Goal: Communication & Community: Share content

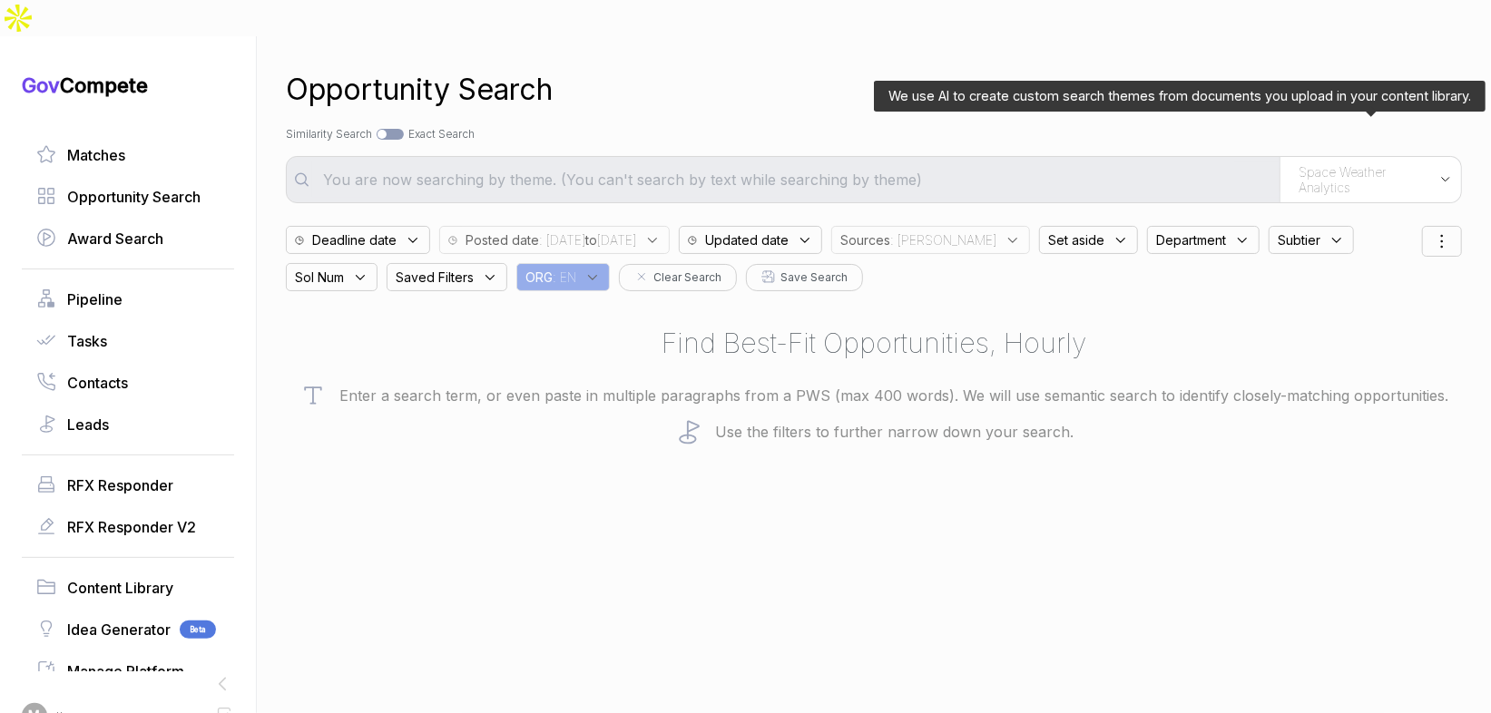
click at [1349, 164] on span "Space Weather Analytics" at bounding box center [1364, 180] width 132 height 32
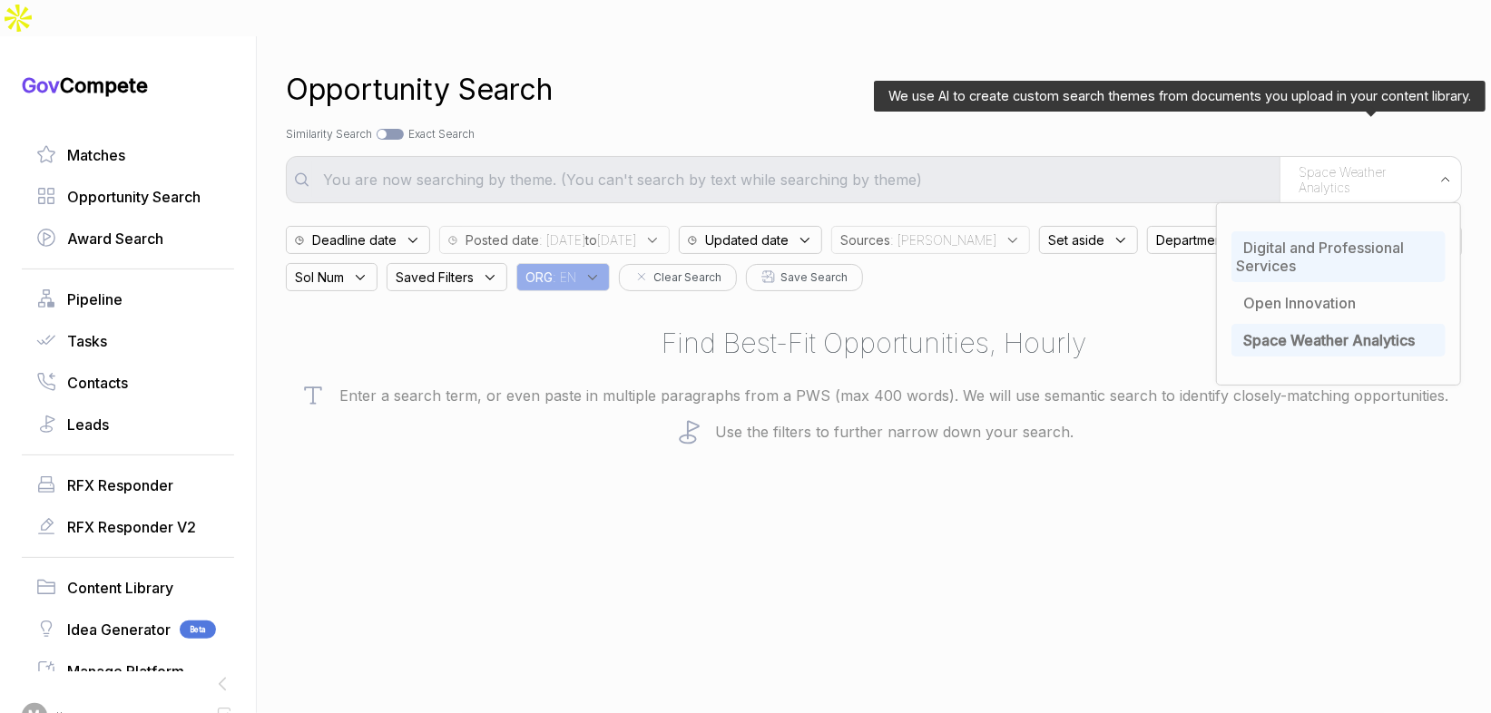
click at [1291, 239] on span "Digital and Professional Services" at bounding box center [1320, 257] width 168 height 36
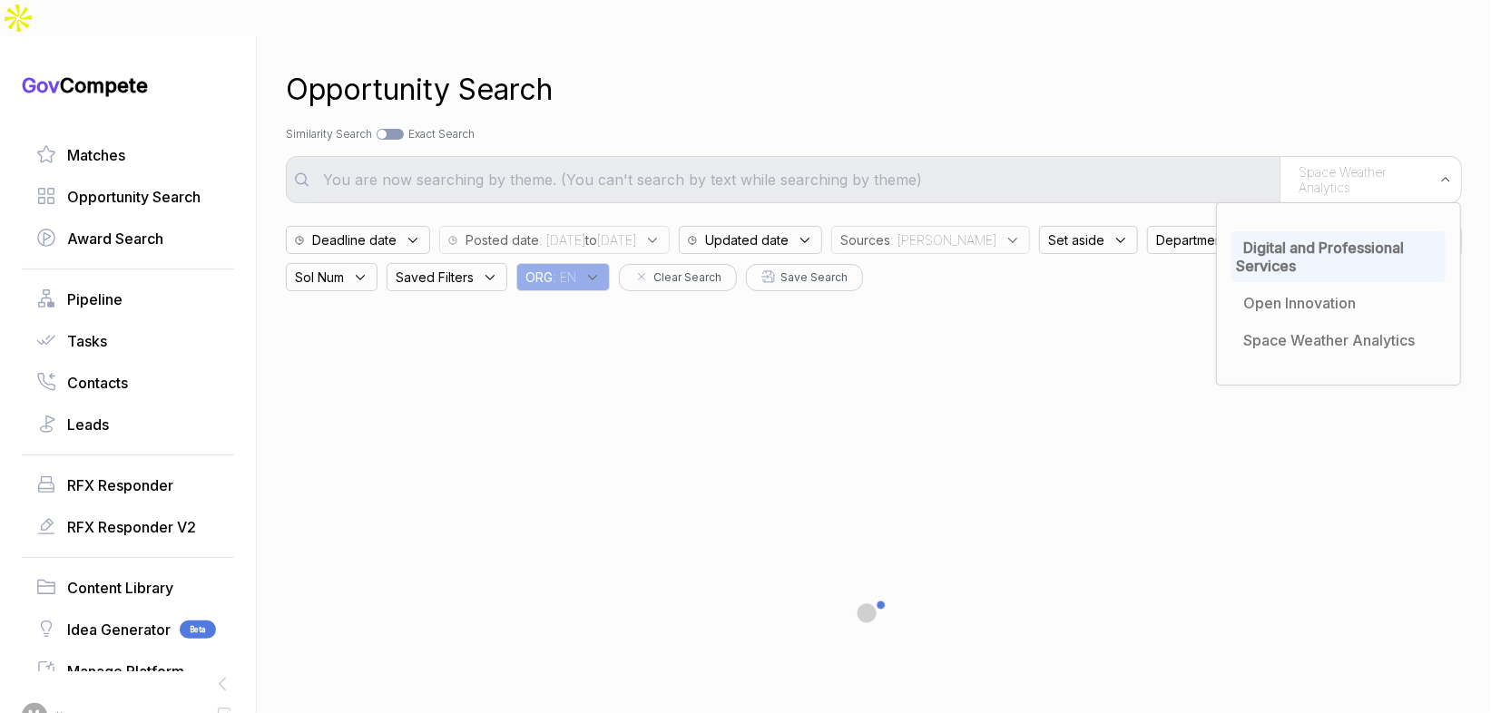
click at [1267, 68] on div "Opportunity Search" at bounding box center [874, 90] width 1176 height 44
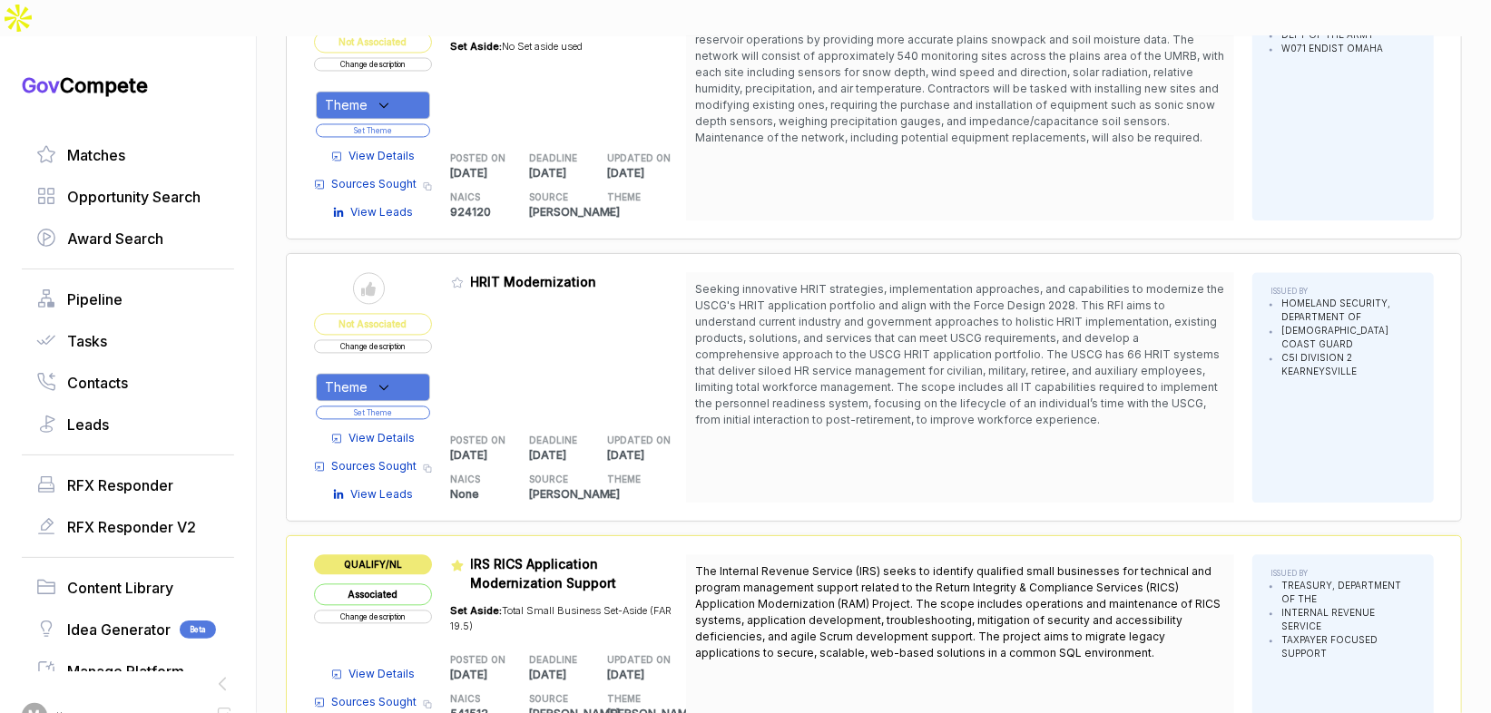
scroll to position [2374, 0]
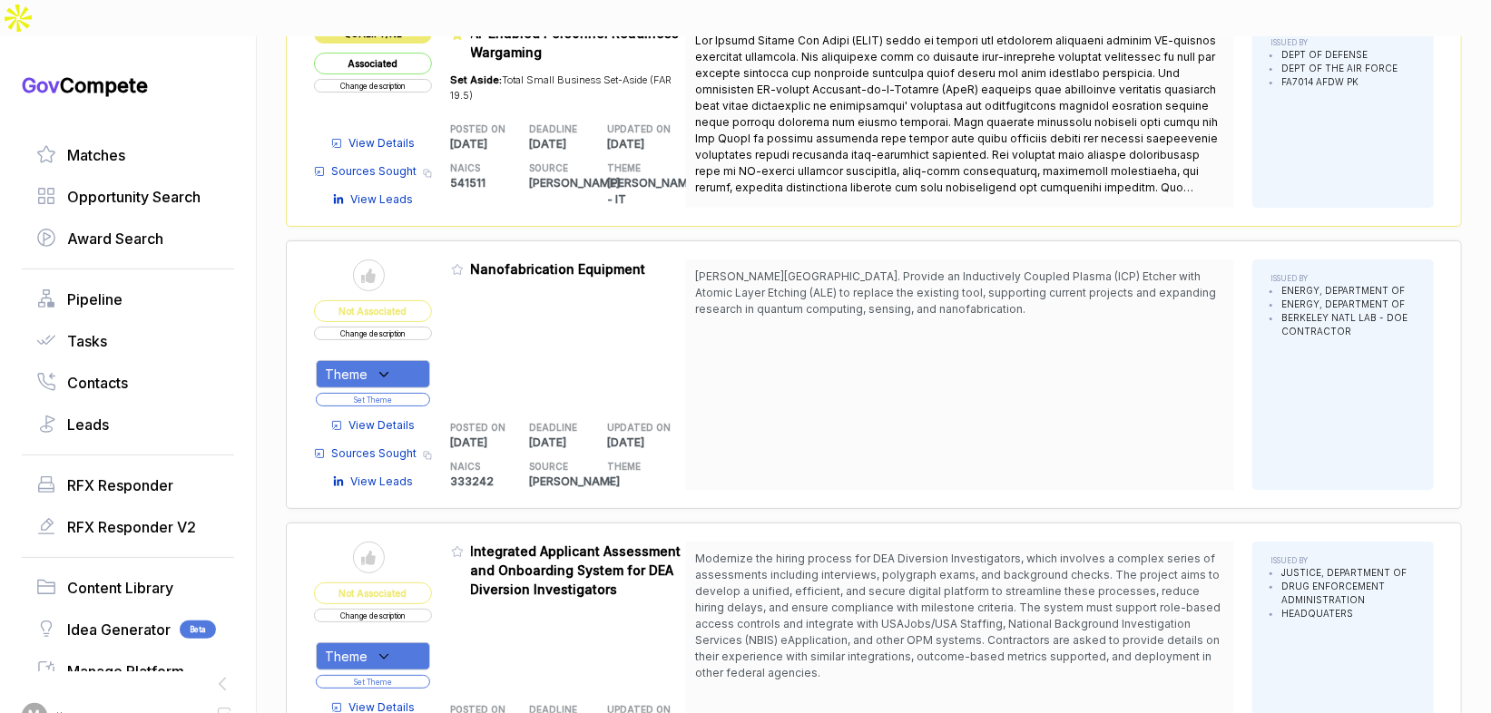
scroll to position [5174, 0]
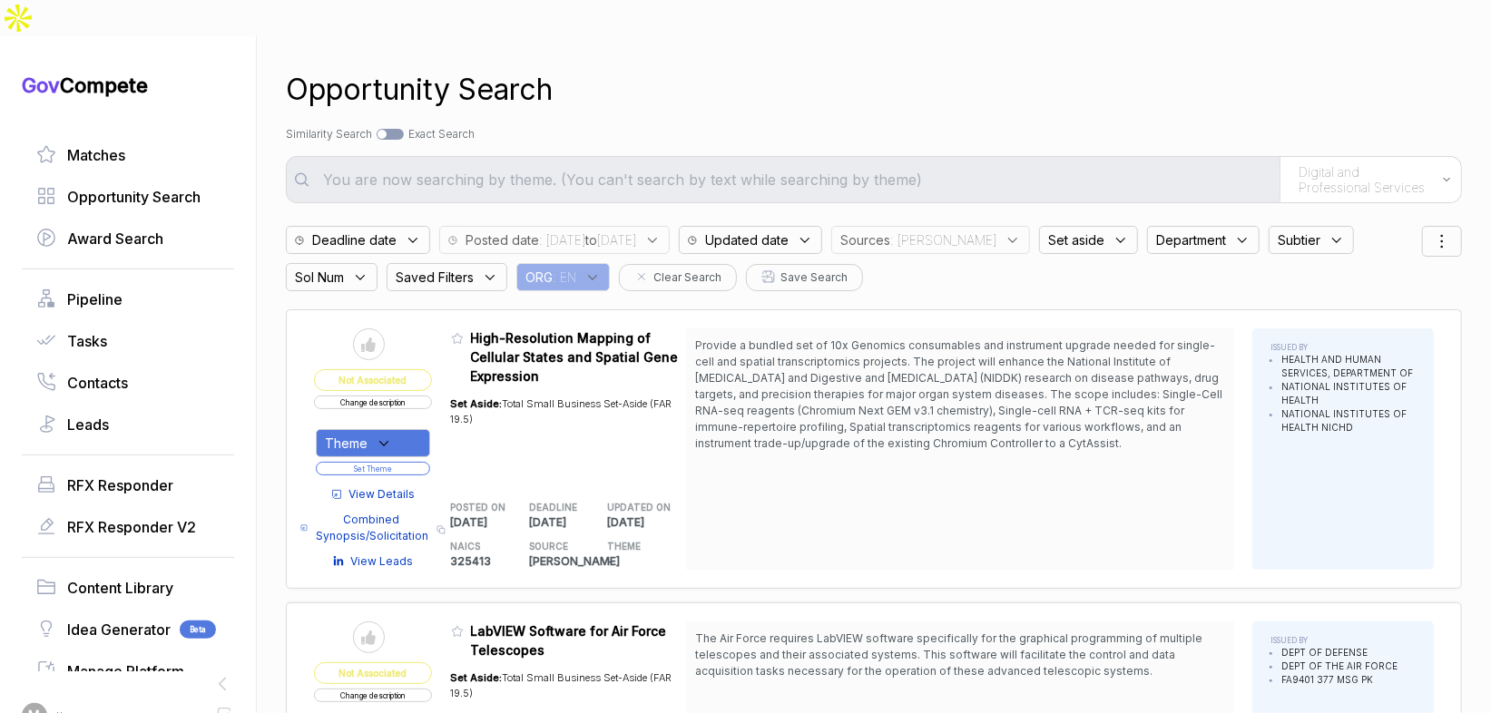
click at [890, 230] on span "Sources" at bounding box center [865, 239] width 50 height 19
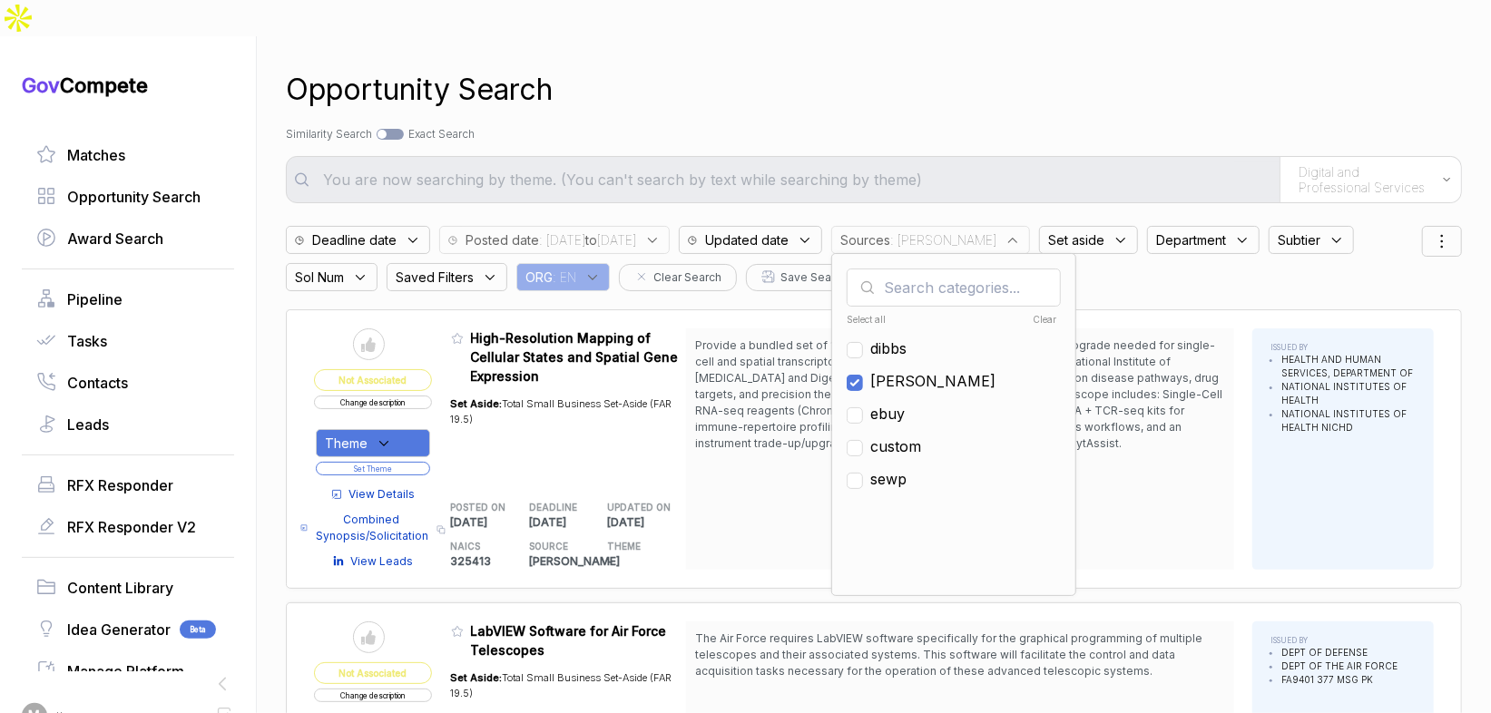
drag, startPoint x: 943, startPoint y: 342, endPoint x: 946, endPoint y: 375, distance: 32.9
click at [943, 370] on span "sam" at bounding box center [932, 381] width 125 height 22
checkbox input "false"
click at [905, 403] on span "ebuy" at bounding box center [887, 414] width 34 height 22
checkbox input "true"
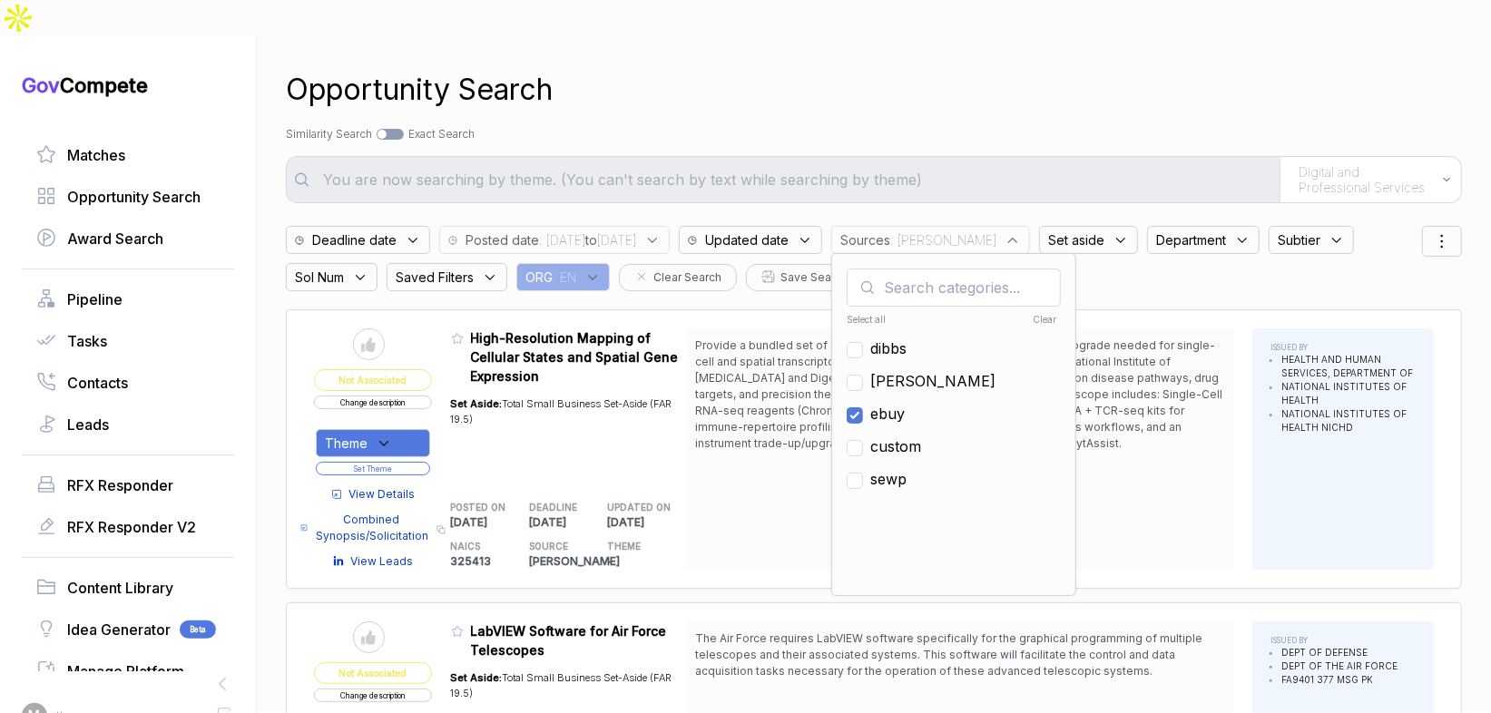
click at [994, 68] on div "Opportunity Search" at bounding box center [874, 90] width 1176 height 44
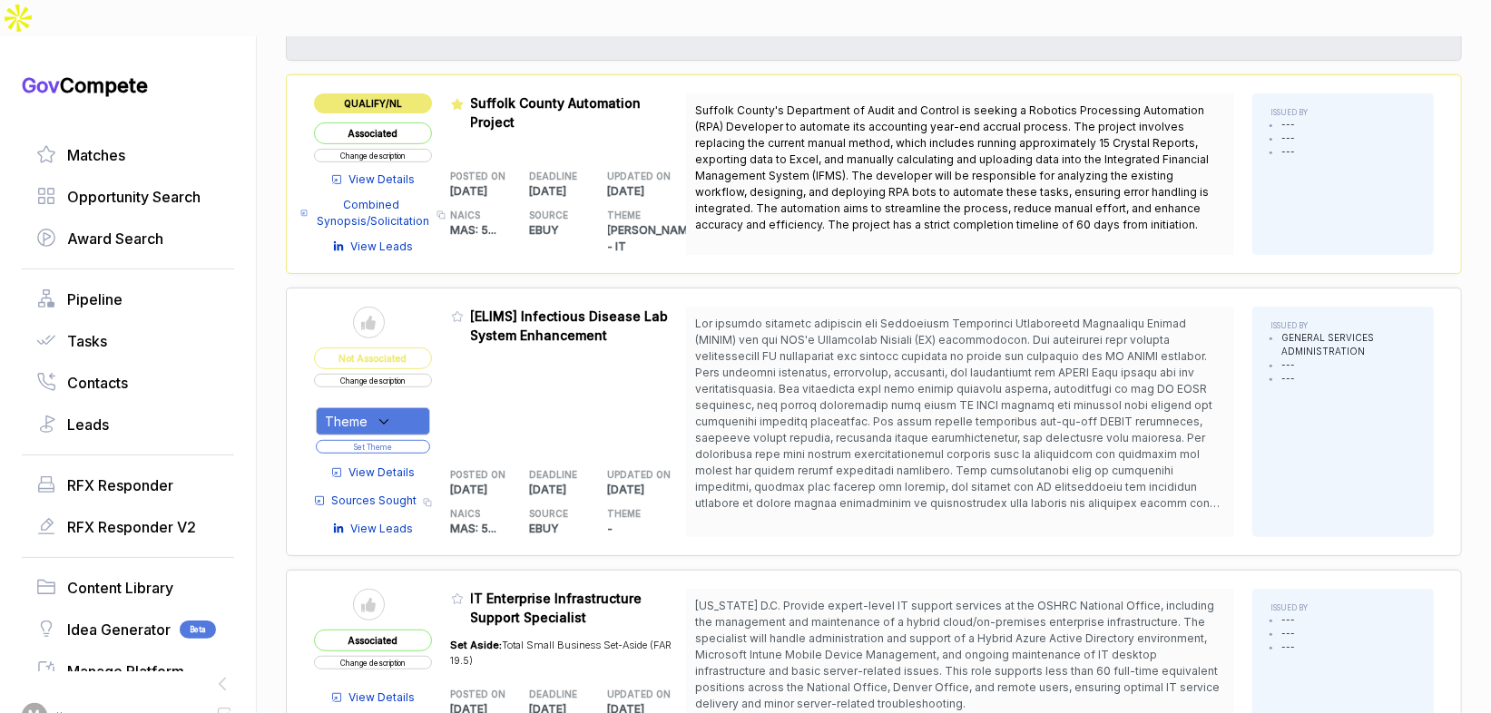
scroll to position [470, 0]
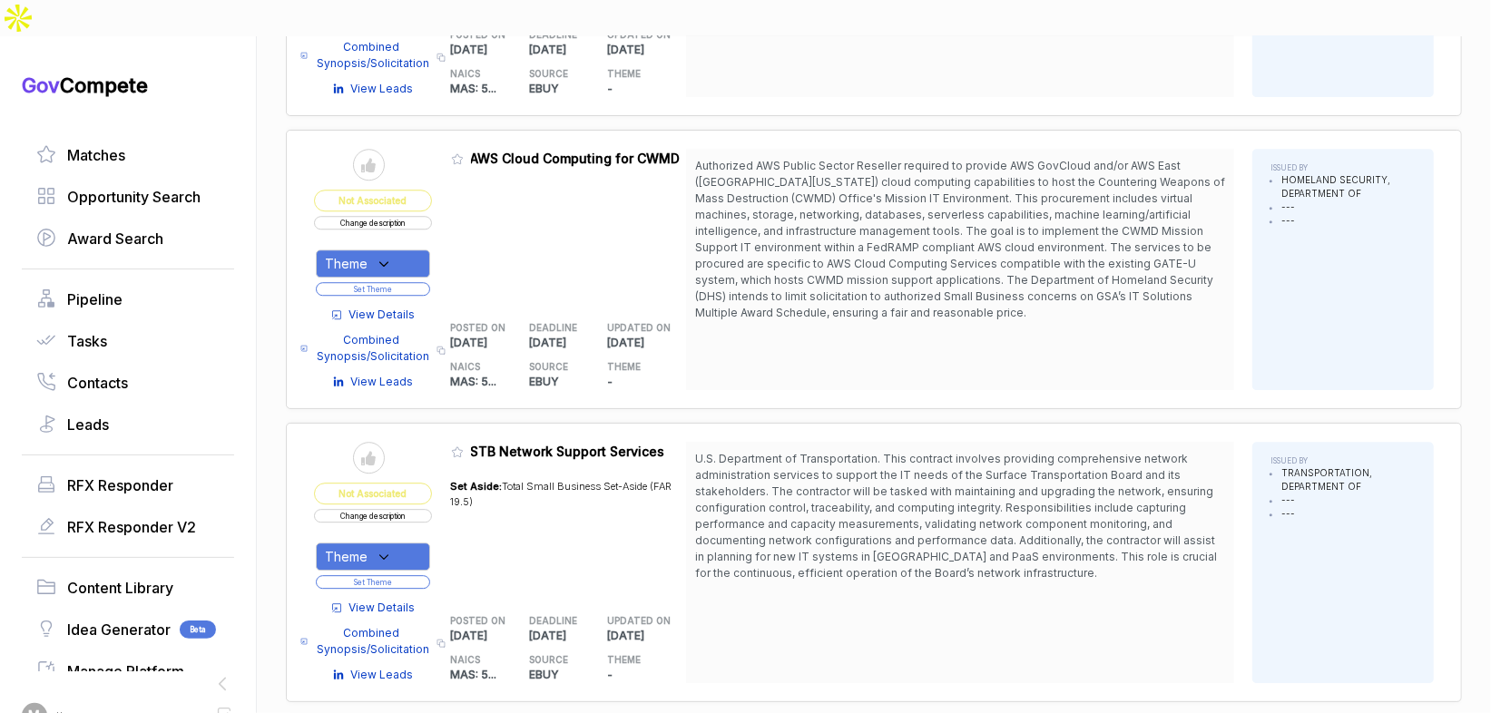
scroll to position [3191, 0]
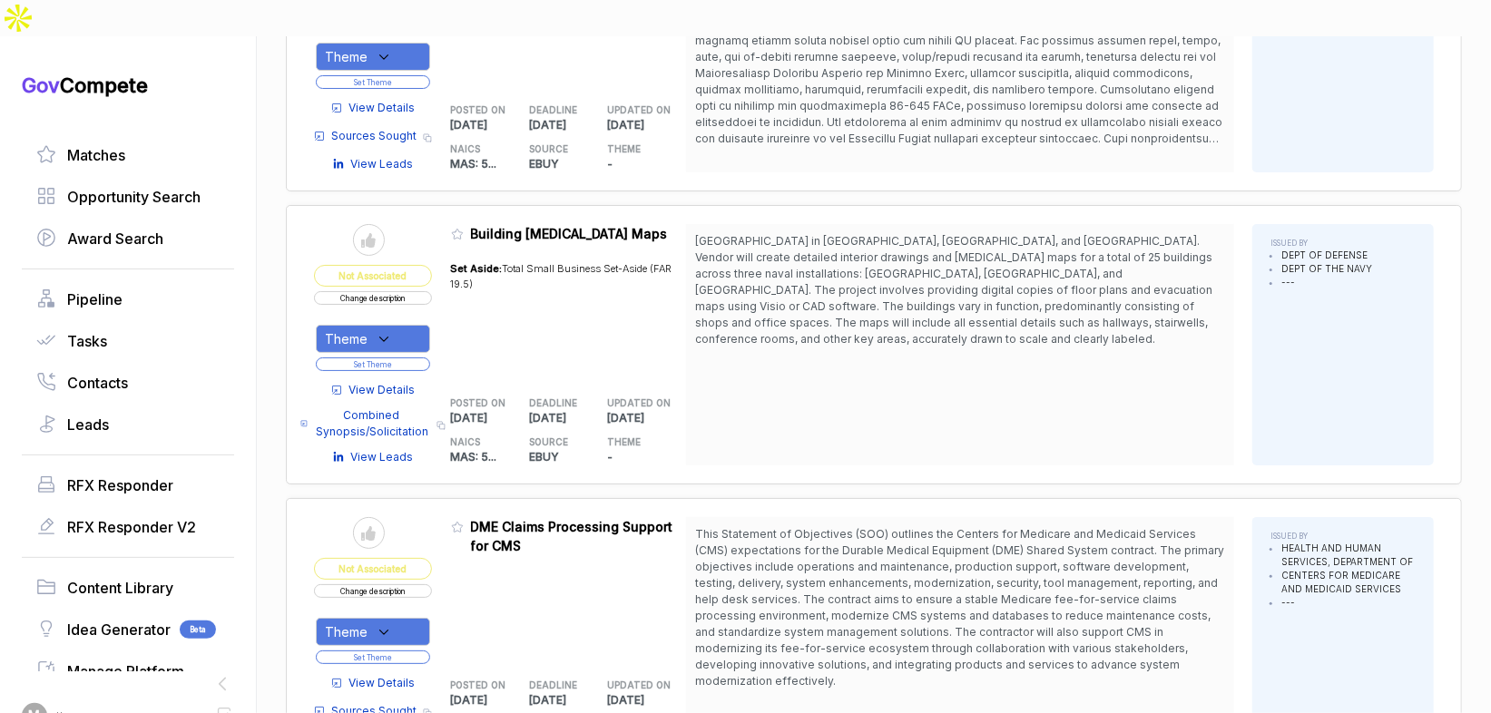
scroll to position [4582, 0]
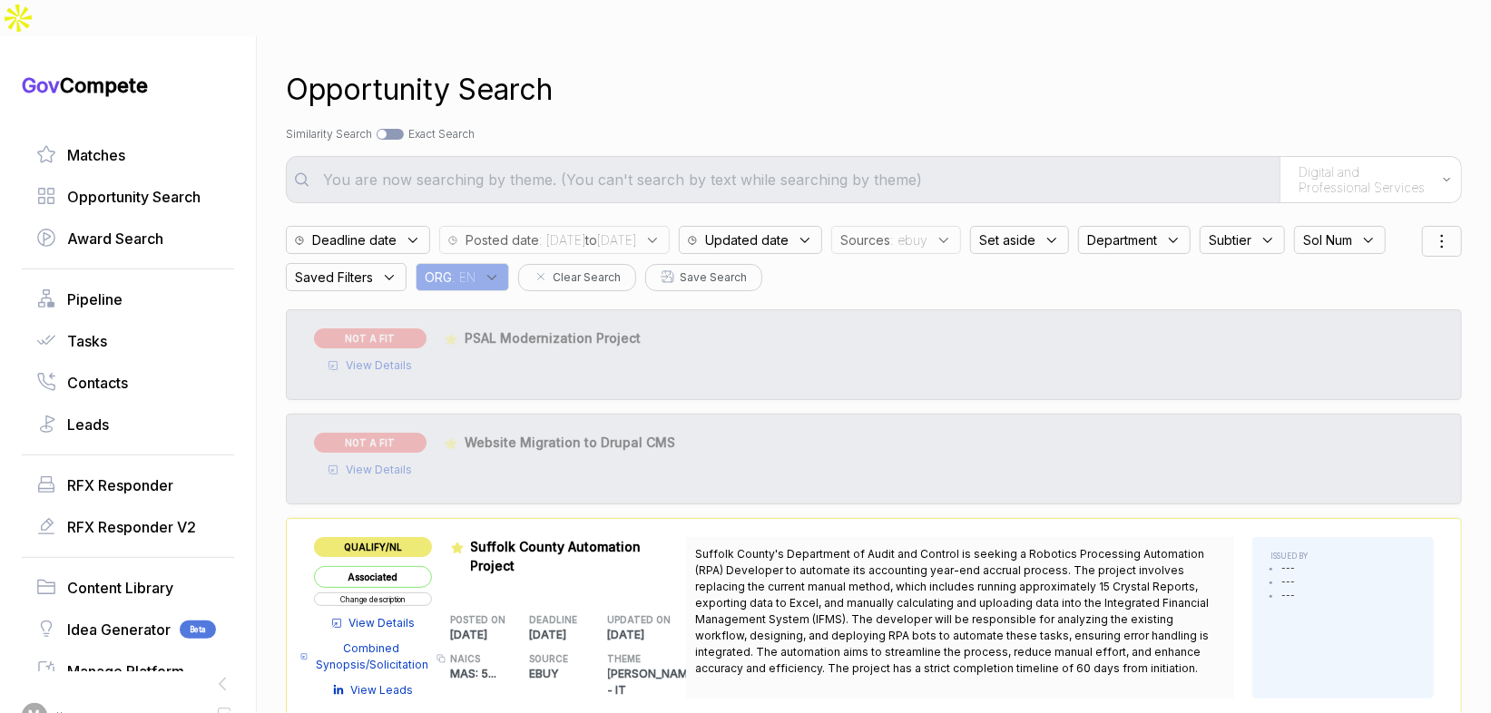
drag, startPoint x: 916, startPoint y: 191, endPoint x: 935, endPoint y: 211, distance: 26.3
click at [916, 226] on div "Sources : ebuy" at bounding box center [896, 240] width 130 height 28
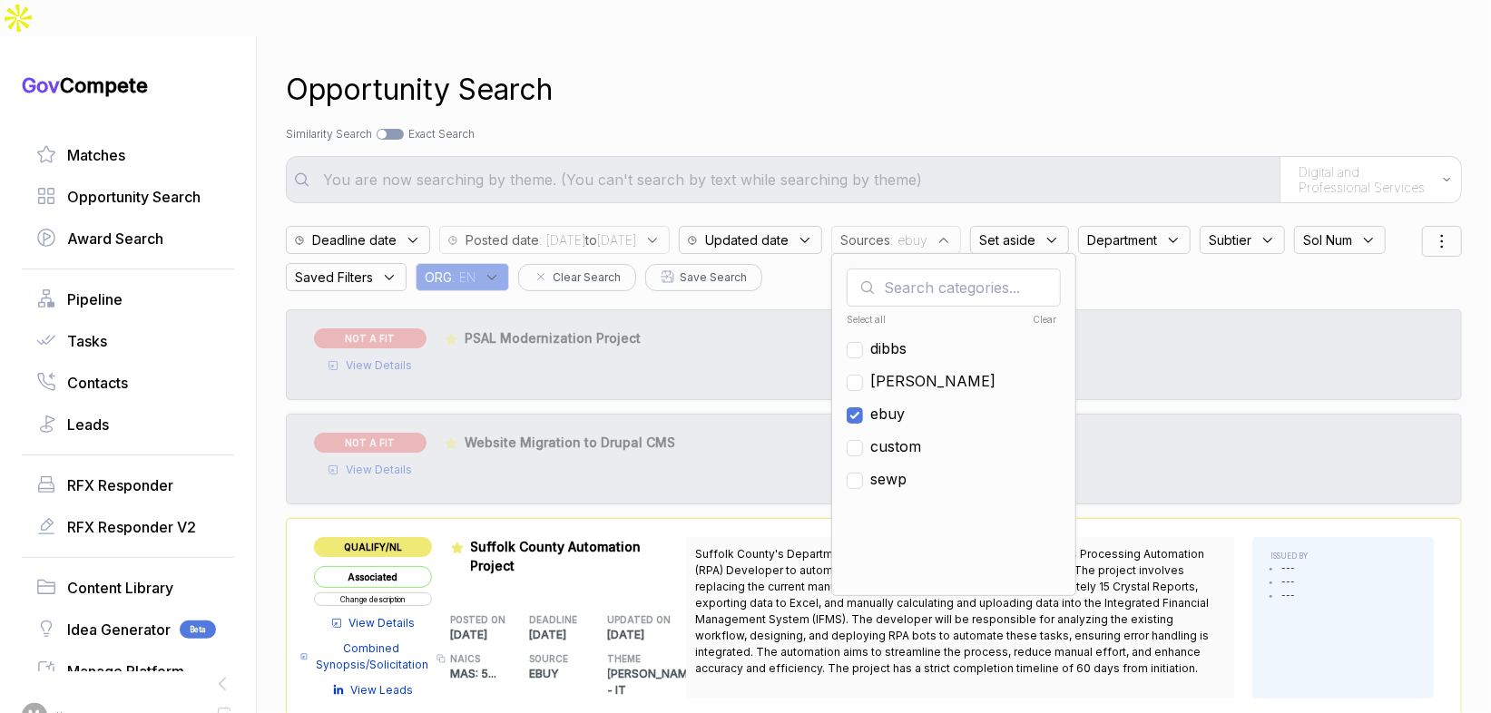
drag, startPoint x: 932, startPoint y: 375, endPoint x: 934, endPoint y: 344, distance: 30.9
click at [905, 403] on span "ebuy" at bounding box center [887, 414] width 34 height 22
checkbox input "false"
drag, startPoint x: 934, startPoint y: 344, endPoint x: 934, endPoint y: 316, distance: 28.1
click at [934, 370] on span "sam" at bounding box center [932, 381] width 125 height 22
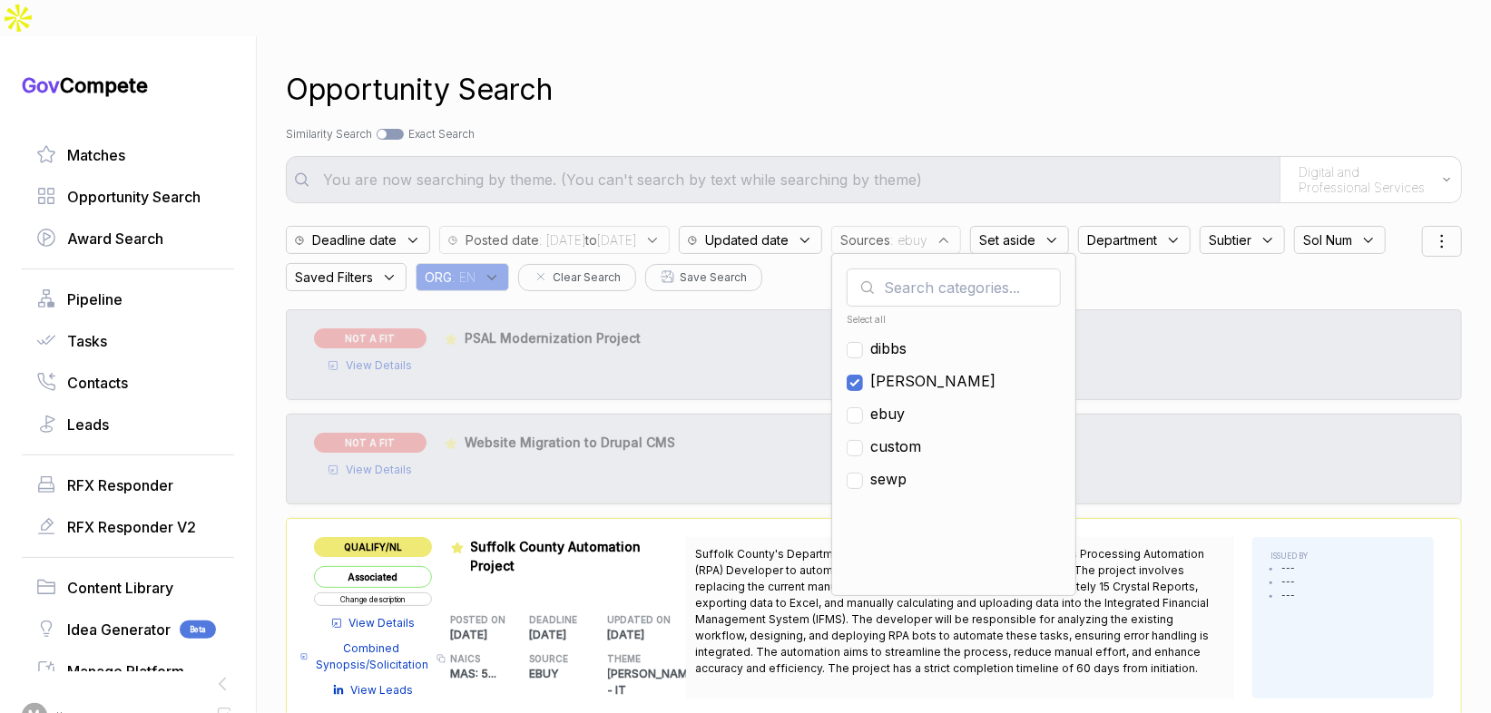
checkbox input "true"
click at [948, 82] on div "Opportunity Search Search by Topic Relevance Similarity Search Search by Exact …" at bounding box center [874, 392] width 1176 height 713
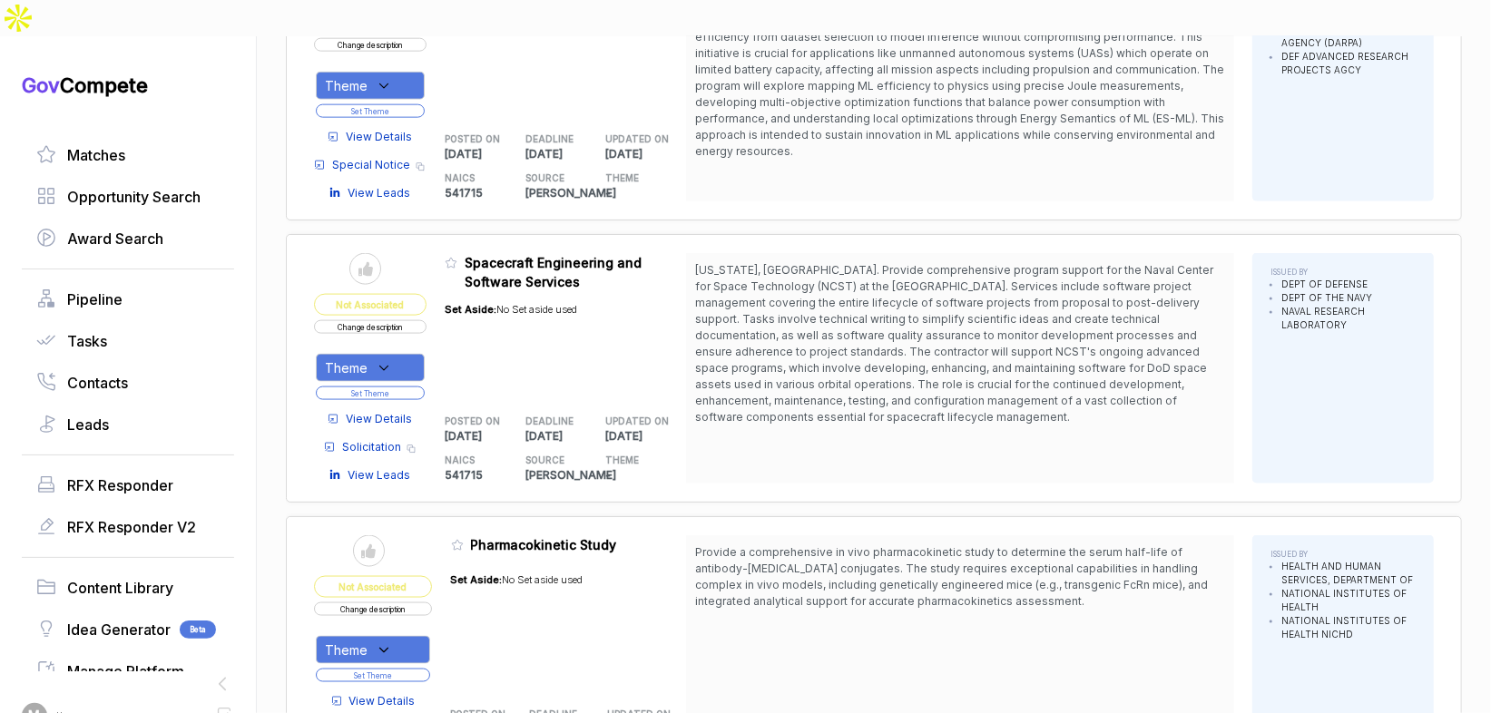
scroll to position [1533, 0]
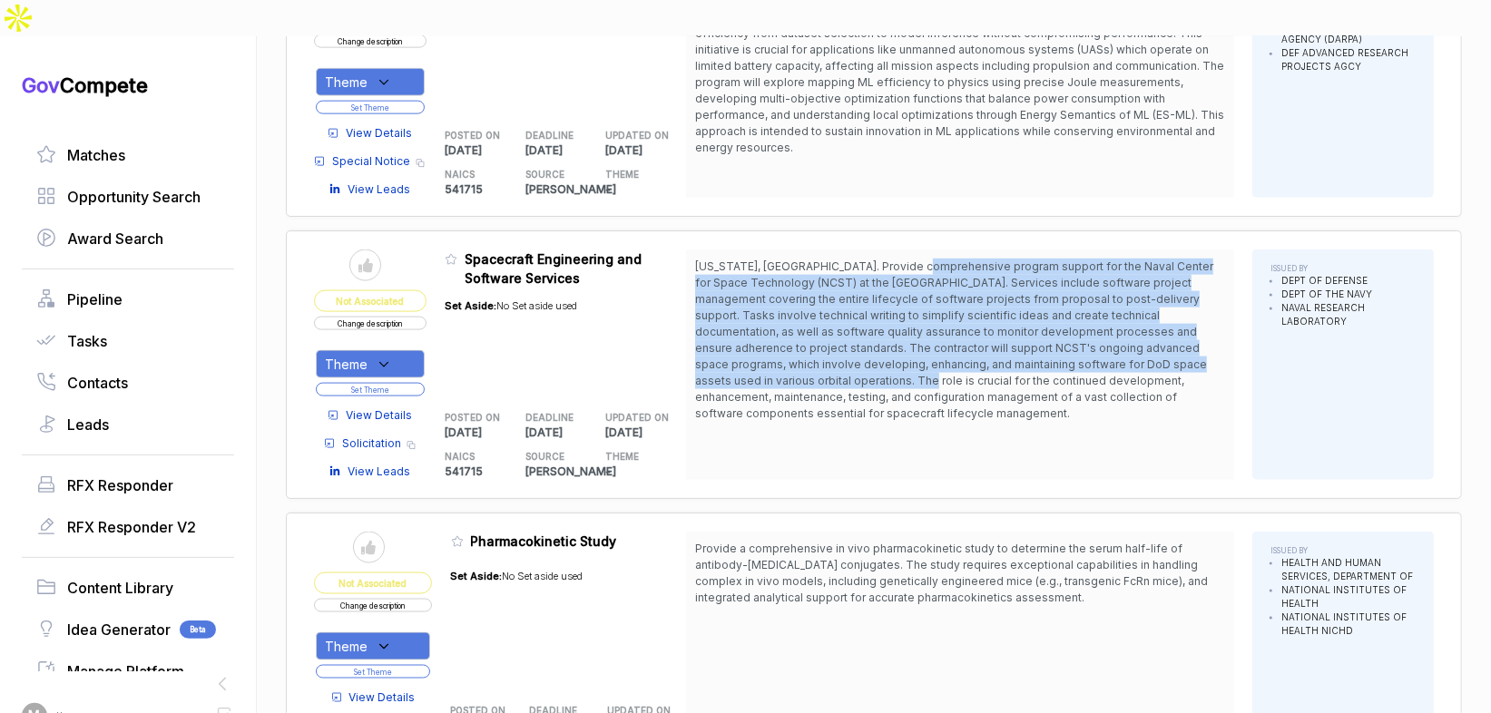
drag, startPoint x: 927, startPoint y: 221, endPoint x: 946, endPoint y: 339, distance: 119.5
click at [946, 339] on span "Washington, DC. Provide comprehensive program support for the Naval Center for …" at bounding box center [960, 340] width 530 height 163
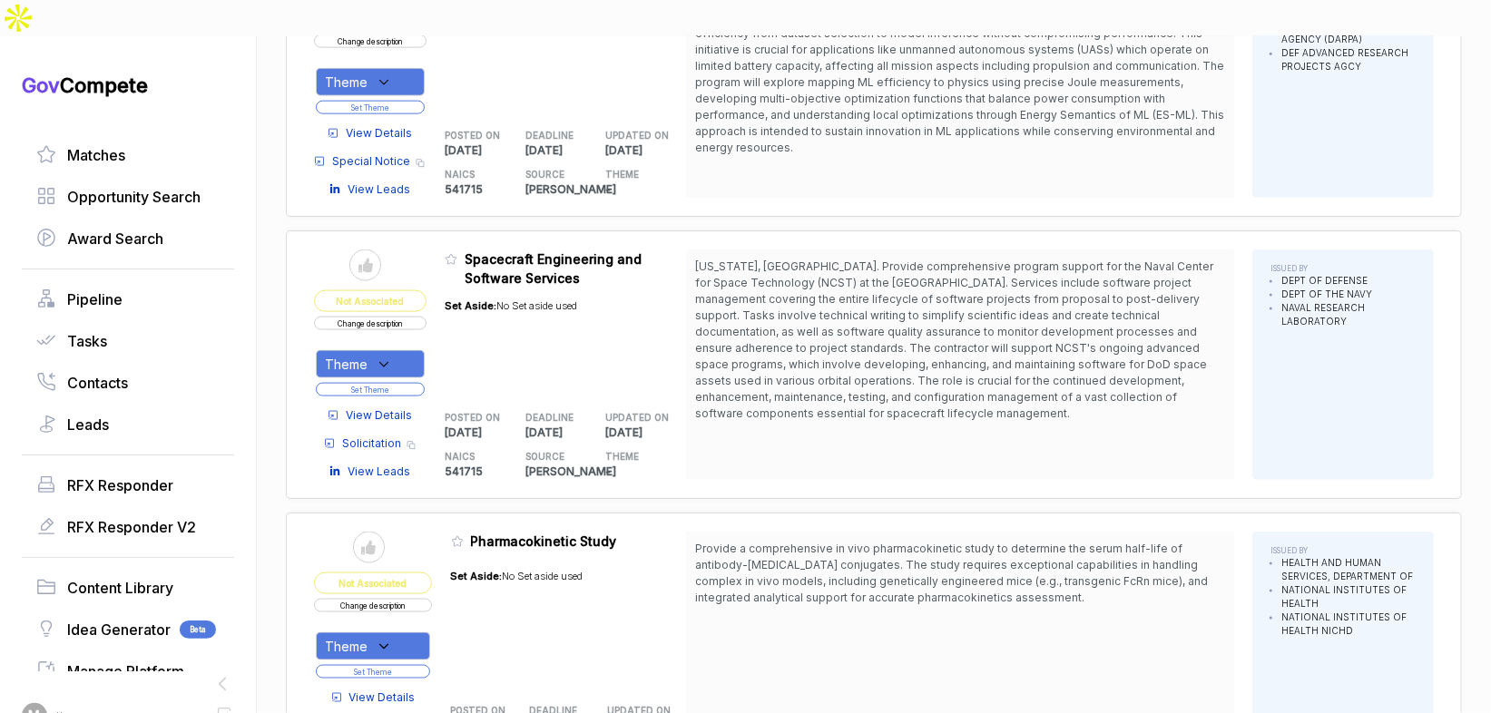
click at [401, 407] on span "View Details" at bounding box center [379, 415] width 66 height 16
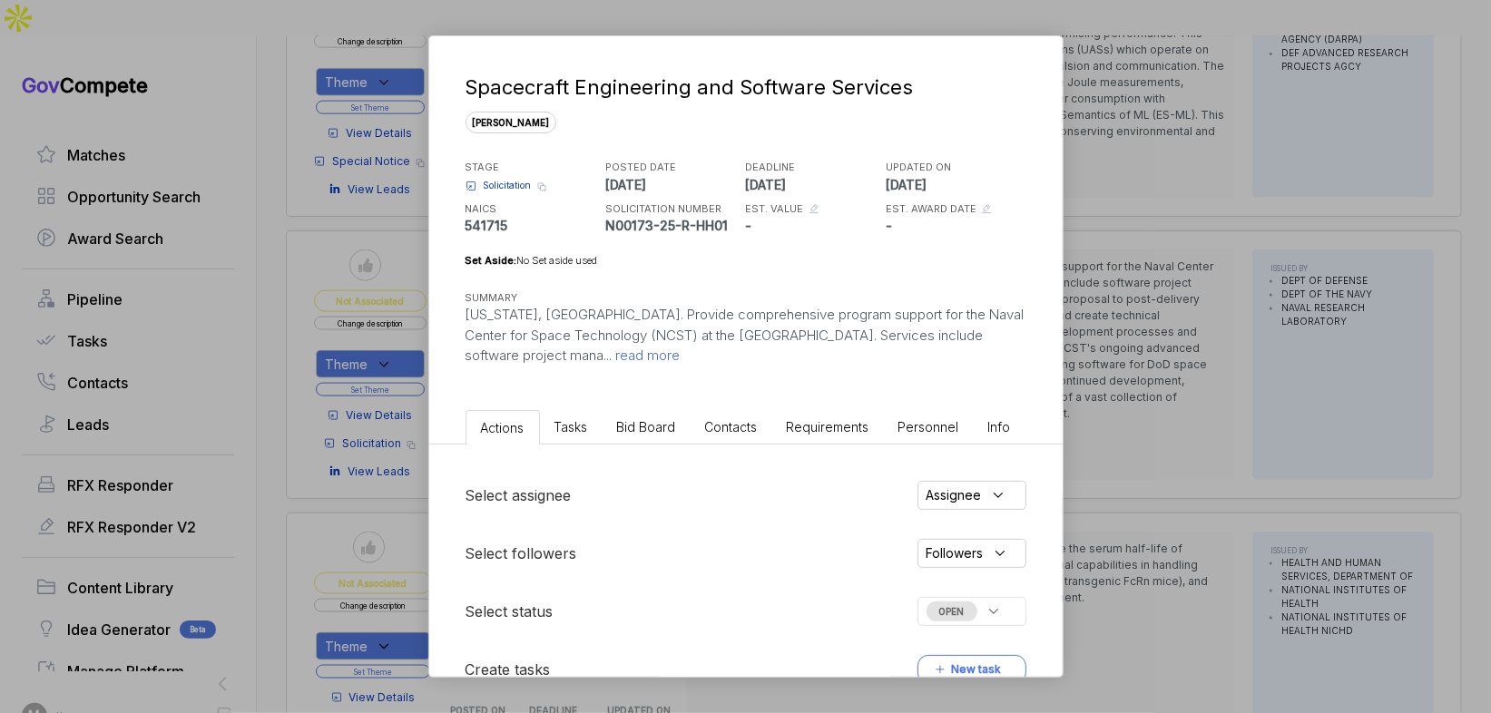
click at [664, 432] on span "Bid Board" at bounding box center [646, 426] width 59 height 15
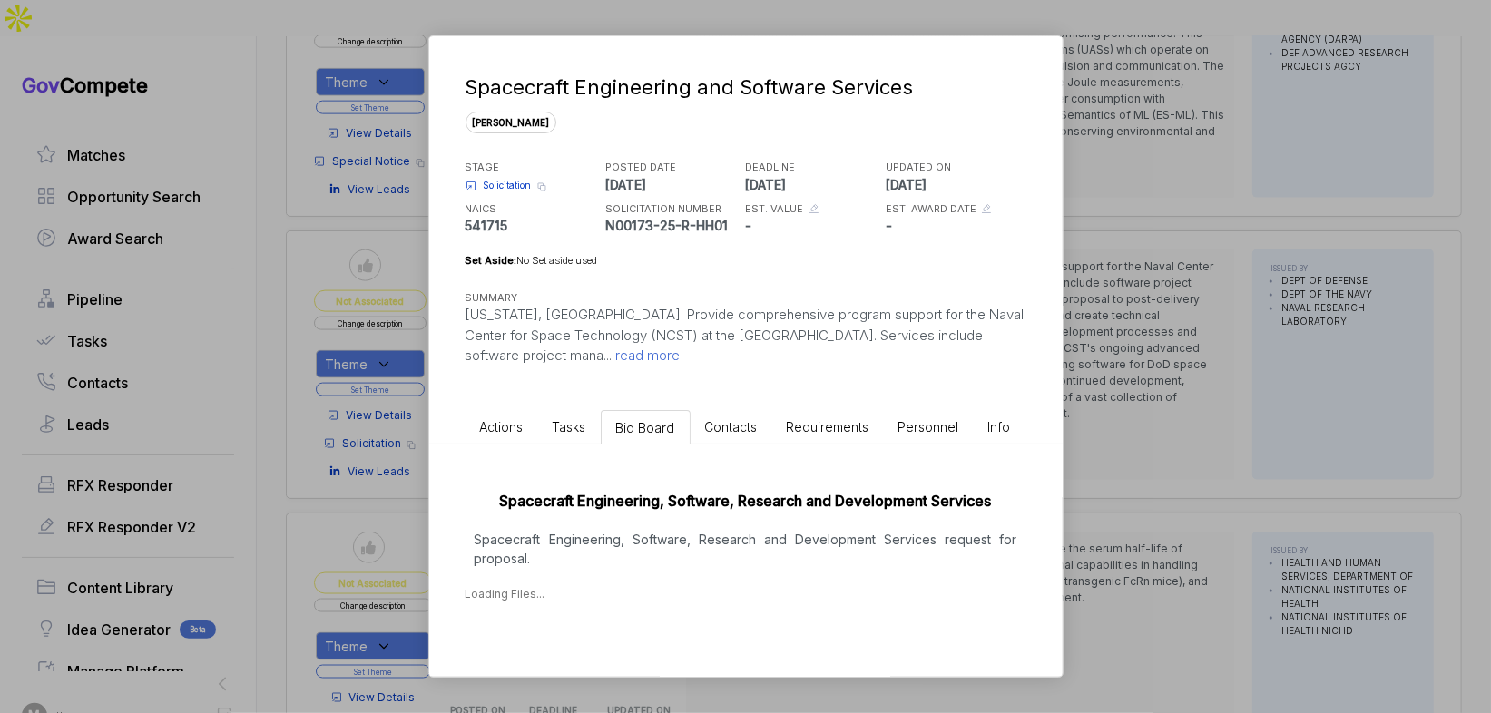
click at [693, 531] on p "Spacecraft Engineering, Software, Research and Development Services request for…" at bounding box center [745, 549] width 561 height 38
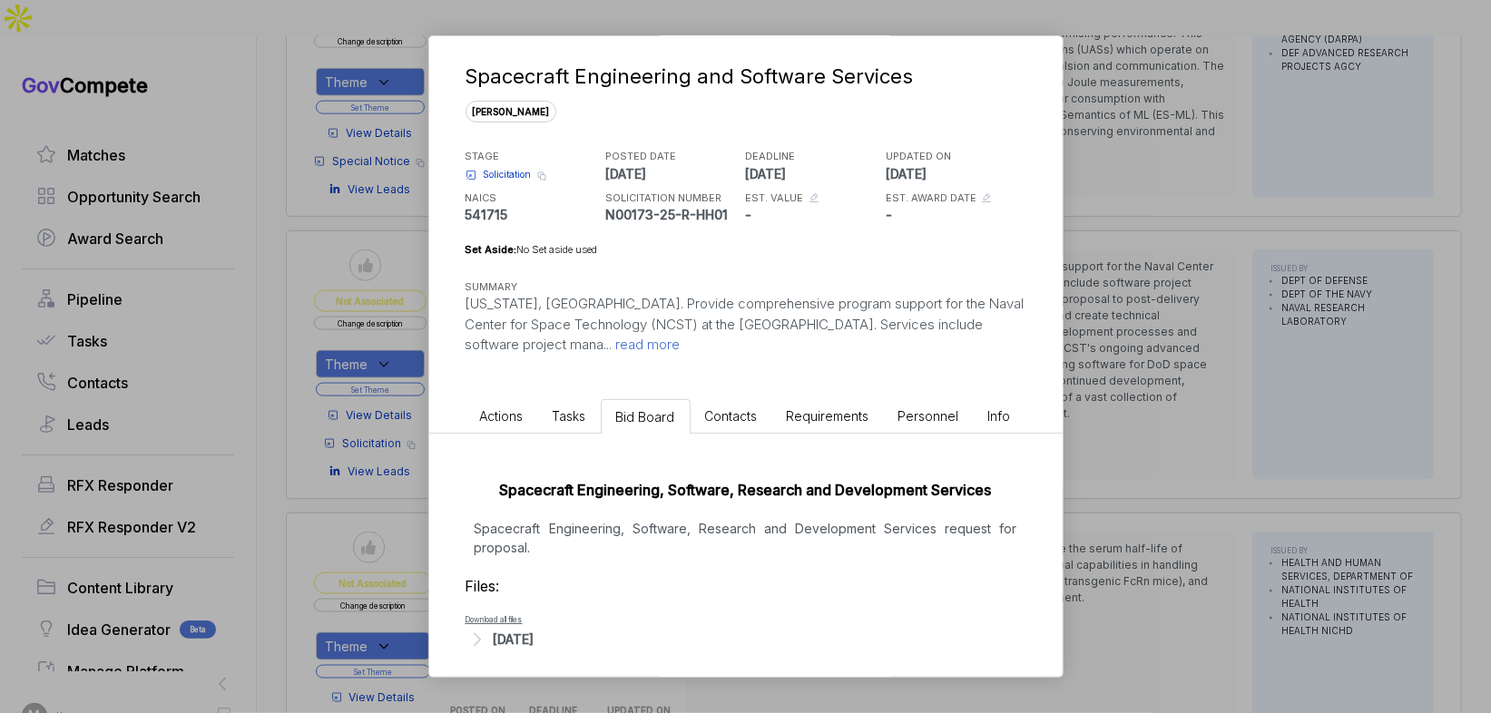
scroll to position [20, 0]
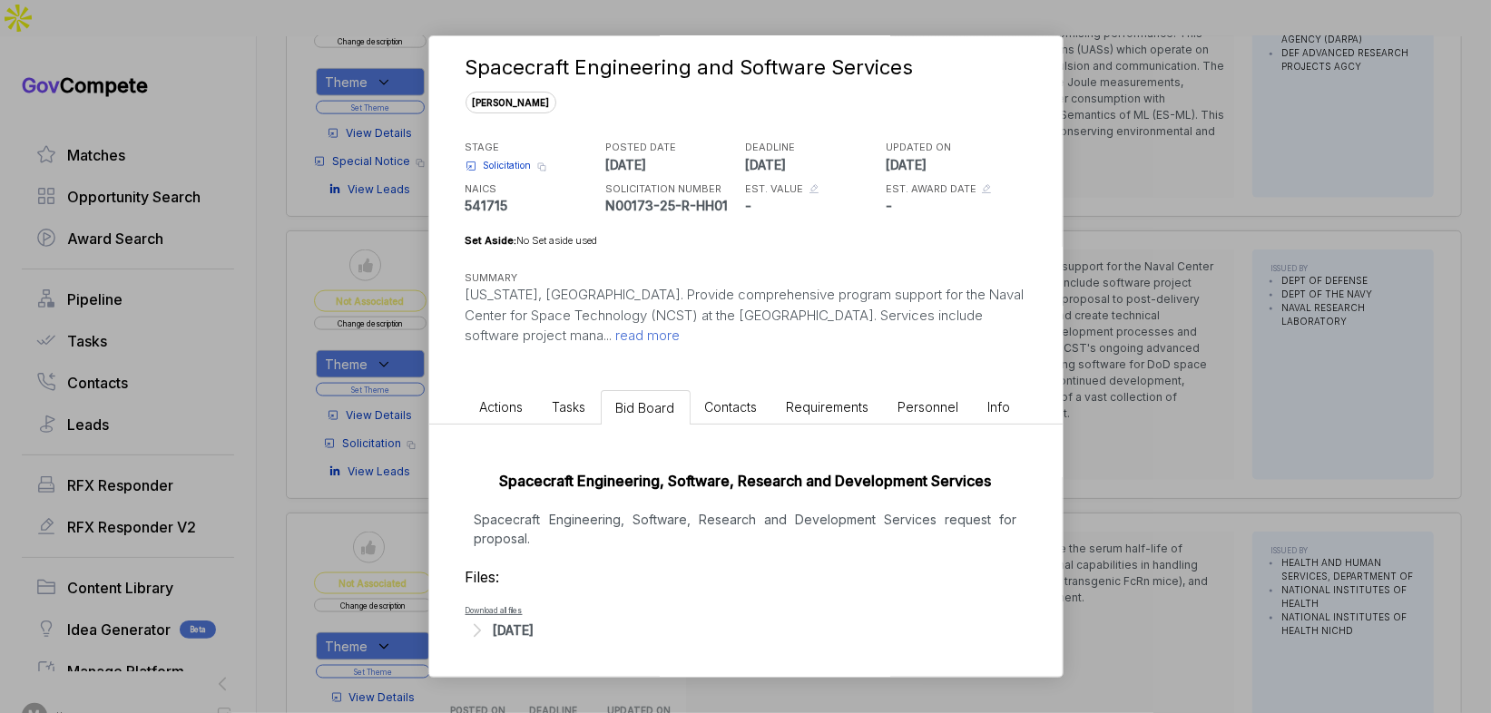
click at [573, 633] on div "Aug 13, 2025" at bounding box center [745, 631] width 561 height 24
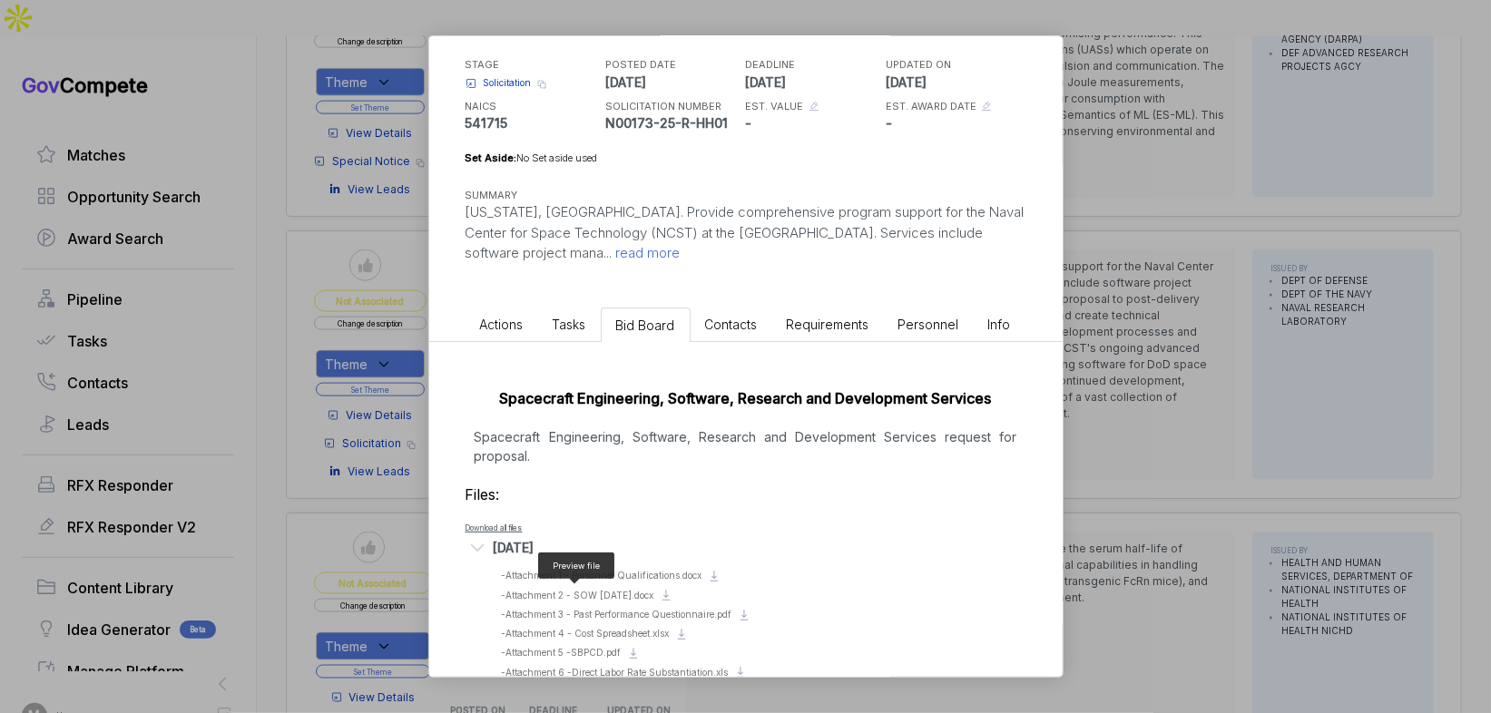
scroll to position [196, 0]
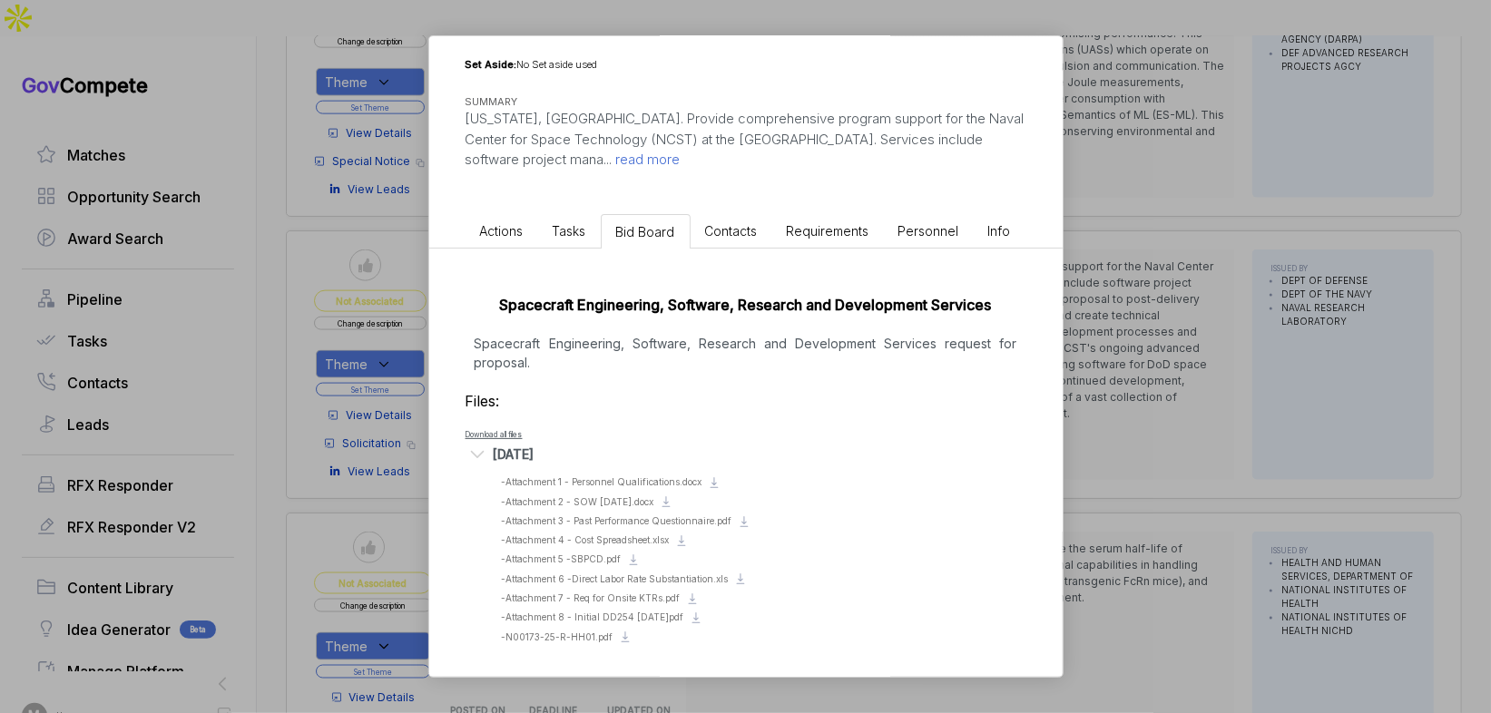
click at [635, 495] on li "Preview file - Attachment 2 - SOW 8 July.docx Download file" at bounding box center [759, 502] width 515 height 15
click at [633, 496] on span "- Attachment 2 - SOW 8 July.docx" at bounding box center [578, 501] width 152 height 11
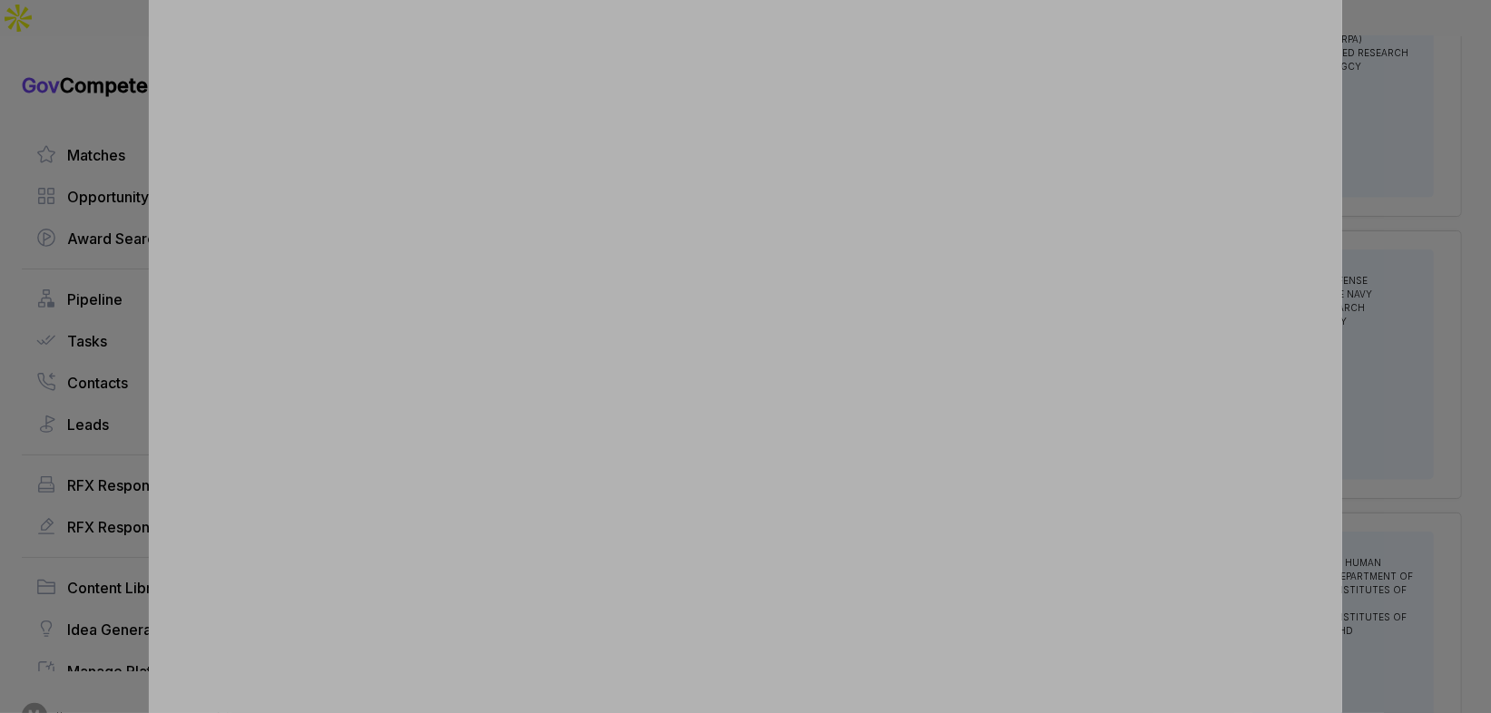
drag, startPoint x: 1392, startPoint y: 246, endPoint x: 1395, endPoint y: 55, distance: 190.6
click at [1393, 242] on div at bounding box center [745, 356] width 1491 height 713
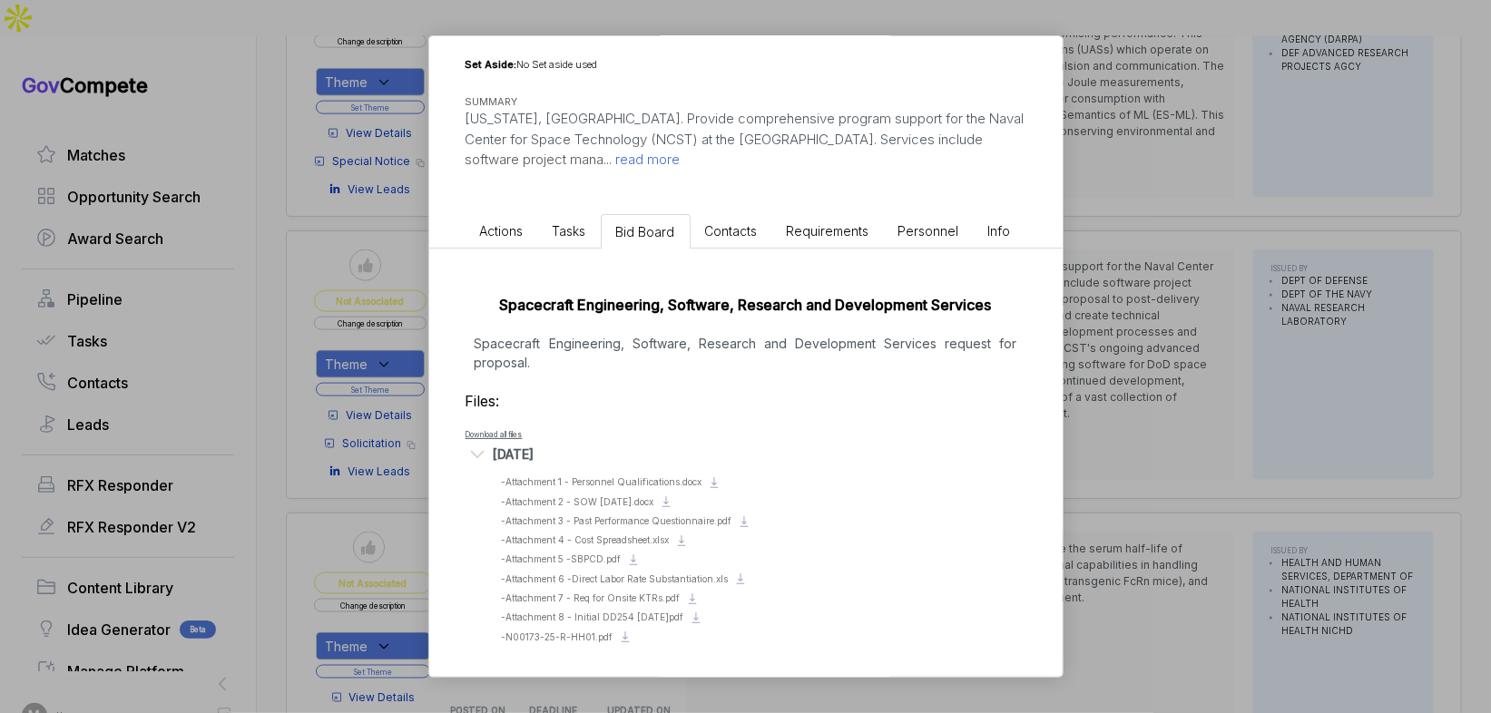
click at [1121, 263] on div "Spacecraft Engineering and Software Services sam STAGE Solicitation Copy link P…" at bounding box center [745, 356] width 1491 height 713
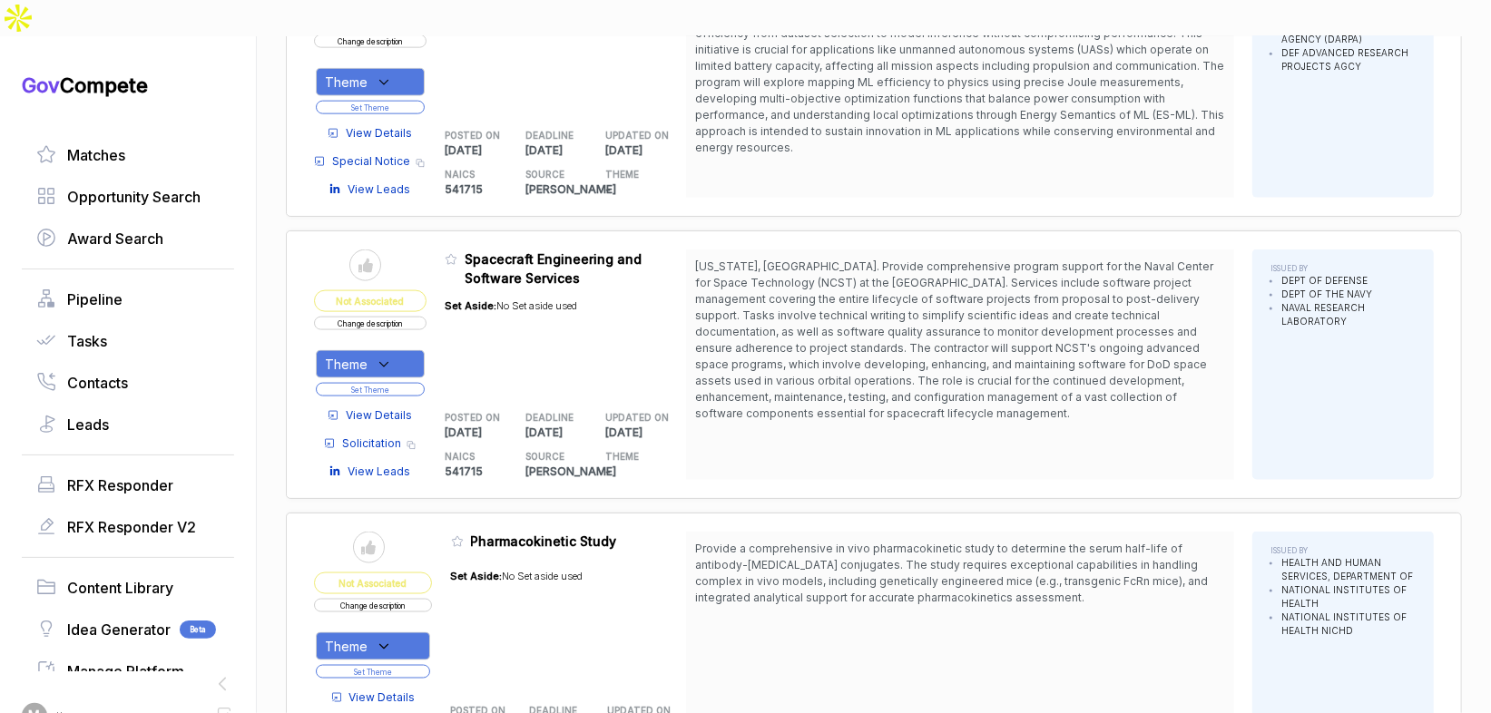
click at [423, 317] on button "Change description" at bounding box center [370, 324] width 113 height 14
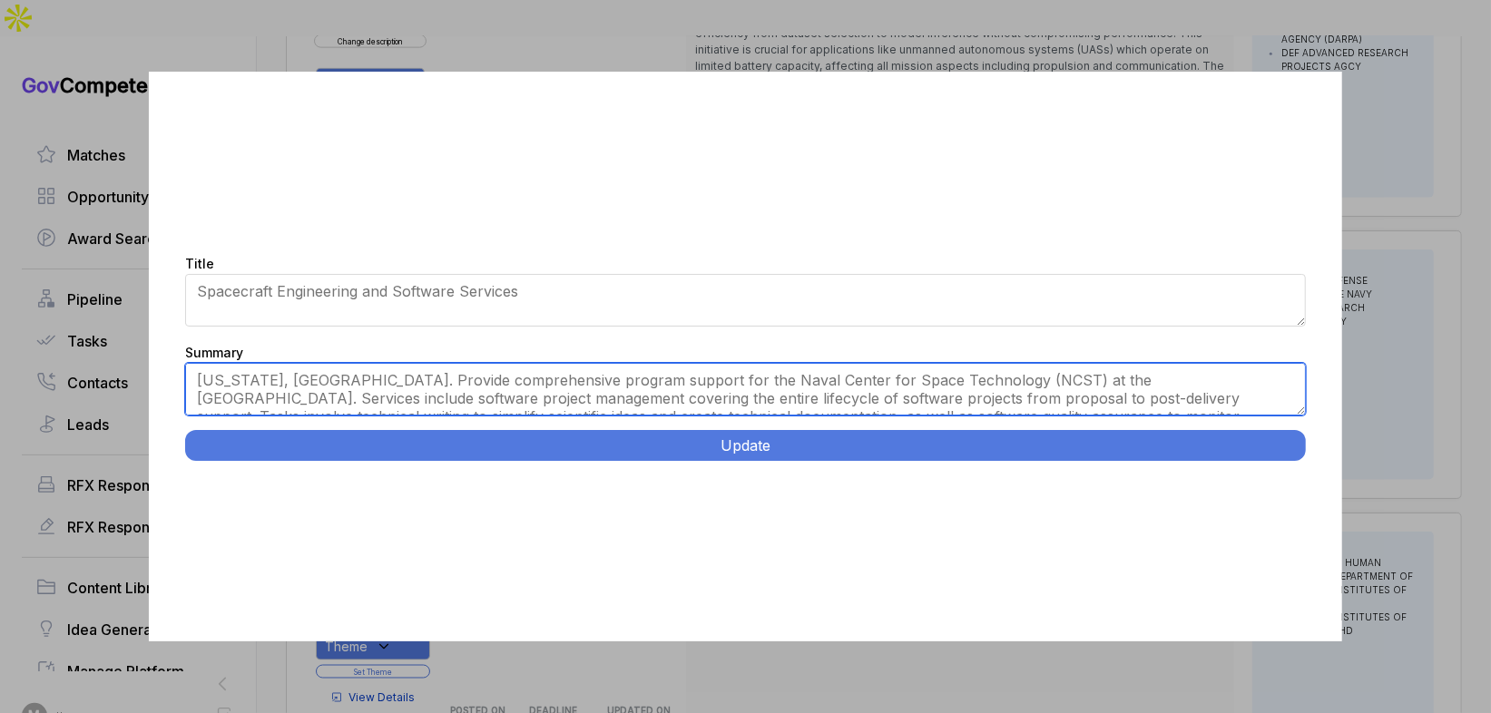
click at [782, 406] on textarea "Washington, DC. Provide comprehensive program support for the Naval Center for …" at bounding box center [745, 389] width 1120 height 53
paste textarea "Spacecraft Software Development and Support. Washington, DC. Design, develop, t…"
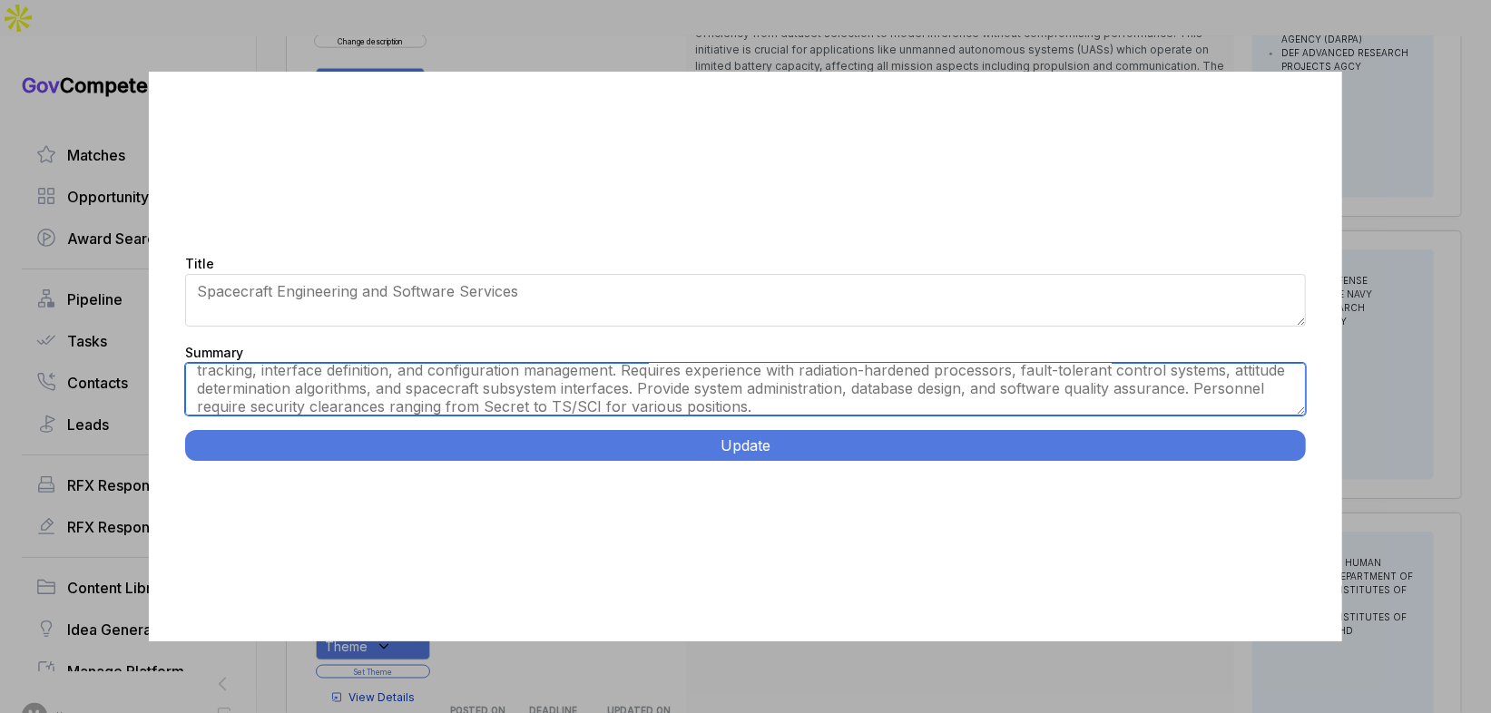
scroll to position [0, 0]
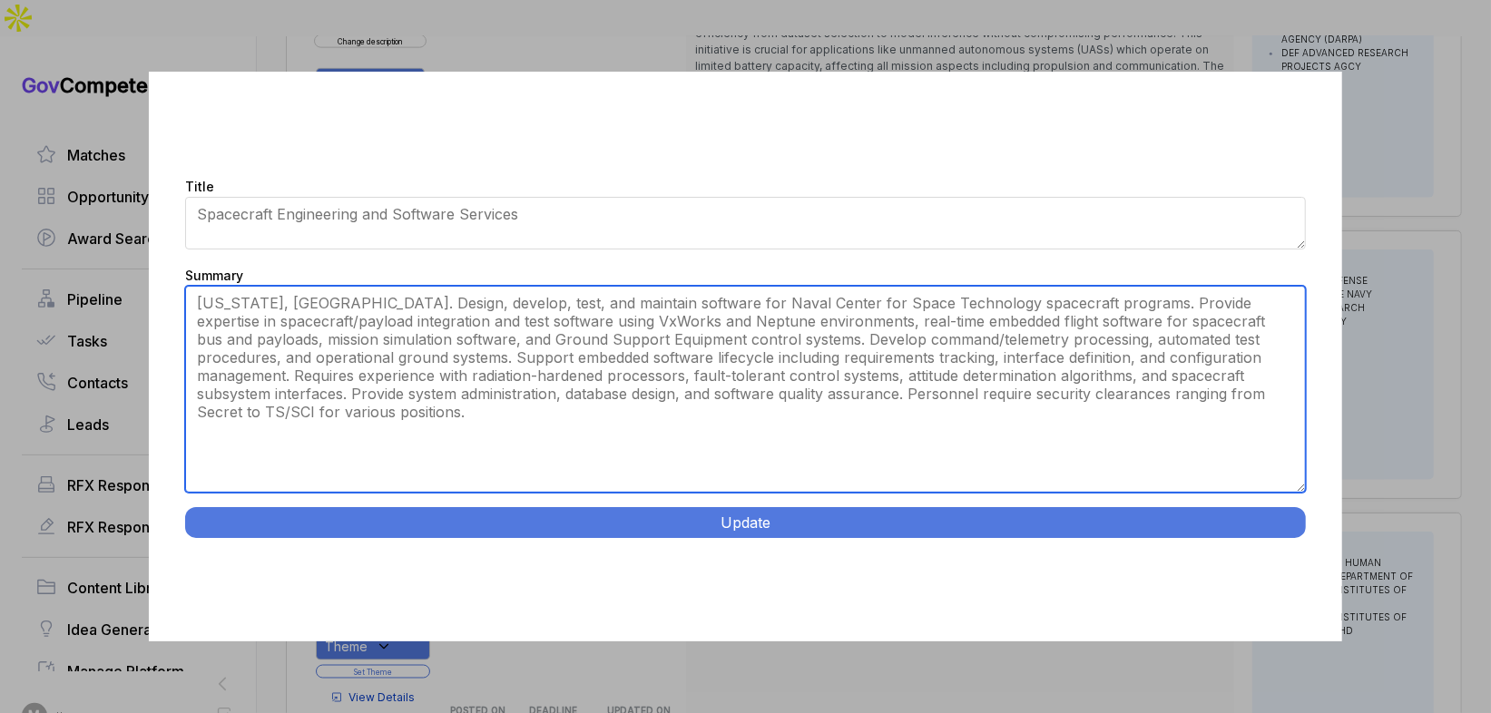
drag, startPoint x: 1299, startPoint y: 409, endPoint x: 1258, endPoint y: 549, distance: 145.8
click at [1288, 564] on div "Title Spacecraft Engineering and Software Services Summary Washington, DC. Prov…" at bounding box center [745, 357] width 1192 height 571
click at [645, 312] on textarea "Washington, DC. Provide comprehensive program support for the Naval Center for …" at bounding box center [745, 389] width 1120 height 207
type textarea "Washington, DC. Design, develop, test, and maintain software for Naval Center f…"
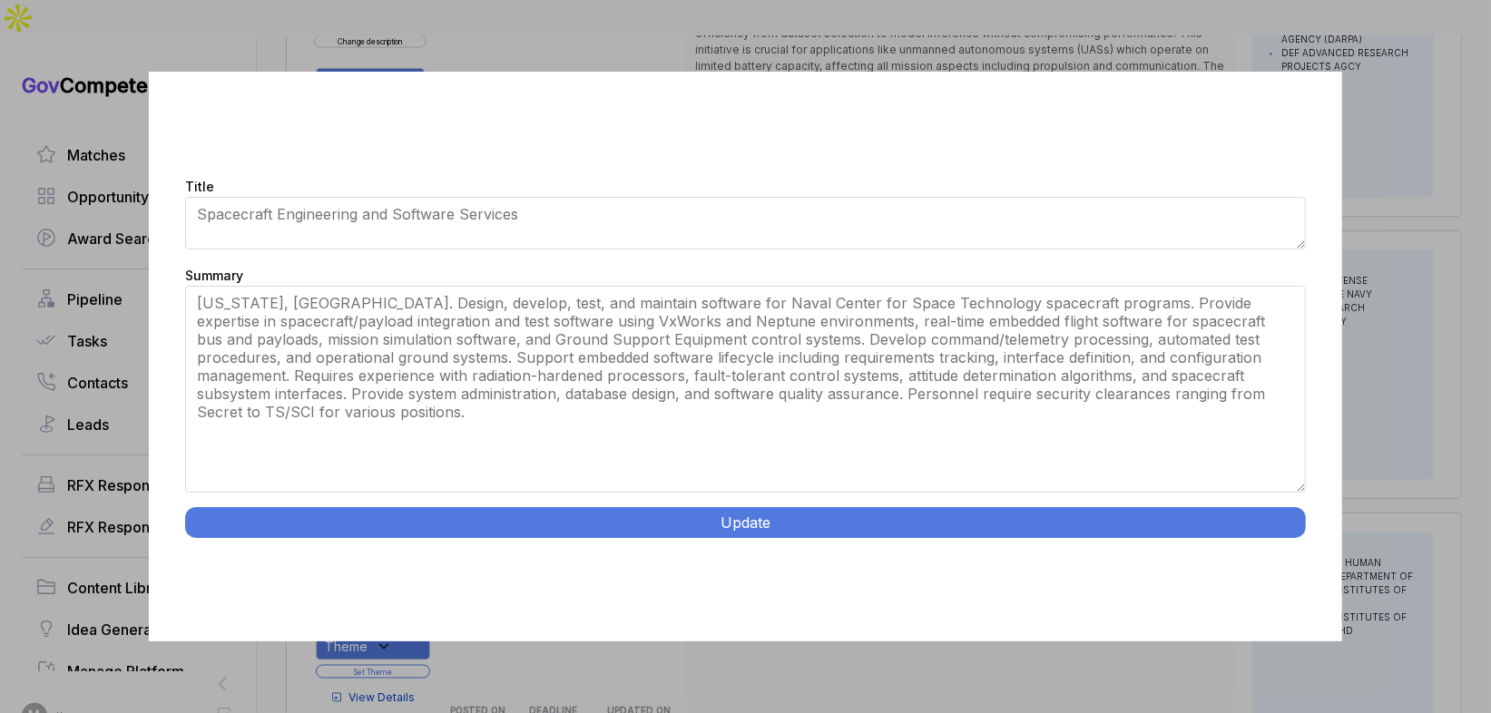
click at [754, 525] on button "Update" at bounding box center [745, 522] width 1120 height 31
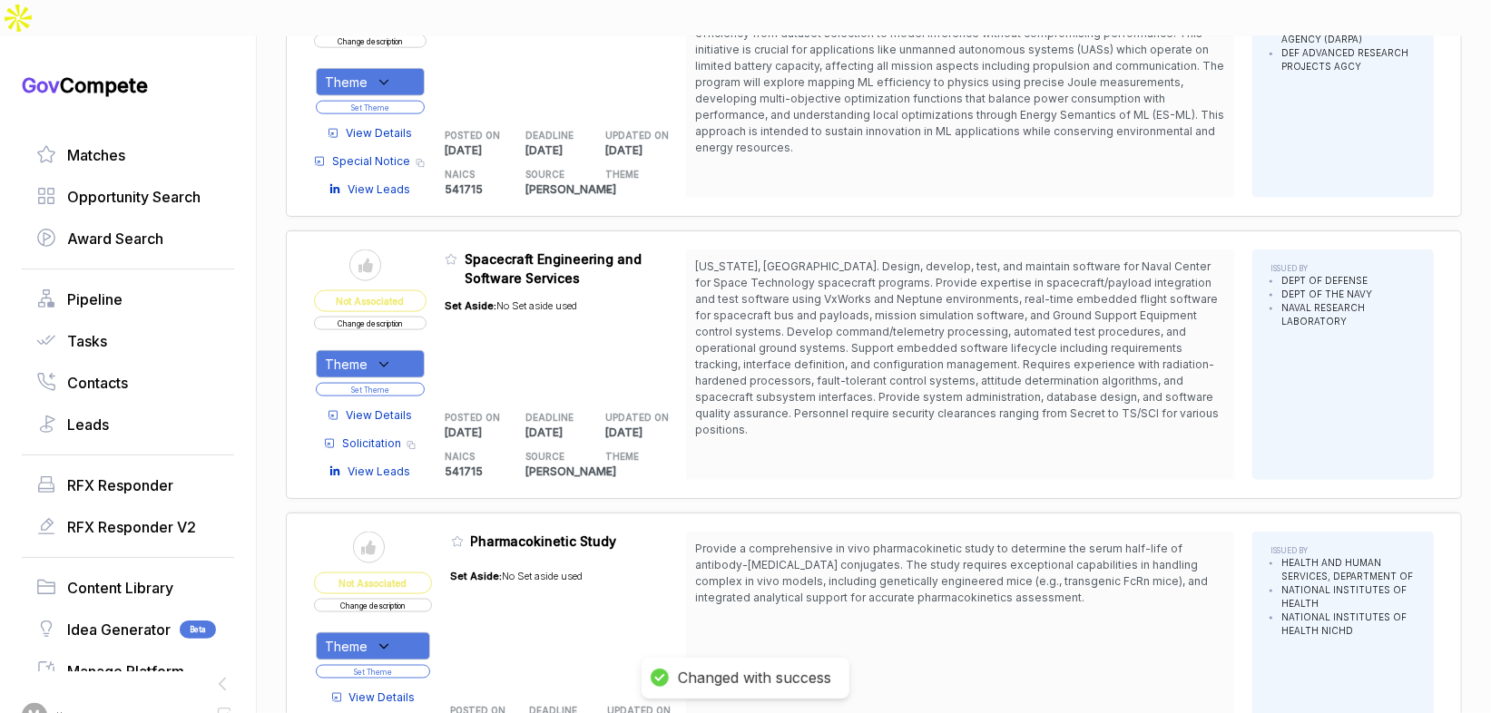
drag, startPoint x: 383, startPoint y: 313, endPoint x: 383, endPoint y: 325, distance: 11.8
click at [383, 357] on icon at bounding box center [384, 365] width 16 height 16
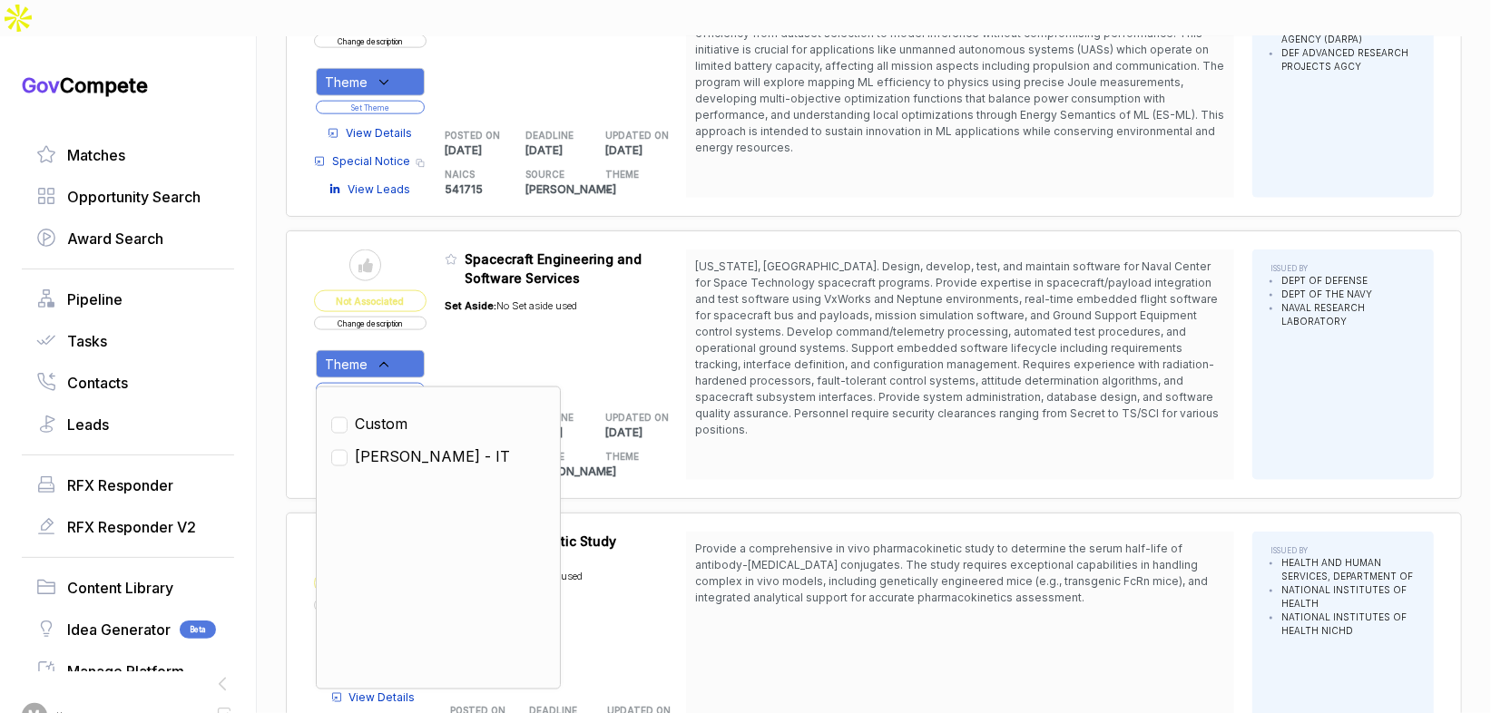
drag, startPoint x: 388, startPoint y: 412, endPoint x: 439, endPoint y: 332, distance: 94.6
click at [391, 446] on span "[PERSON_NAME] - IT" at bounding box center [432, 457] width 155 height 22
checkbox input "true"
drag, startPoint x: 452, startPoint y: 317, endPoint x: 426, endPoint y: 338, distance: 33.6
click at [451, 318] on table "Send to Pipeline Not Associated Change description Theme Clear Custom SAM - IT …" at bounding box center [500, 365] width 372 height 230
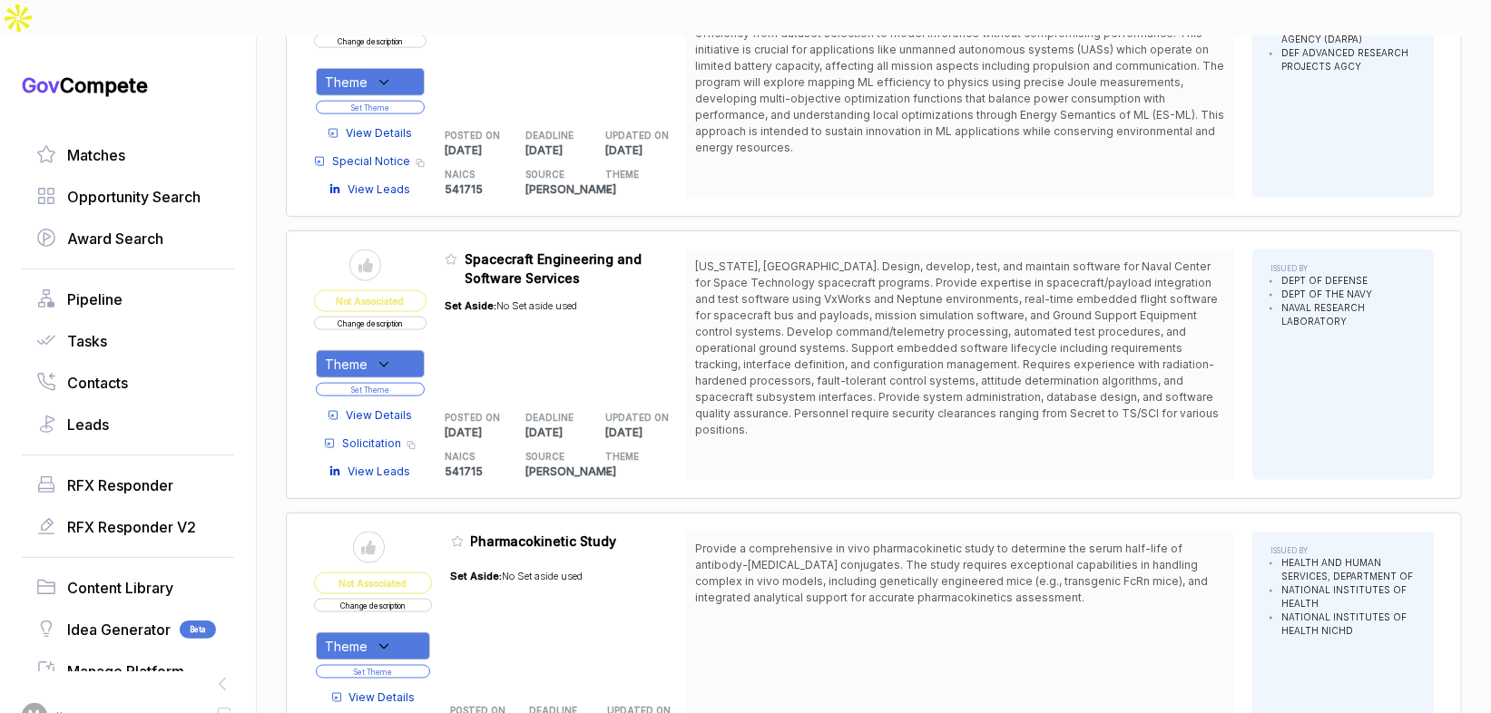
click at [414, 383] on button "Set Theme" at bounding box center [370, 390] width 109 height 14
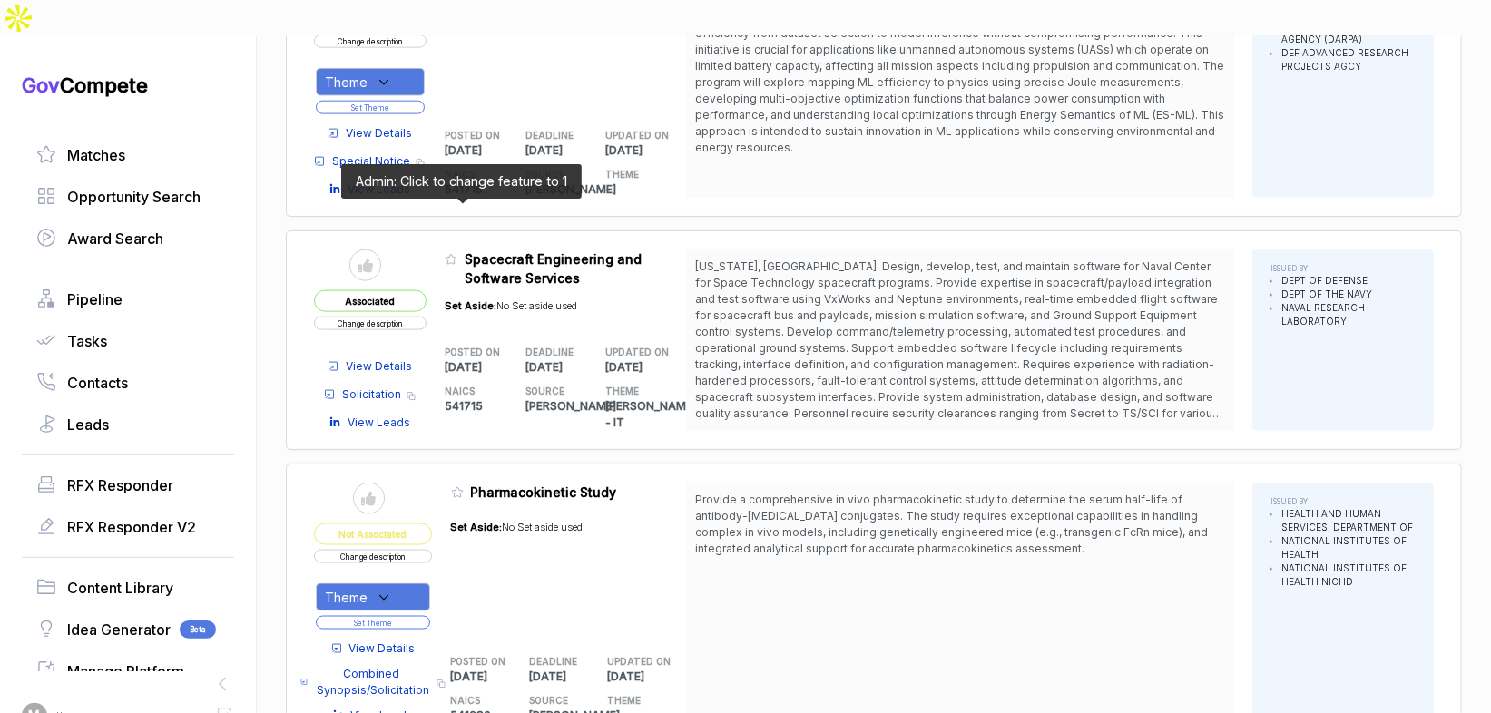
click at [457, 253] on icon at bounding box center [451, 259] width 13 height 13
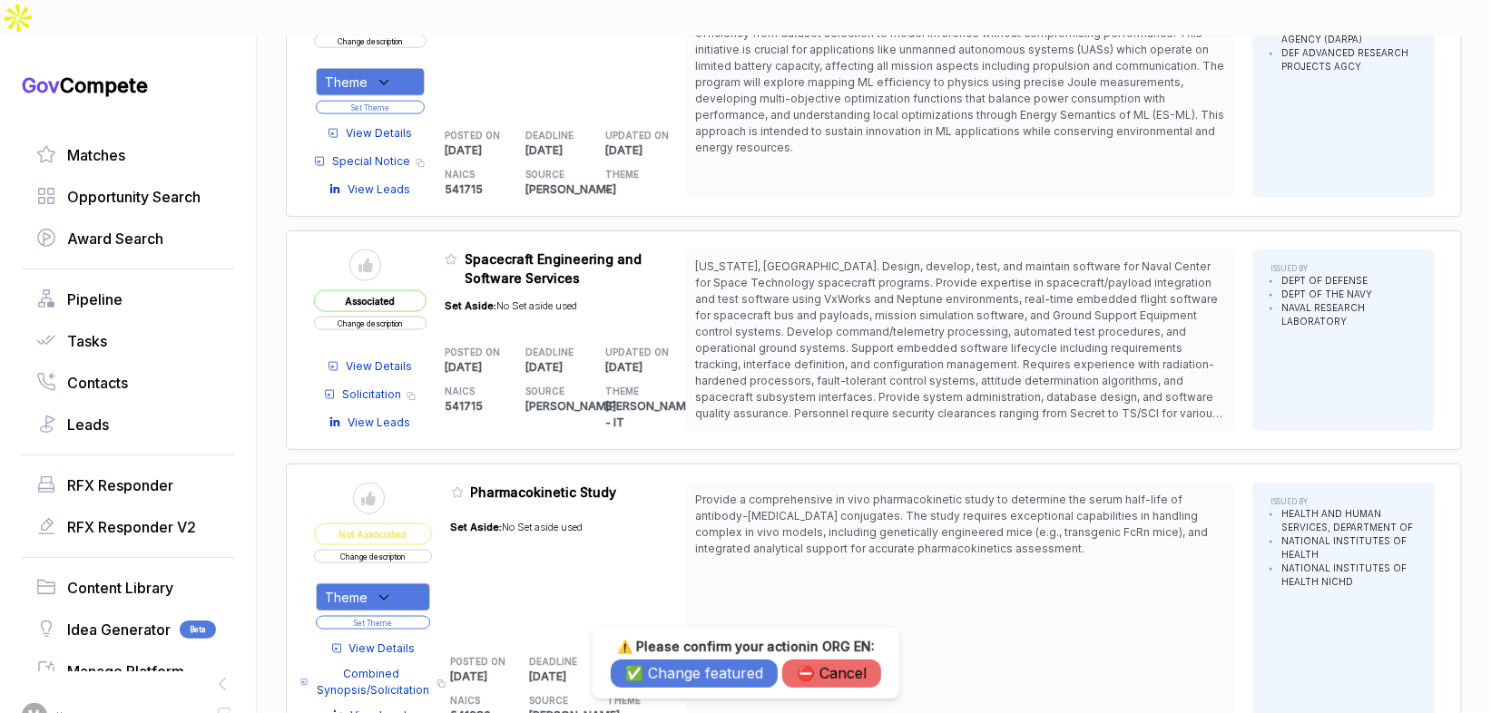
drag, startPoint x: 642, startPoint y: 671, endPoint x: 652, endPoint y: 655, distance: 18.4
click at [643, 669] on button "✅ Change featured" at bounding box center [694, 674] width 167 height 28
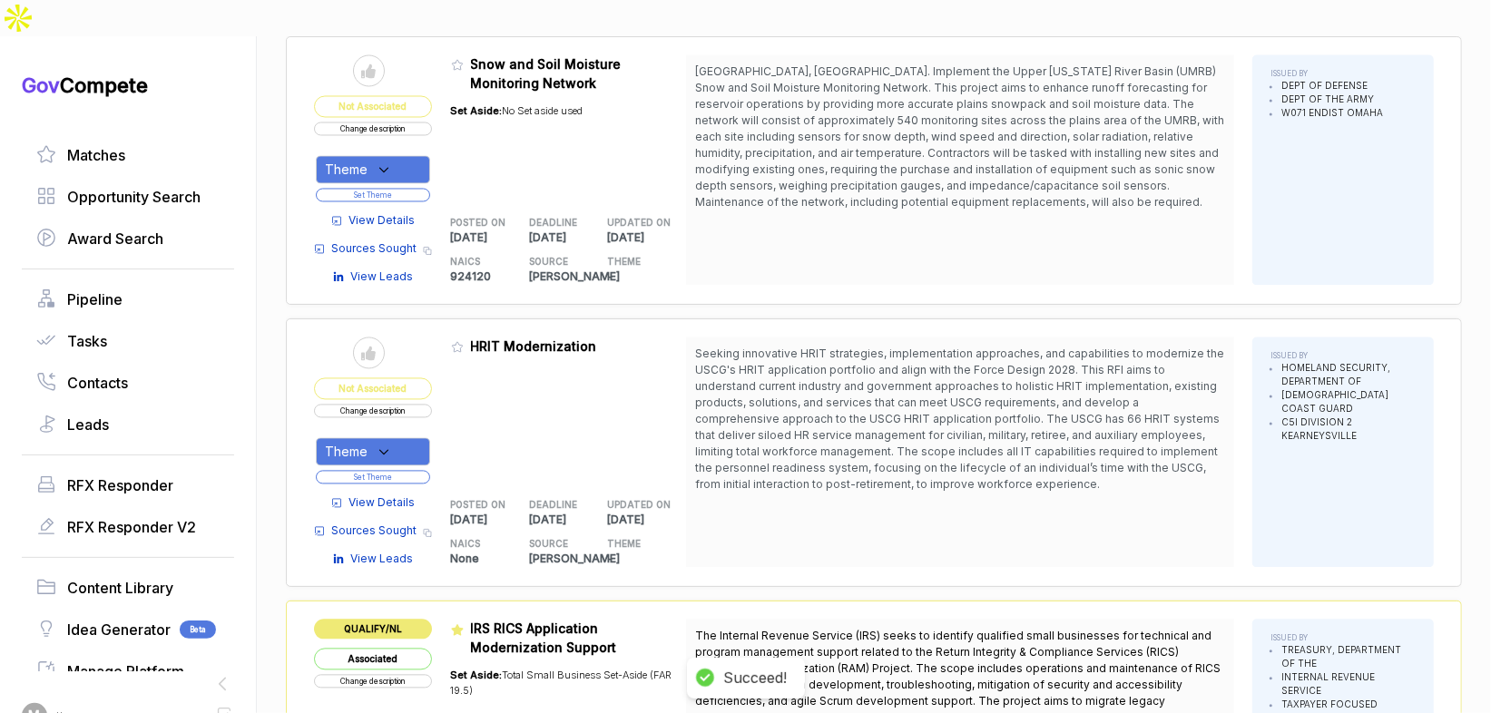
scroll to position [2307, 0]
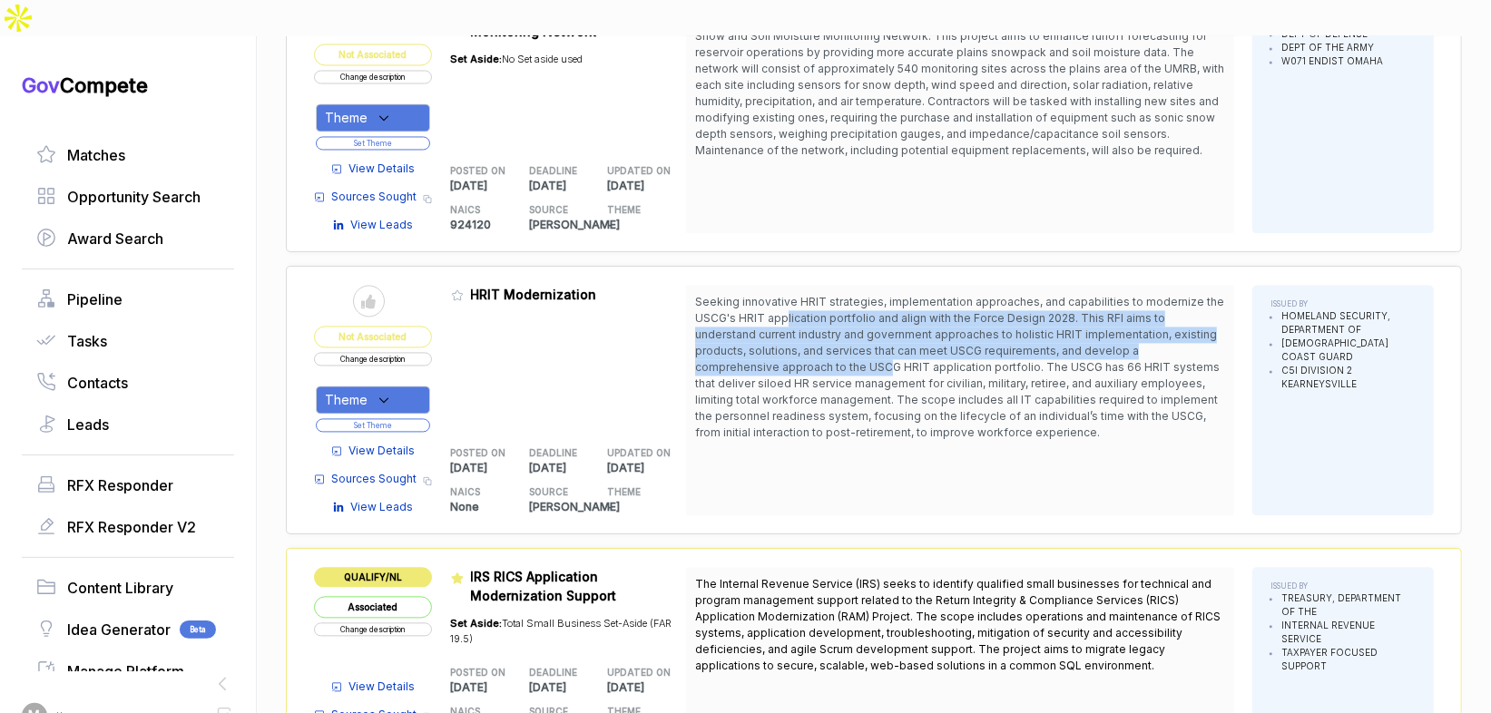
drag, startPoint x: 794, startPoint y: 265, endPoint x: 812, endPoint y: 310, distance: 48.9
click at [812, 310] on span "Seeking innovative HRIT strategies, implementation approaches, and capabilities…" at bounding box center [959, 367] width 529 height 144
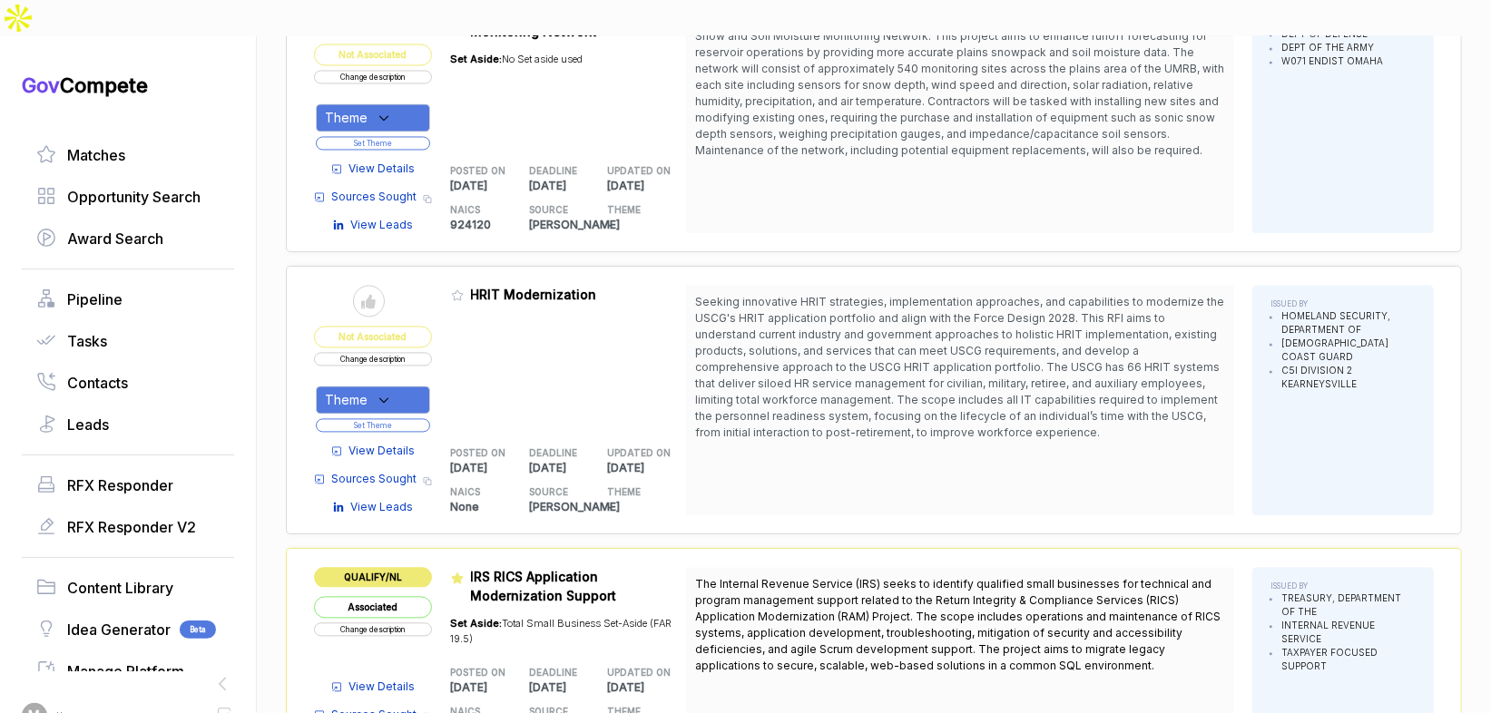
click at [397, 443] on span "View Details" at bounding box center [382, 451] width 66 height 16
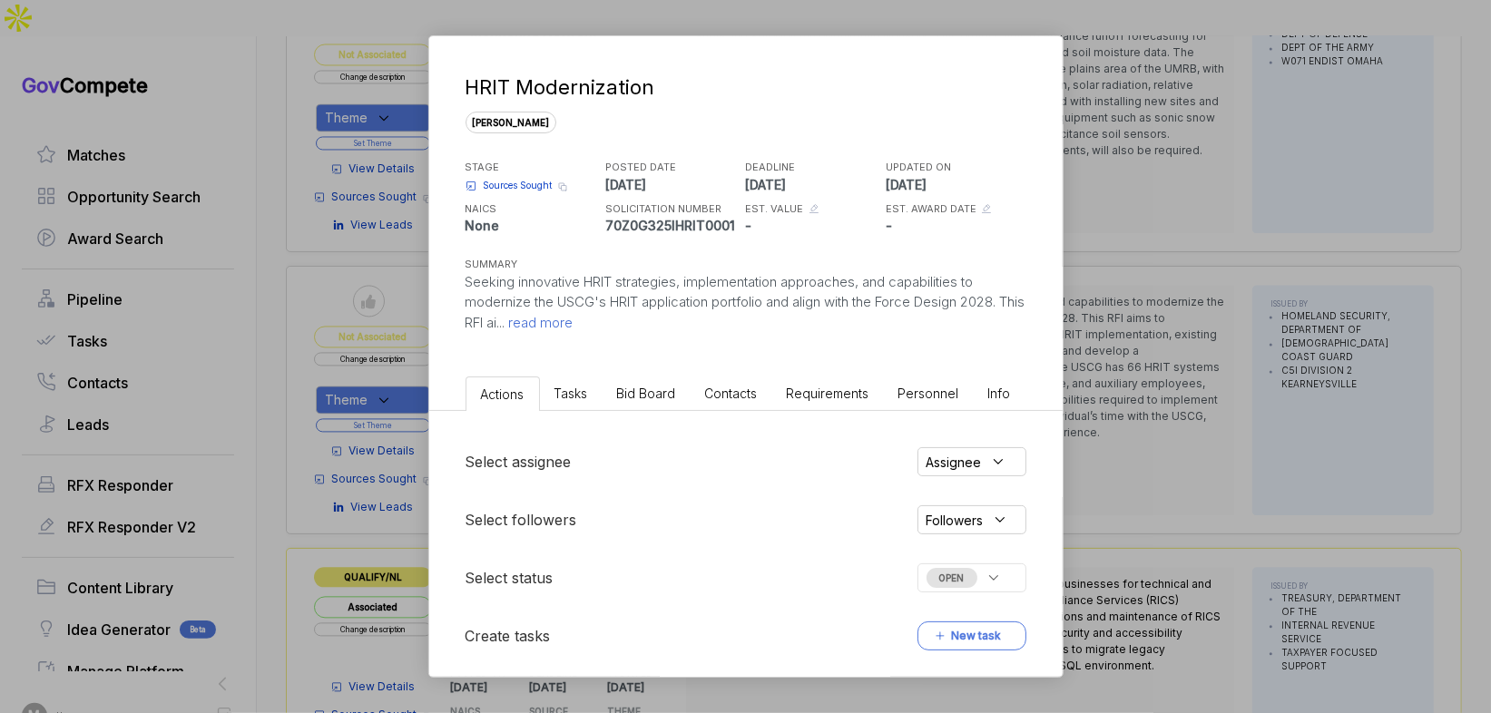
drag, startPoint x: 651, startPoint y: 377, endPoint x: 659, endPoint y: 391, distance: 16.7
click at [651, 377] on li "Bid Board" at bounding box center [646, 394] width 88 height 34
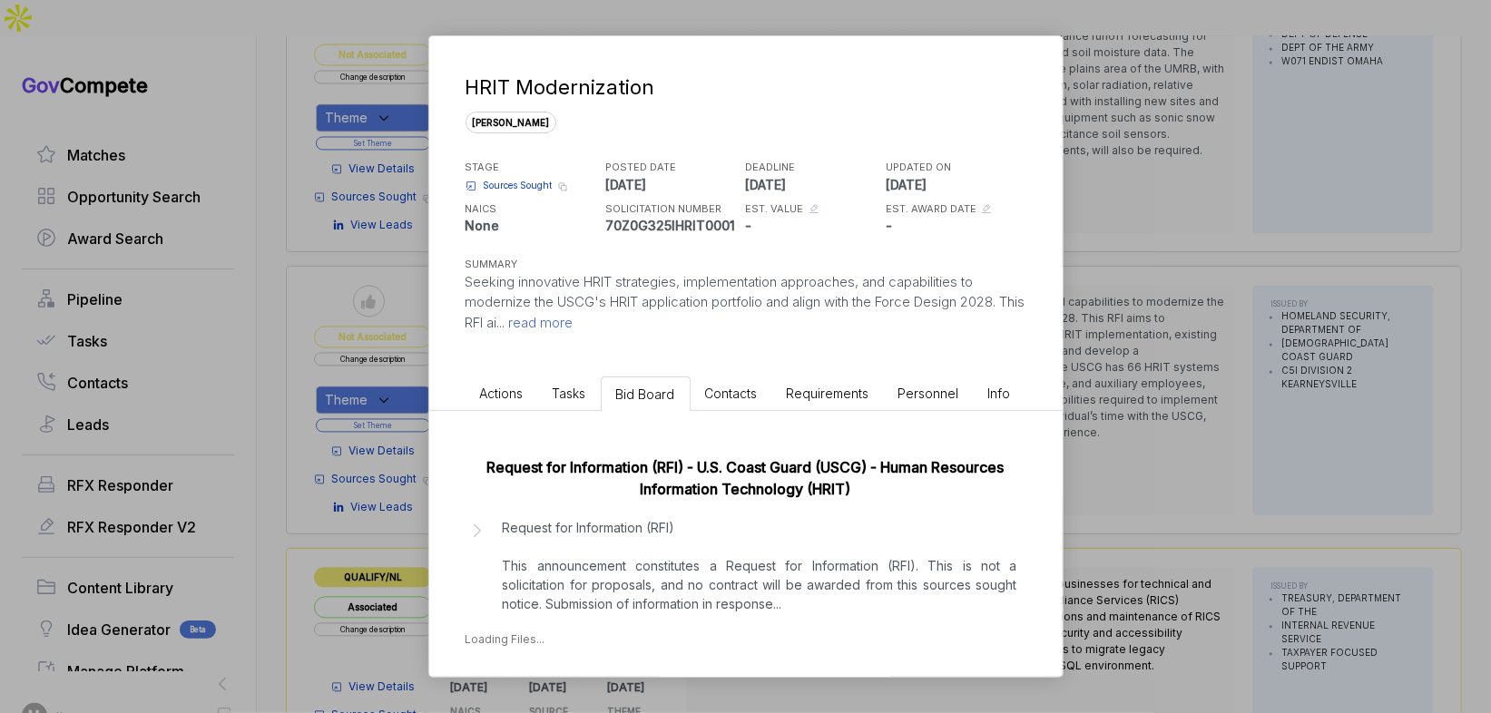
click at [711, 564] on p "Request for Information (RFI) This announcement constitutes a Request for Infor…" at bounding box center [760, 565] width 514 height 95
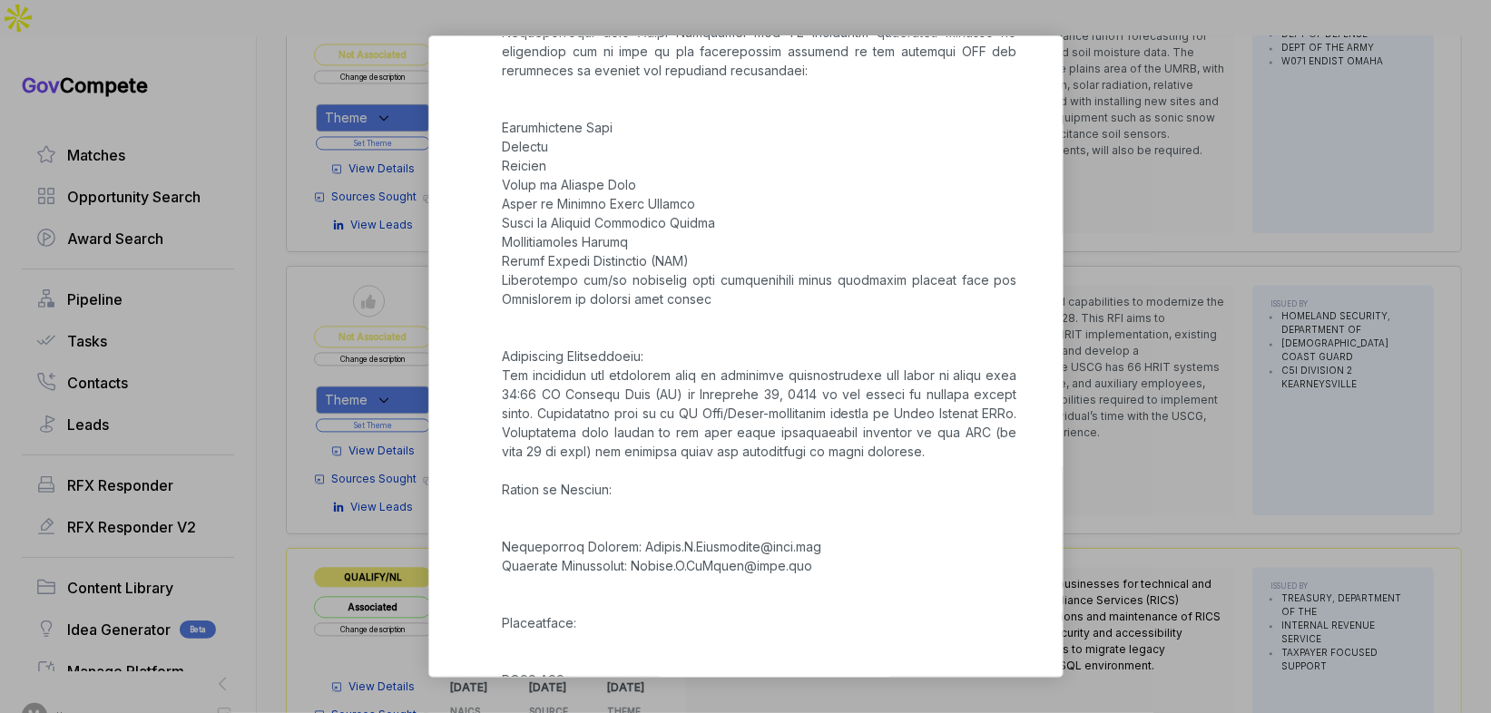
scroll to position [1132, 0]
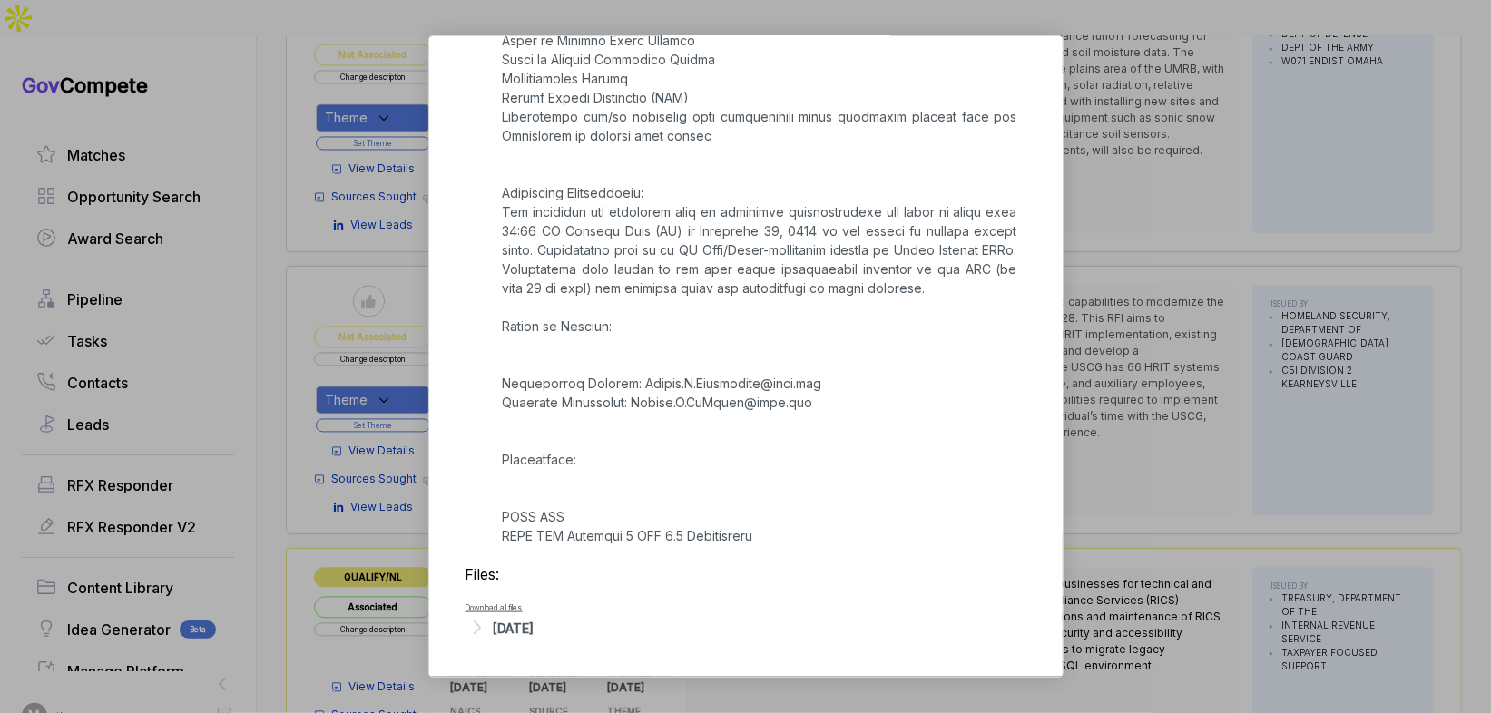
click at [534, 630] on div "Aug 13, 2025" at bounding box center [514, 628] width 41 height 19
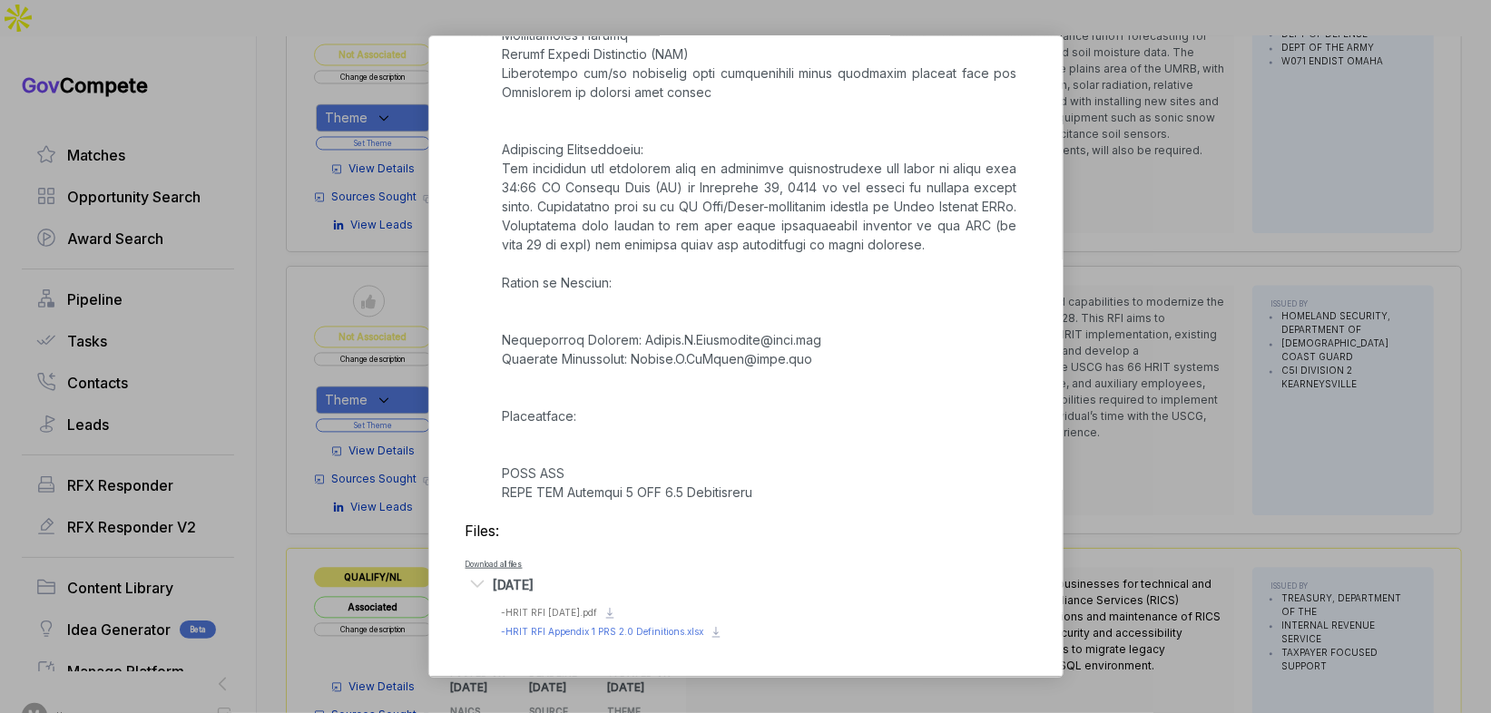
scroll to position [1176, 0]
click at [568, 616] on span "- HRIT RFI 8.13.25.pdf" at bounding box center [550, 612] width 96 height 11
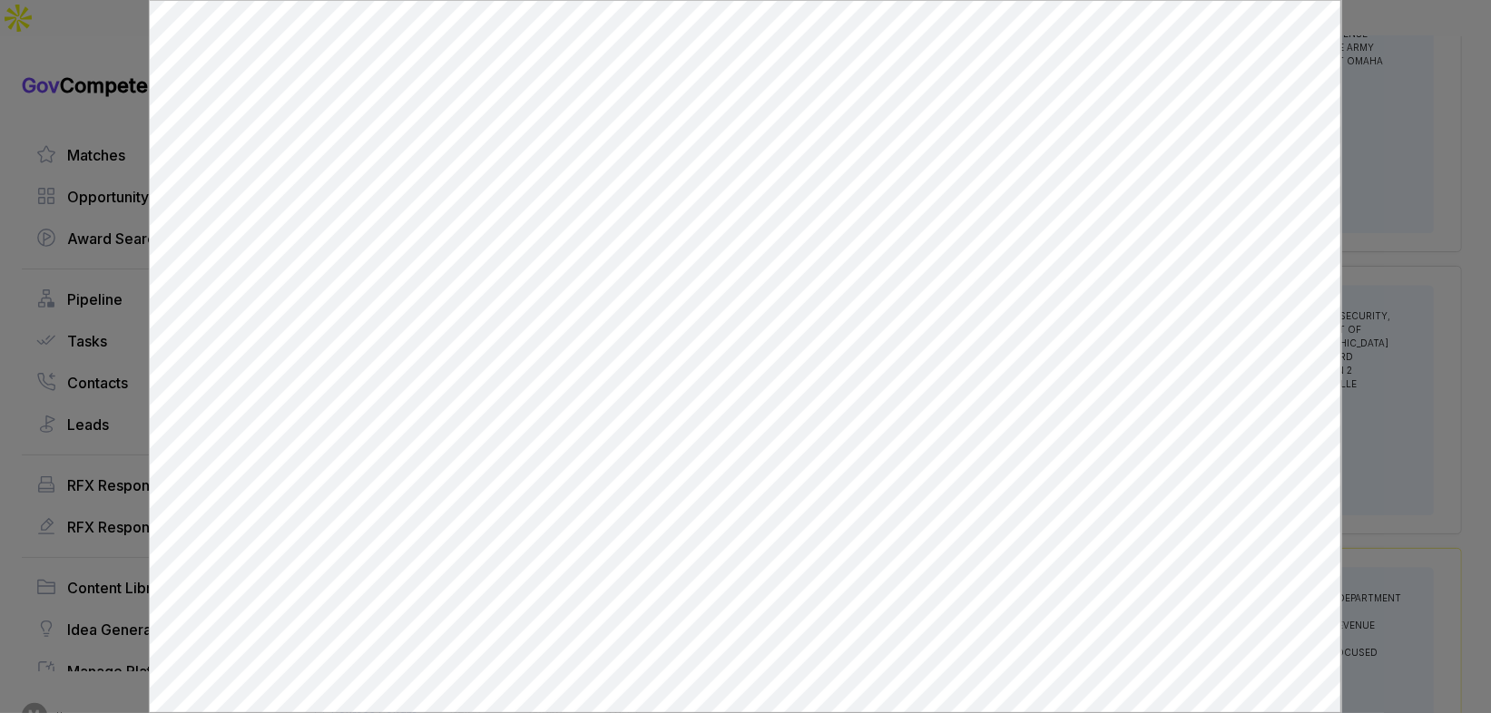
scroll to position [0, 0]
click at [1357, 230] on div at bounding box center [745, 356] width 1491 height 713
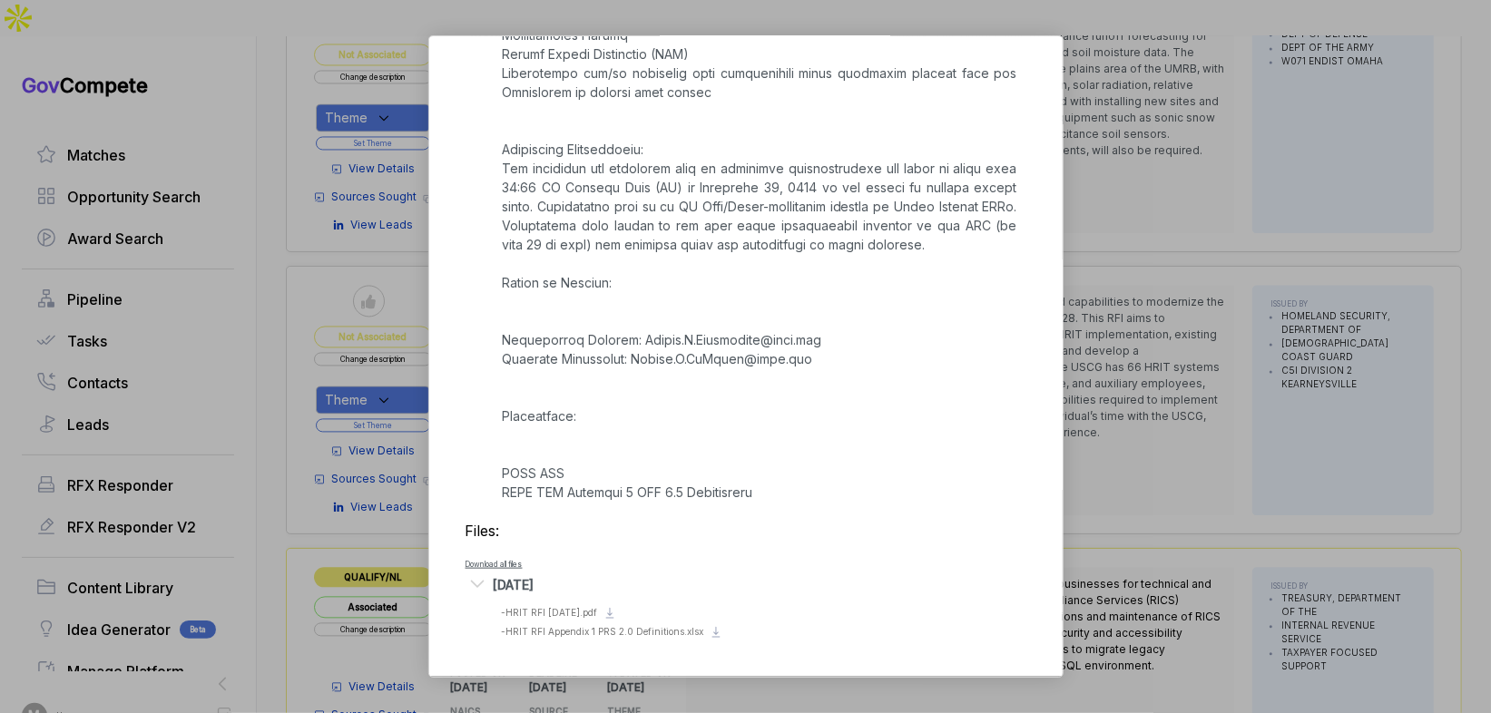
click at [1117, 325] on div "HRIT Modernization sam STAGE Sources Sought Copy link POSTED DATE 2025-08-13 DE…" at bounding box center [745, 356] width 1491 height 713
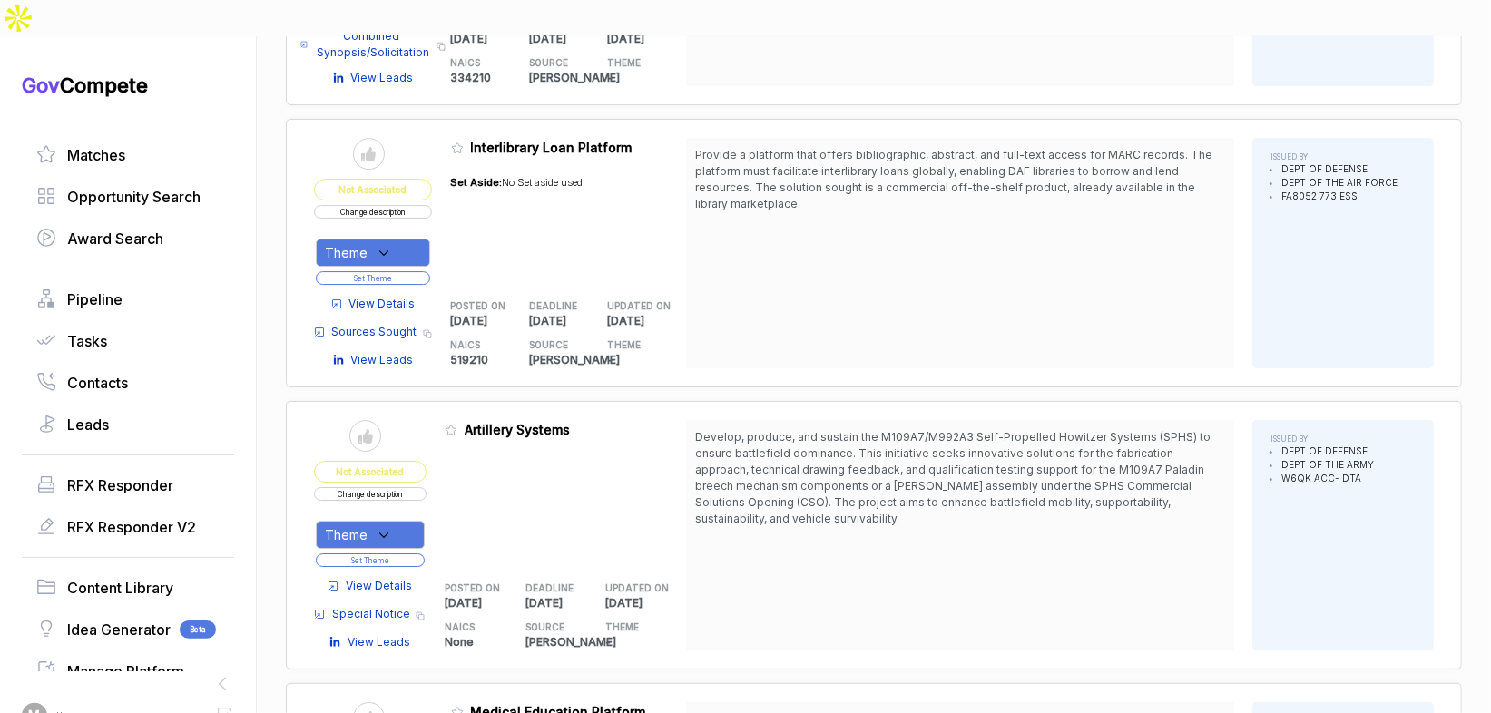
scroll to position [4052, 0]
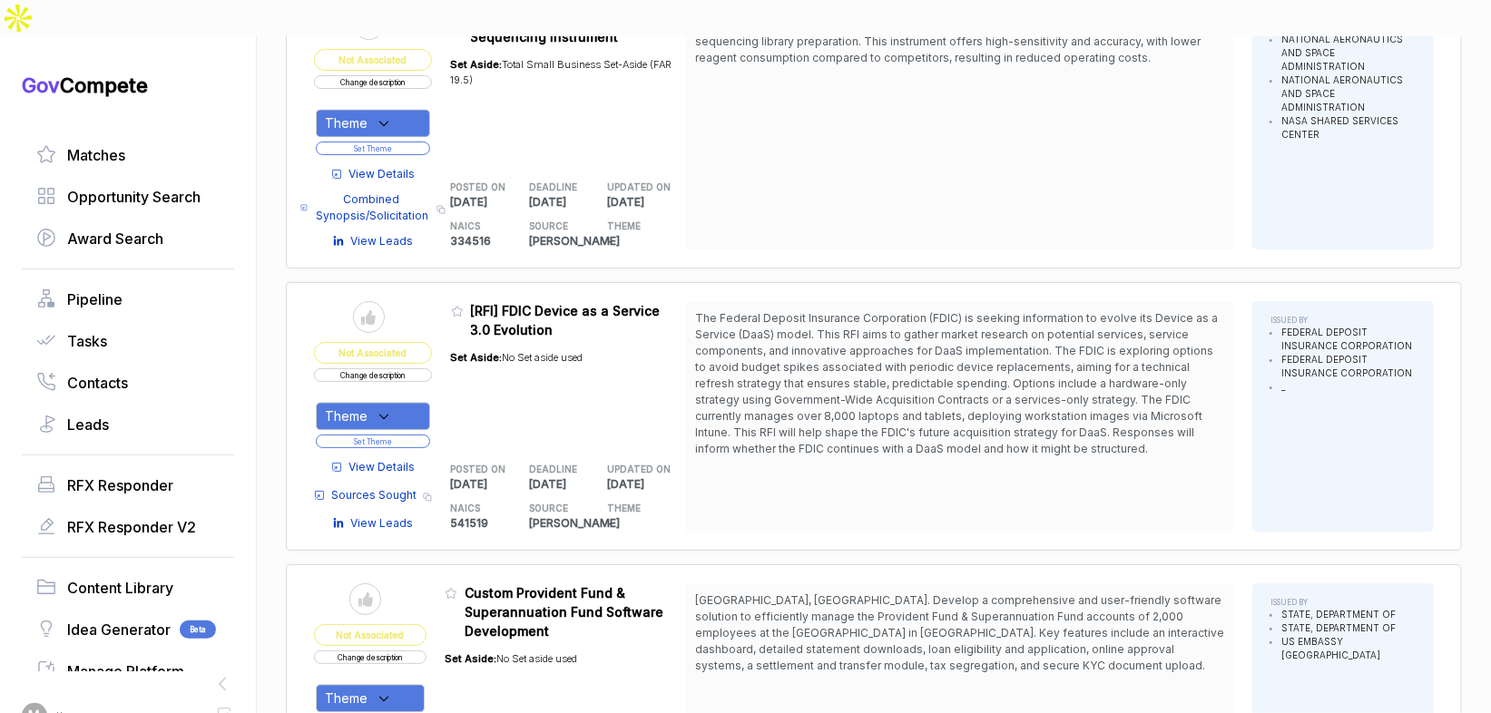
scroll to position [7014, 0]
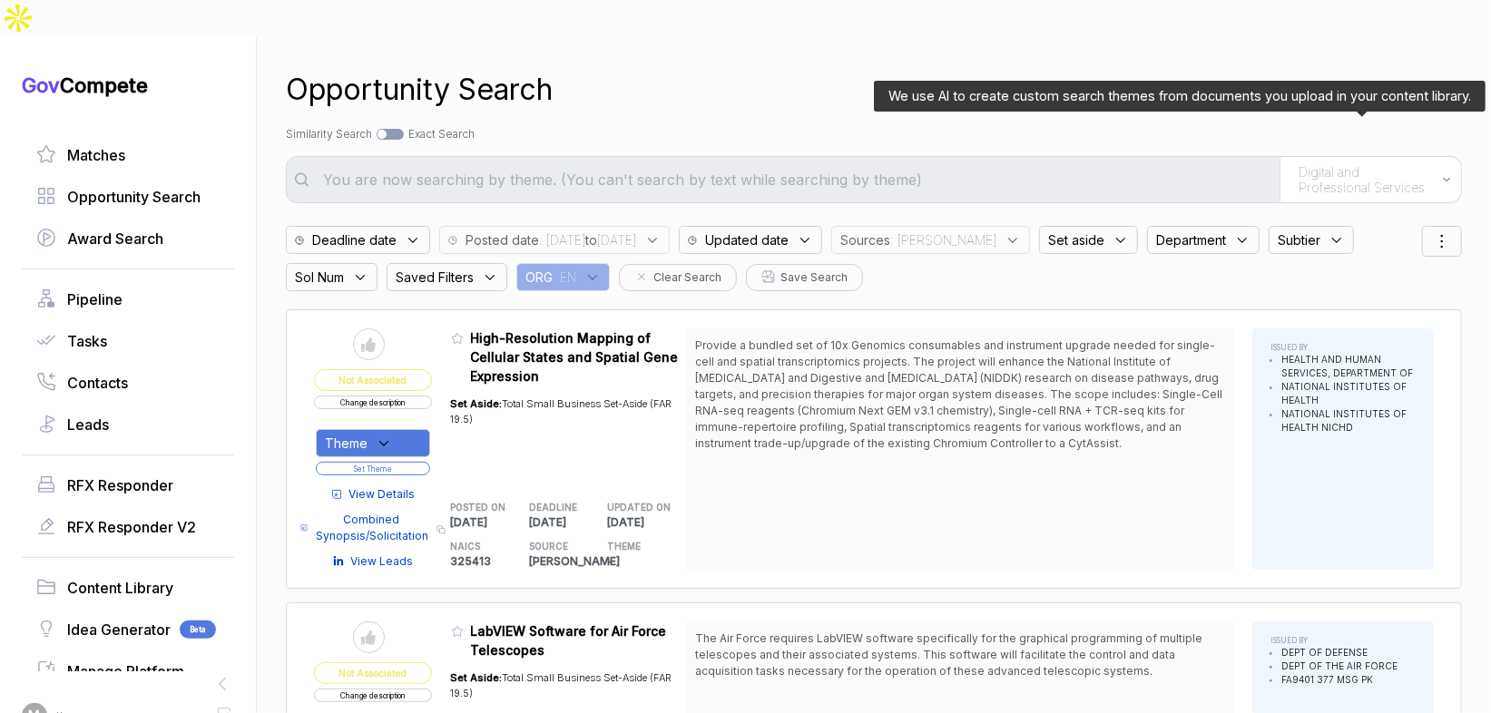
click at [1311, 164] on span "Digital and Professional Services" at bounding box center [1365, 180] width 134 height 32
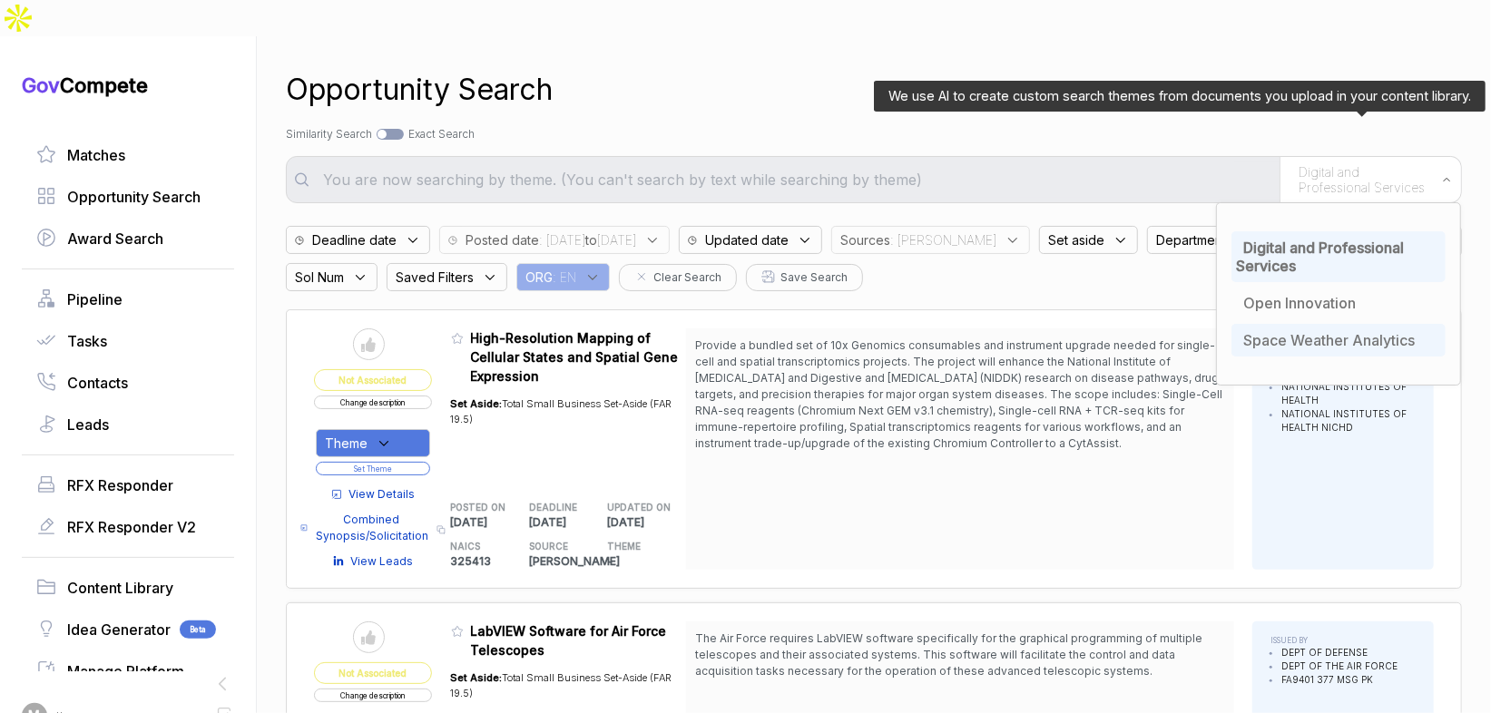
click at [1288, 331] on span "Space Weather Analytics" at bounding box center [1328, 340] width 171 height 18
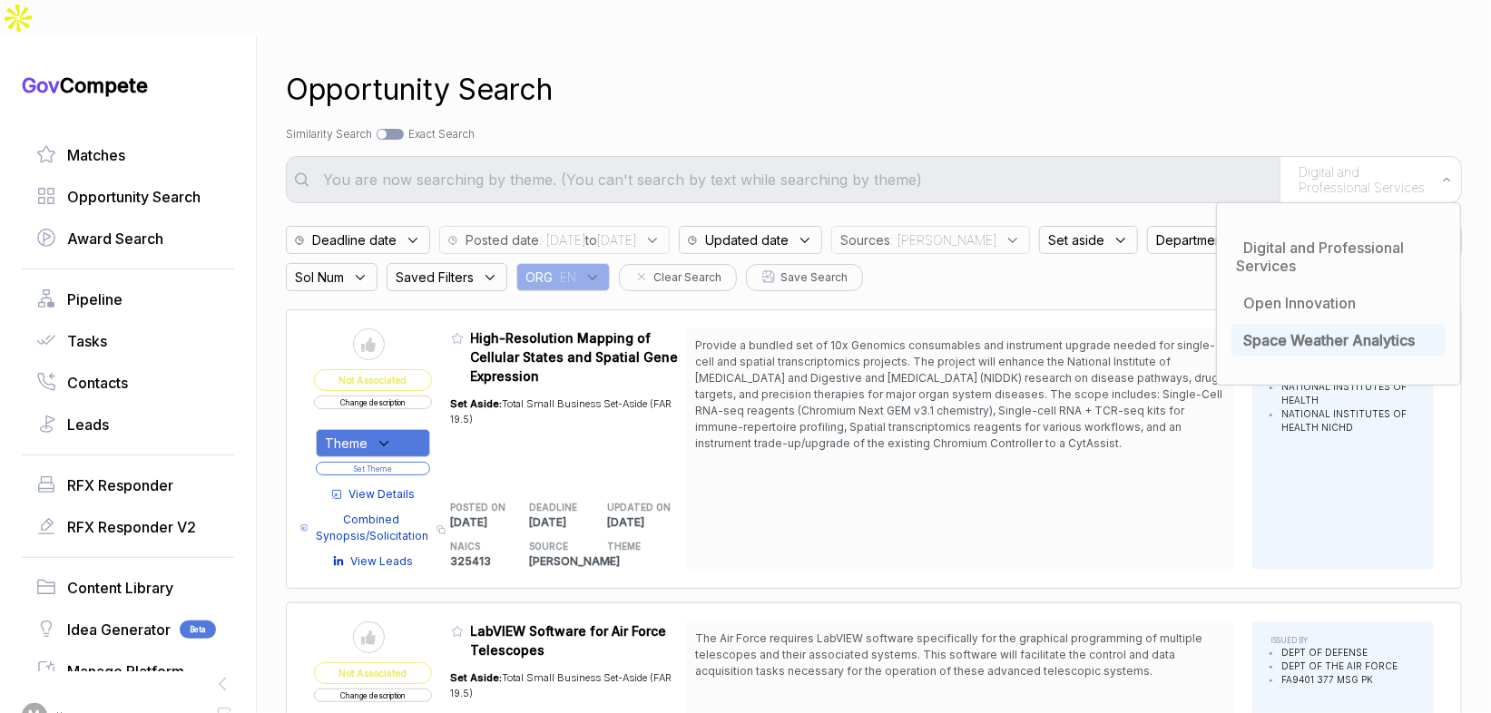
click at [1272, 118] on div "Opportunity Search Search by Topic Relevance Similarity Search Search by Exact …" at bounding box center [874, 392] width 1176 height 713
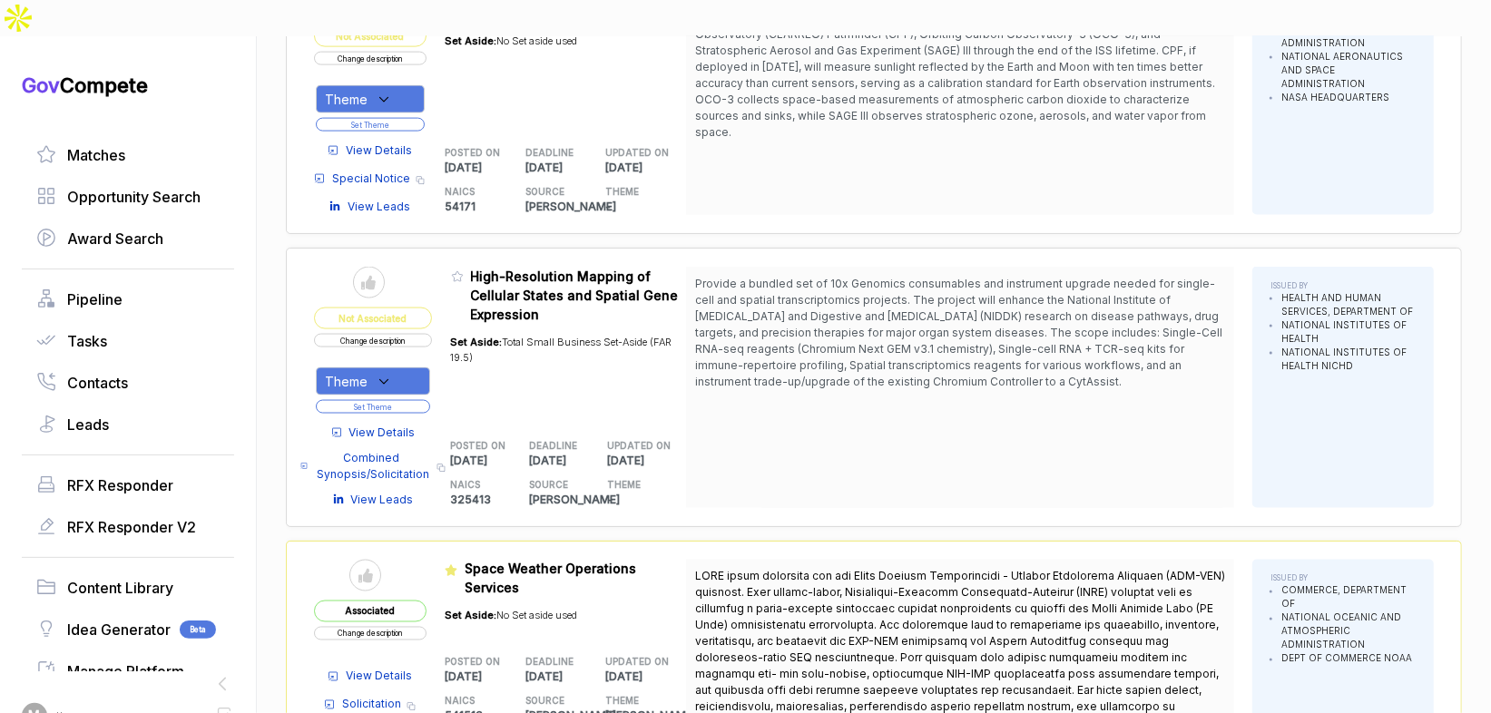
scroll to position [1582, 0]
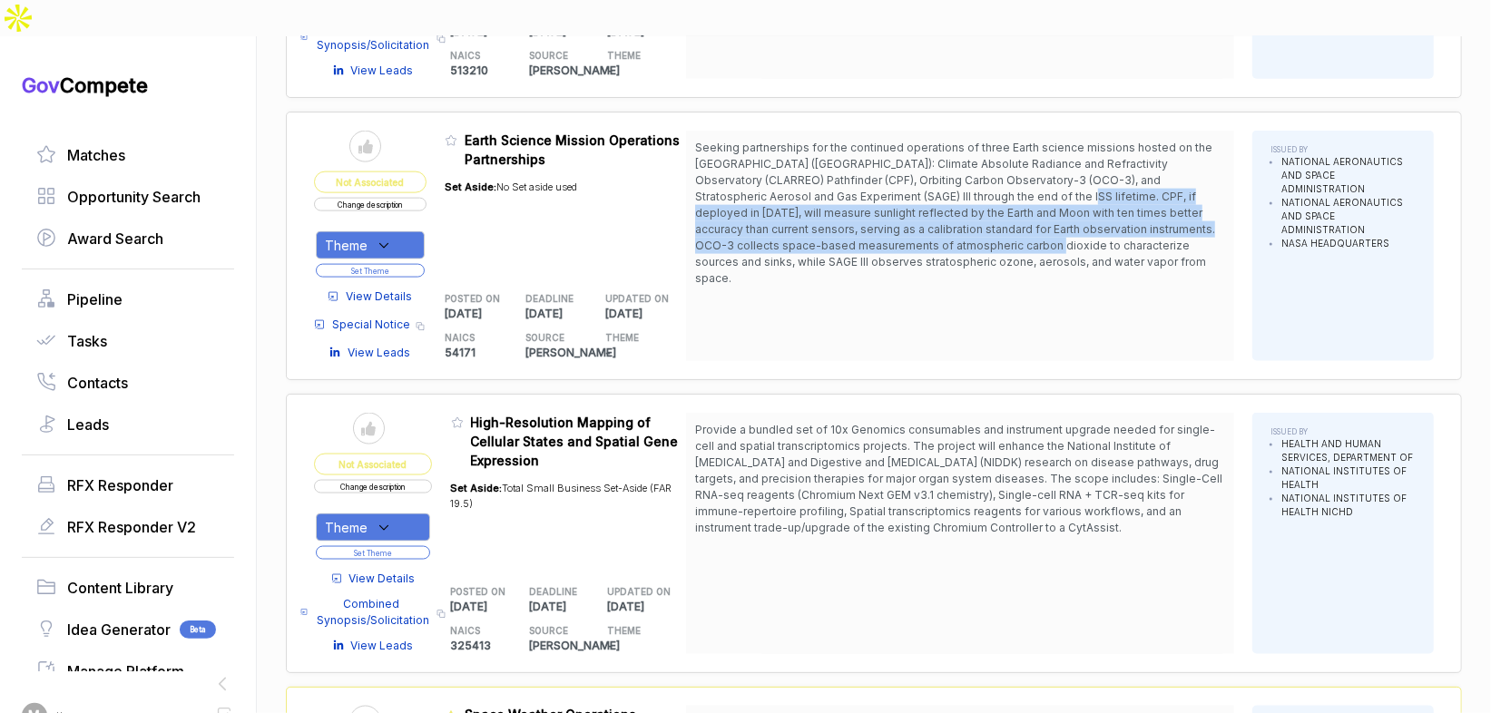
drag, startPoint x: 1002, startPoint y: 155, endPoint x: 1002, endPoint y: 198, distance: 42.6
click at [1002, 198] on span "Seeking partnerships for the continued operations of three Earth science missio…" at bounding box center [955, 213] width 520 height 144
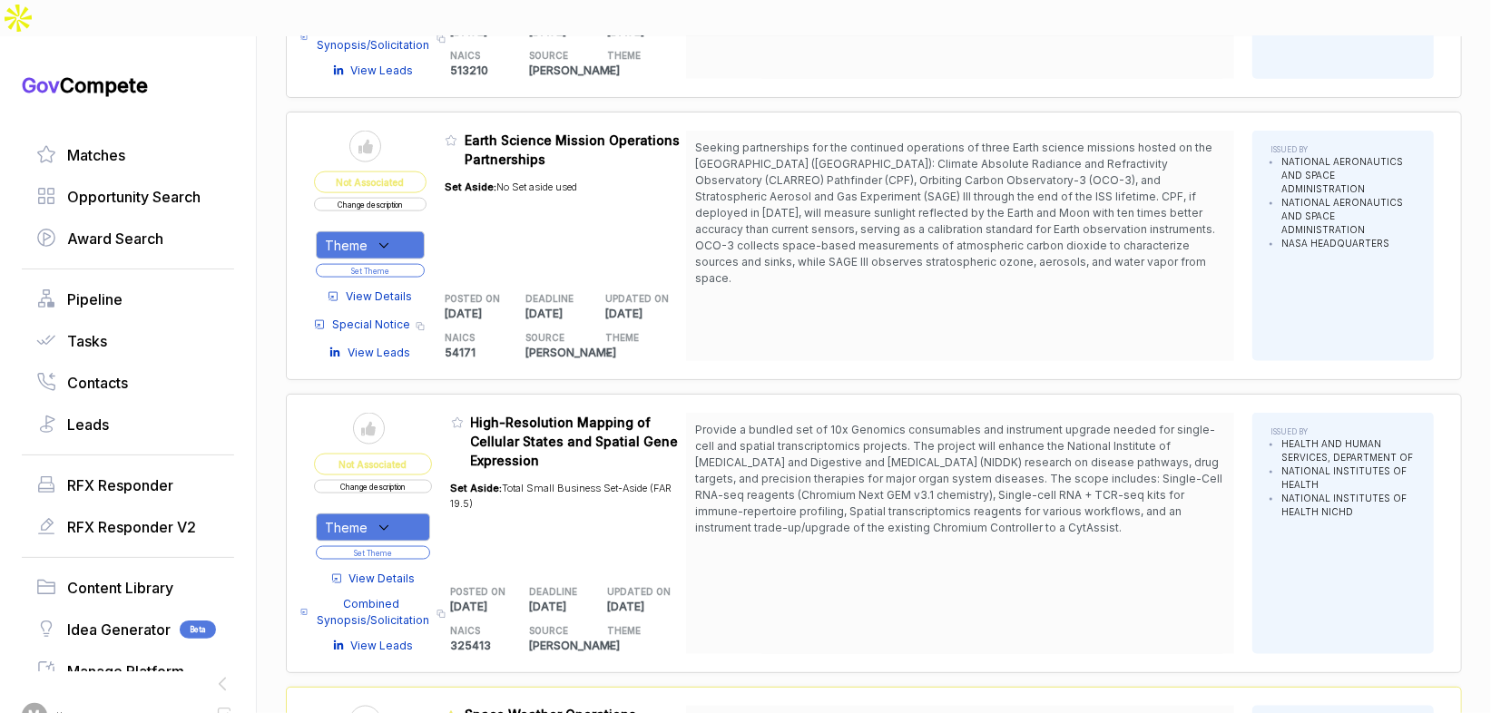
click at [384, 289] on span "View Details" at bounding box center [379, 297] width 66 height 16
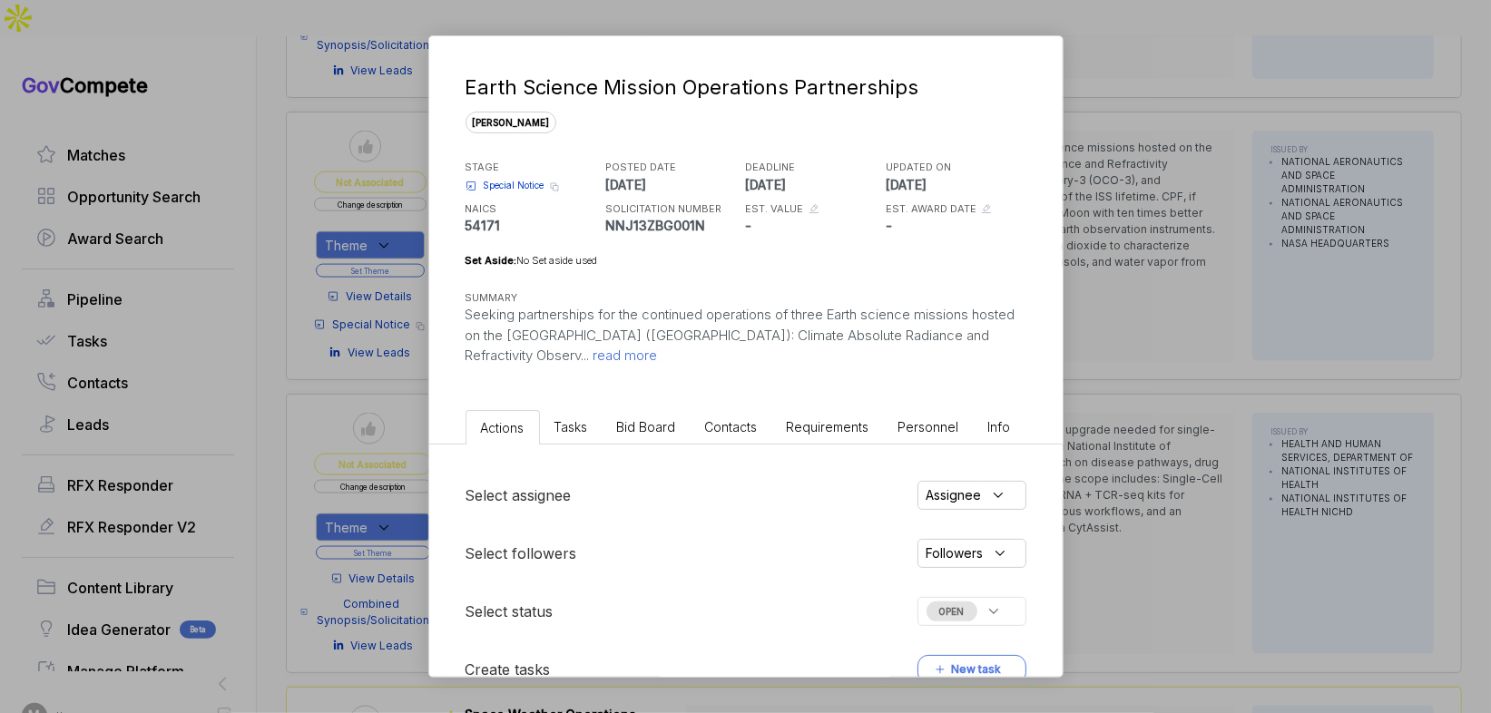
click at [671, 423] on span "Bid Board" at bounding box center [646, 426] width 59 height 15
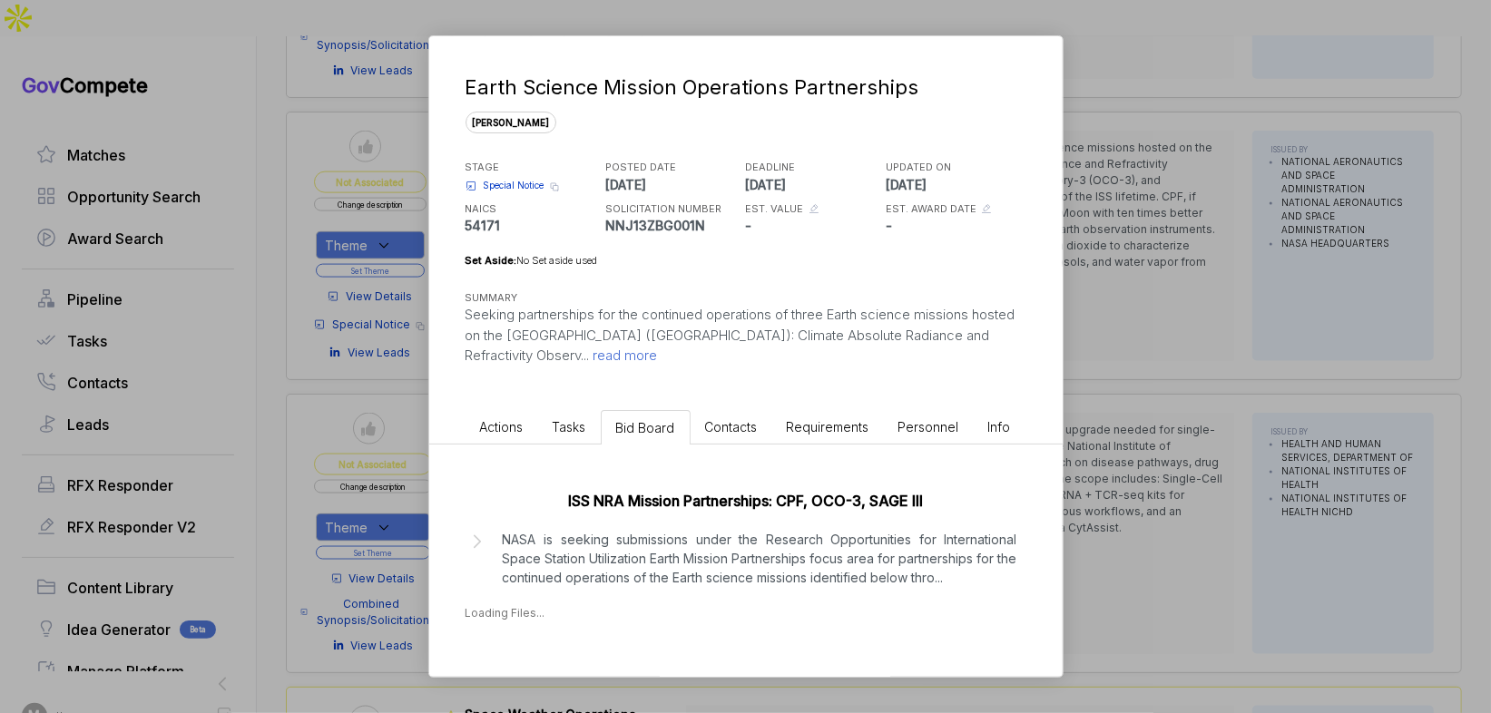
click at [755, 554] on p "NASA is seeking submissions under the Research Opportunities for International …" at bounding box center [760, 558] width 514 height 57
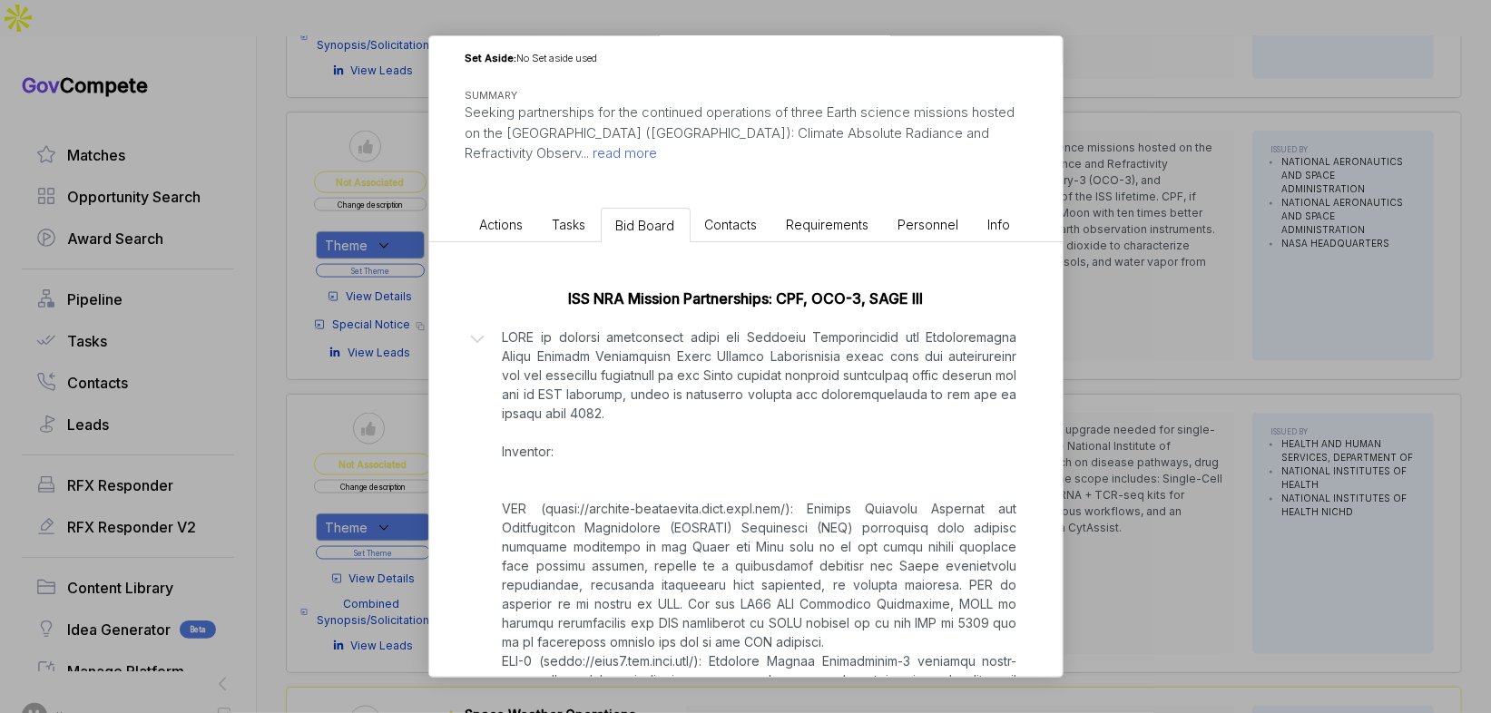
scroll to position [200, 0]
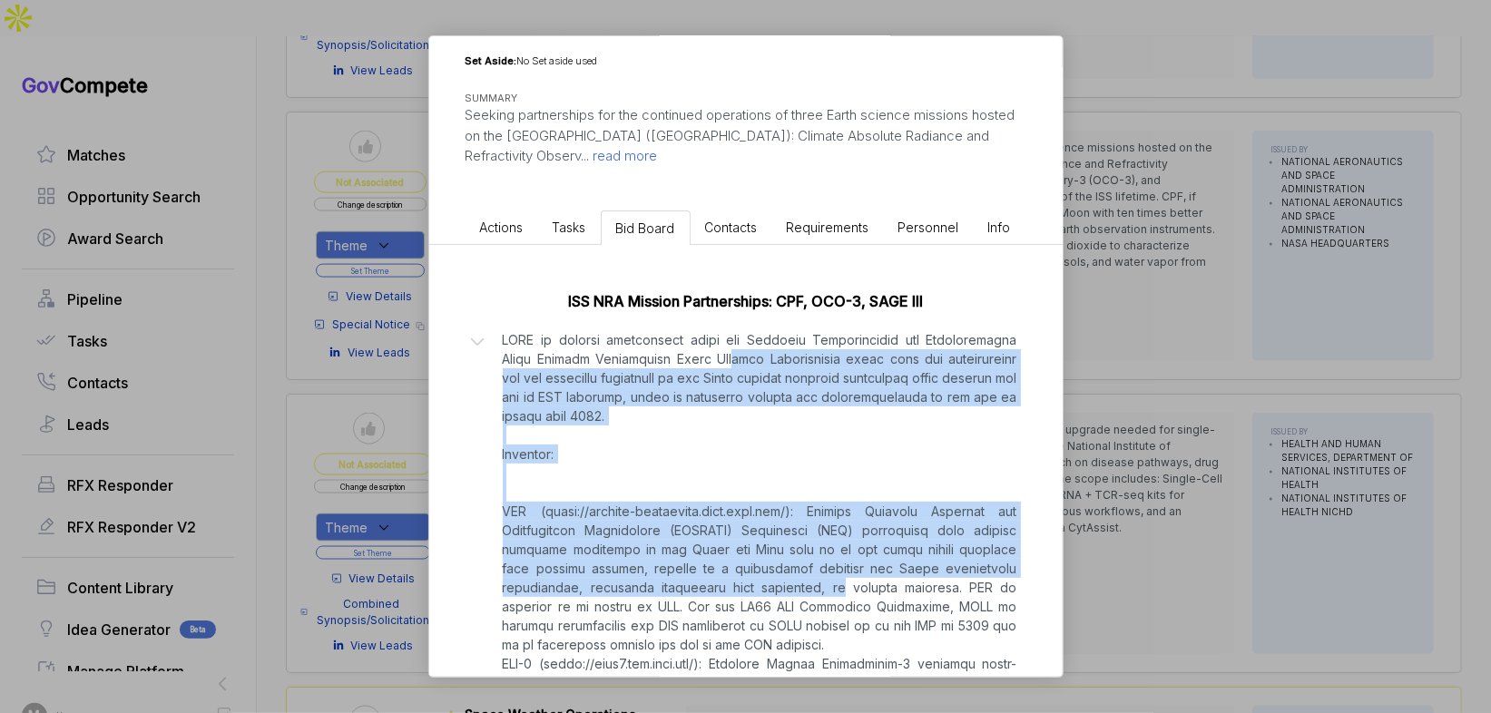
drag, startPoint x: 715, startPoint y: 357, endPoint x: 749, endPoint y: 574, distance: 220.5
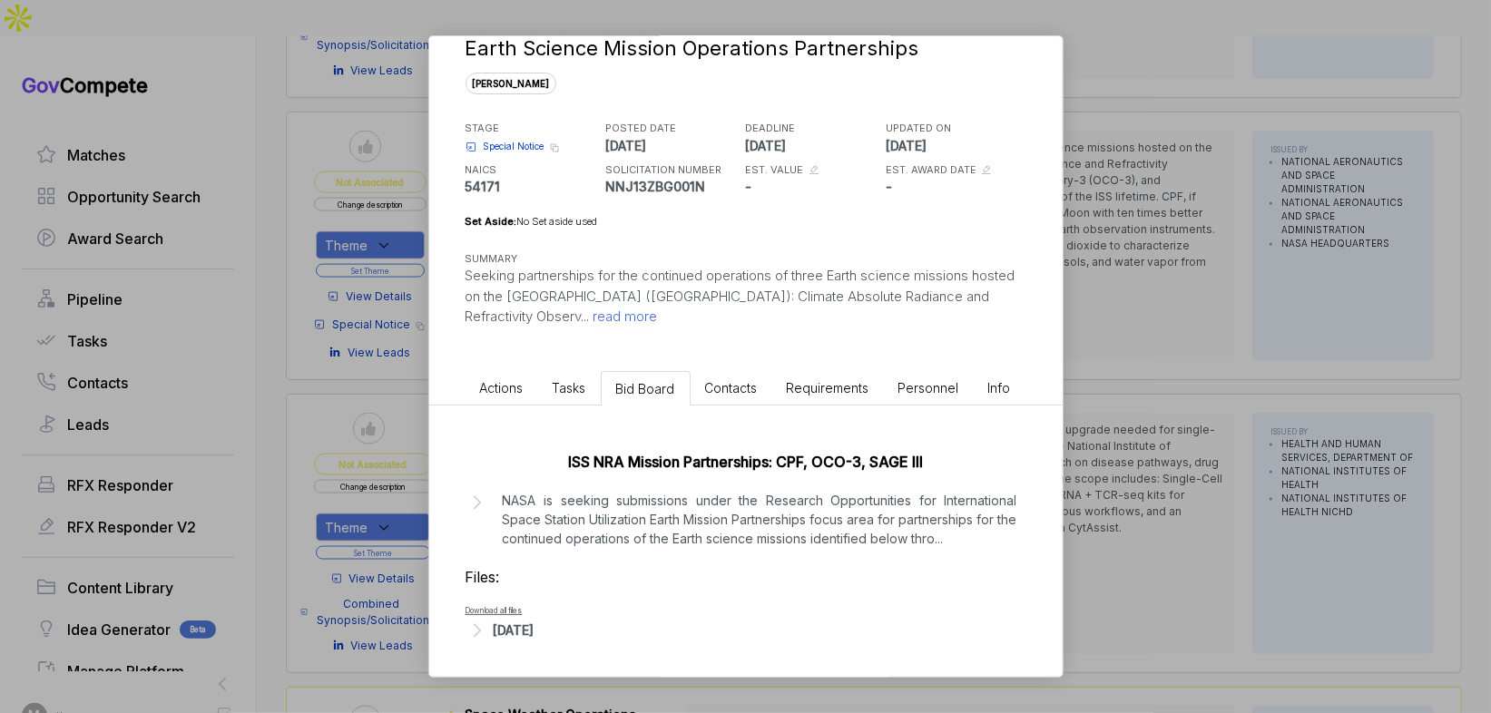
click at [753, 511] on p "NASA is seeking submissions under the Research Opportunities for International …" at bounding box center [760, 519] width 514 height 57
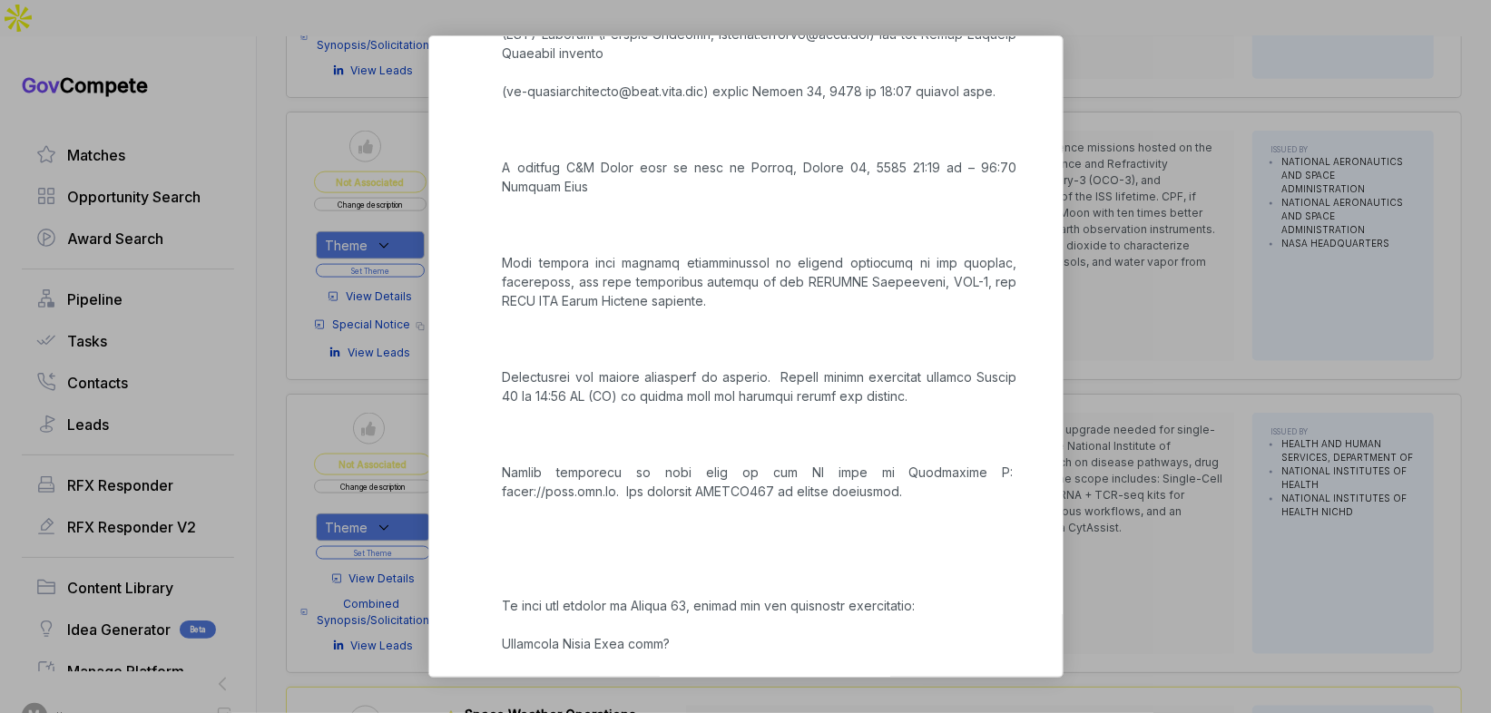
scroll to position [1547, 0]
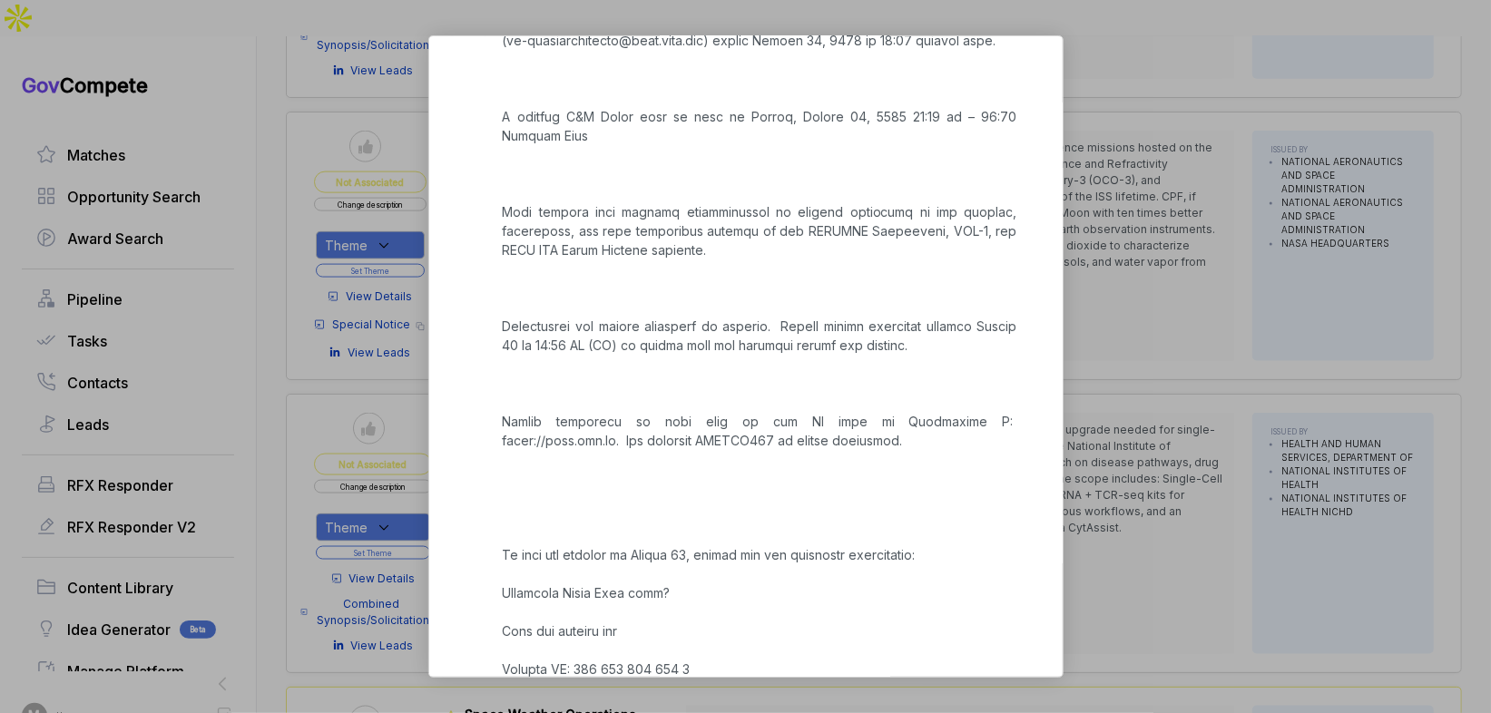
click at [1232, 403] on div "Earth Science Mission Operations Partnerships sam STAGE Special Notice Copy lin…" at bounding box center [745, 356] width 1491 height 713
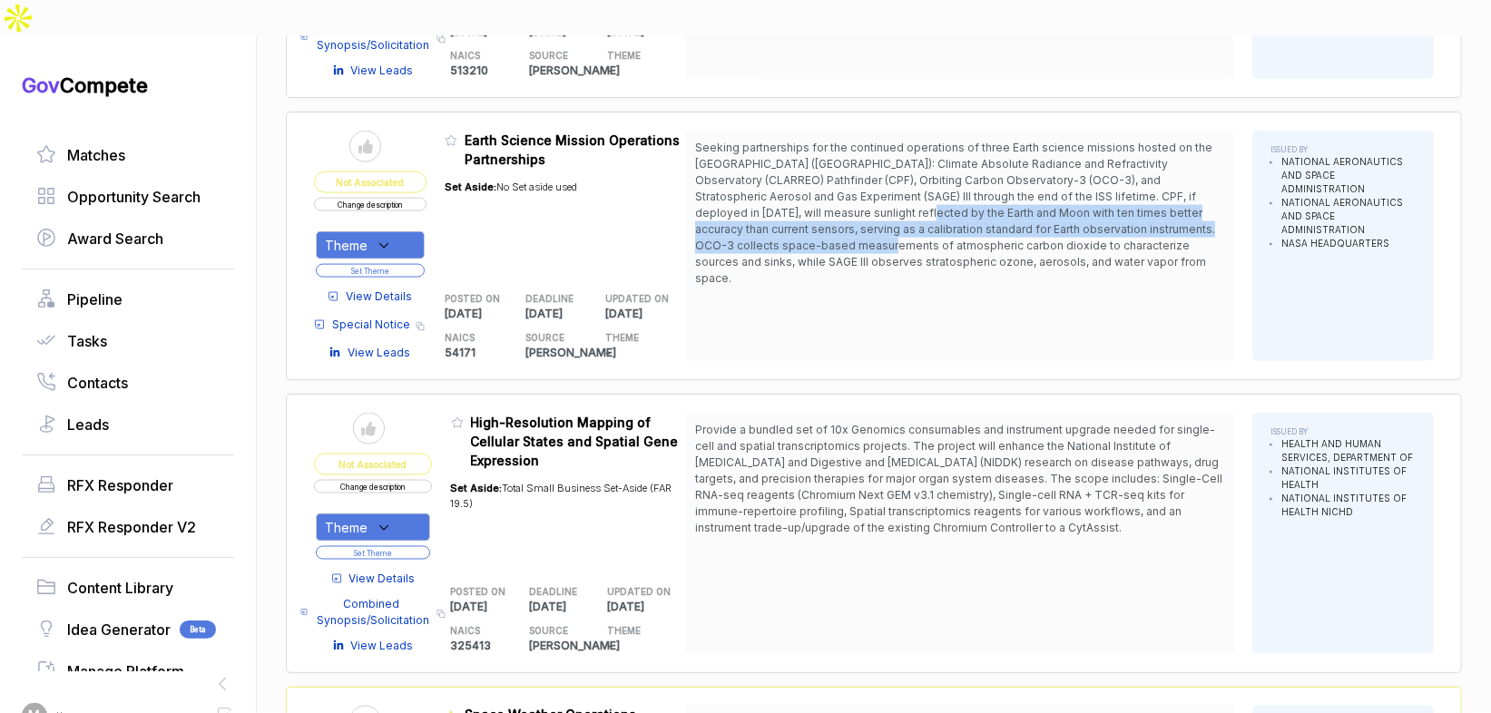
drag, startPoint x: 844, startPoint y: 169, endPoint x: 849, endPoint y: 198, distance: 29.5
click at [849, 198] on span "Seeking partnerships for the continued operations of three Earth science missio…" at bounding box center [955, 213] width 520 height 144
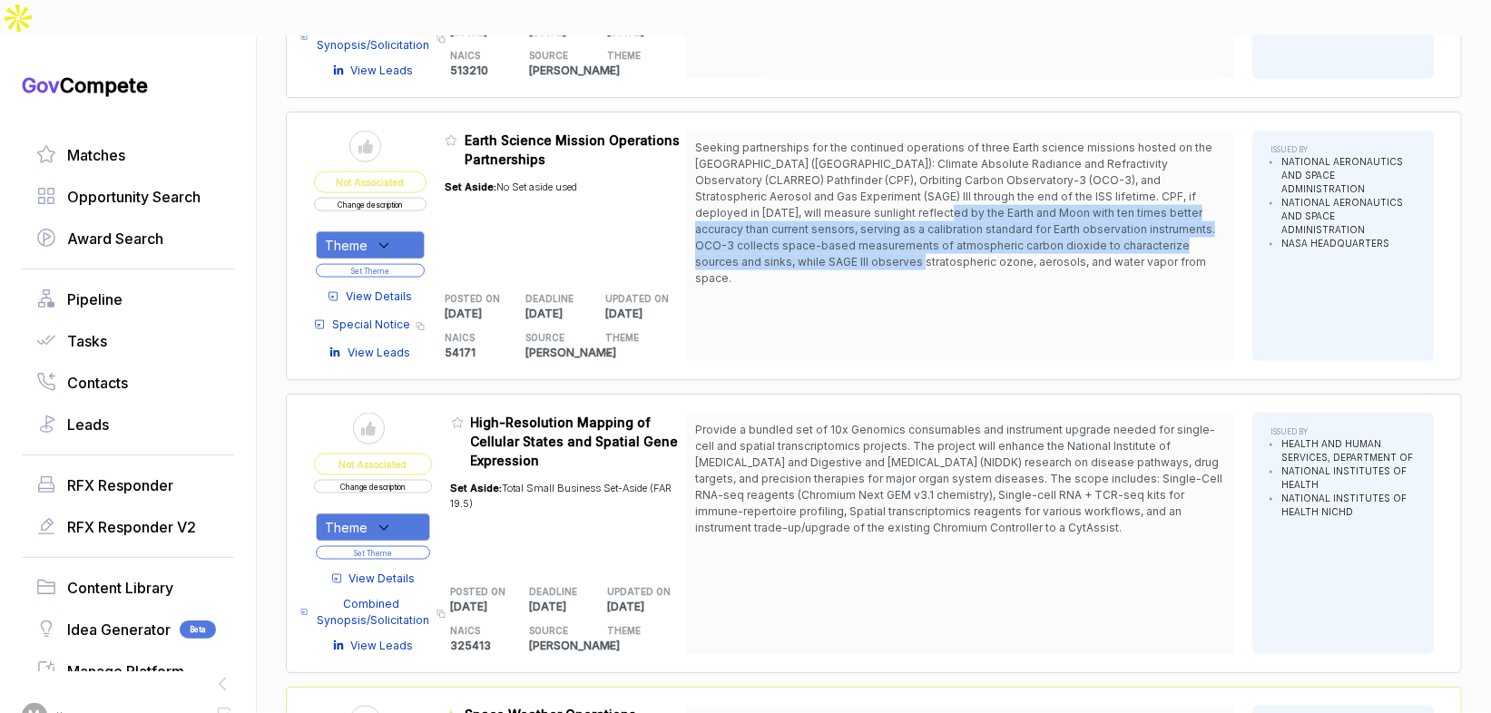
drag, startPoint x: 858, startPoint y: 213, endPoint x: 857, endPoint y: 129, distance: 84.4
click at [858, 148] on span "Seeking partnerships for the continued operations of three Earth science missio…" at bounding box center [955, 213] width 520 height 144
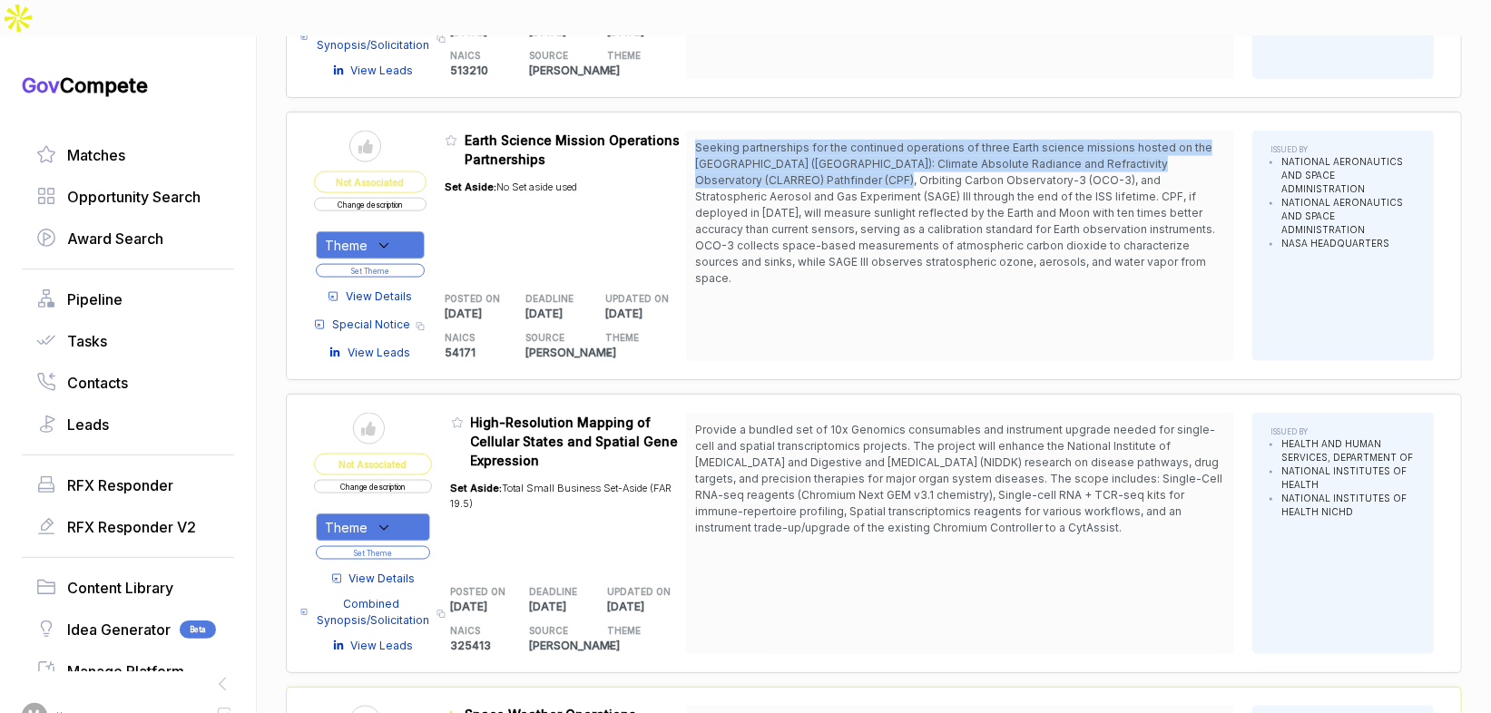
drag, startPoint x: 853, startPoint y: 83, endPoint x: 860, endPoint y: 160, distance: 76.6
click at [876, 144] on div "Seeking partnerships for the continued operations of three Earth science missio…" at bounding box center [960, 246] width 548 height 230
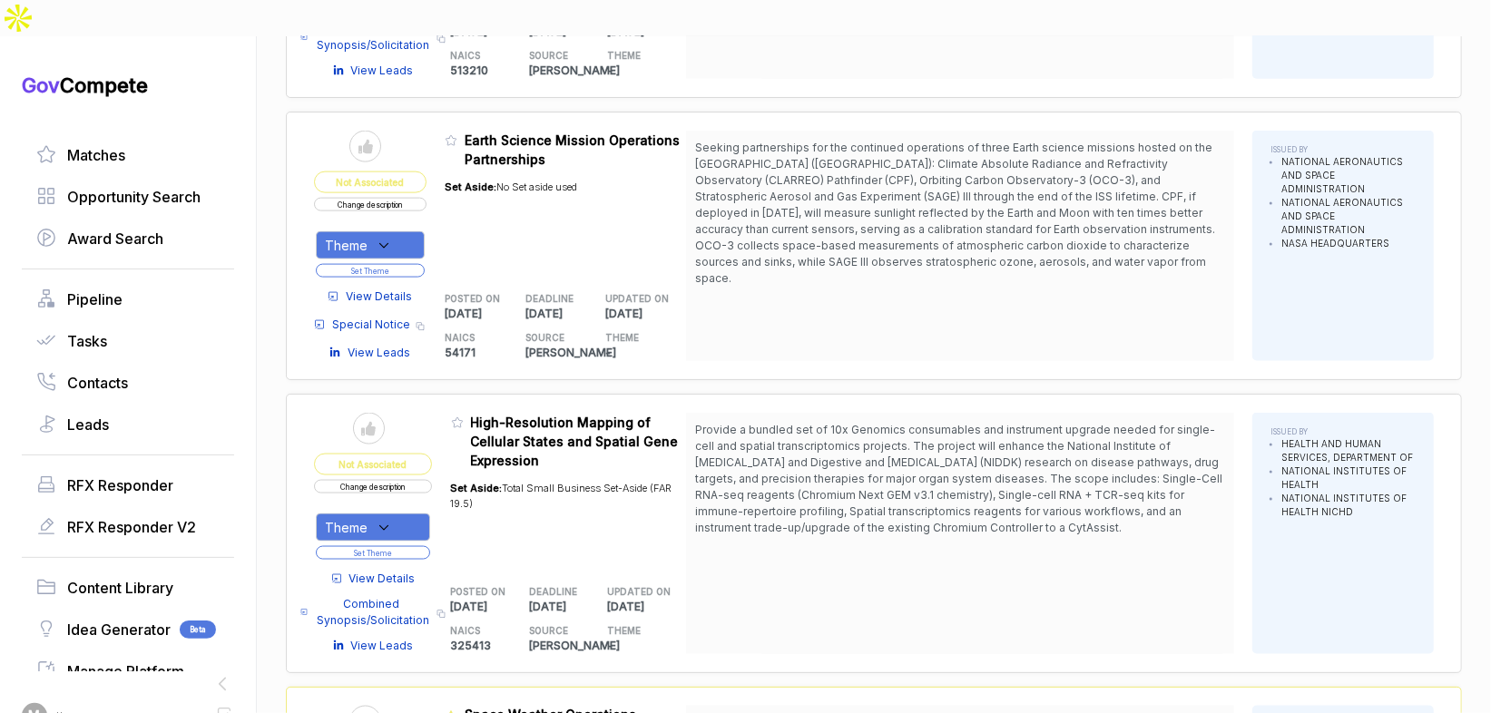
drag, startPoint x: 795, startPoint y: 201, endPoint x: 786, endPoint y: 204, distance: 9.5
click at [786, 204] on span "Seeking partnerships for the continued operations of three Earth science missio…" at bounding box center [955, 213] width 520 height 144
click at [411, 231] on div "Theme" at bounding box center [370, 245] width 109 height 28
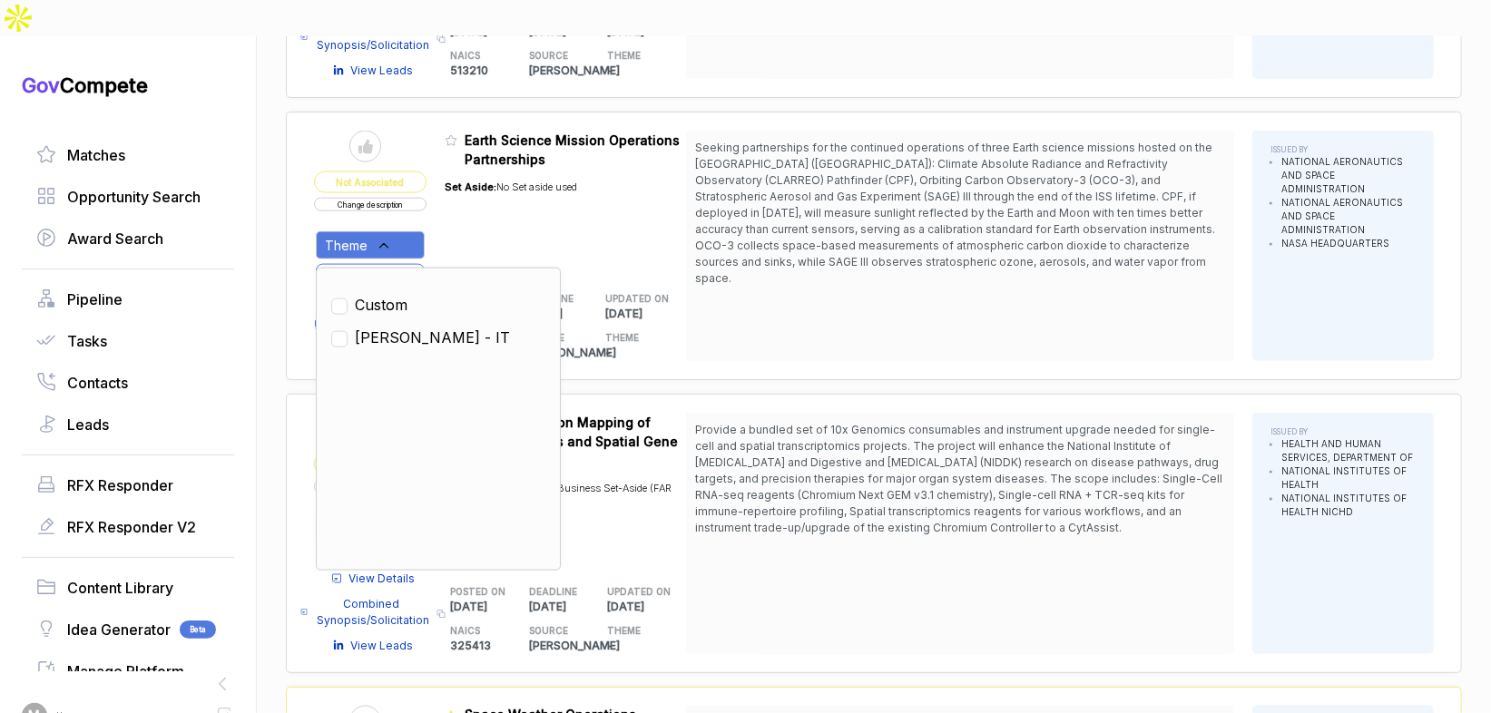
click at [407, 327] on span "[PERSON_NAME] - IT" at bounding box center [432, 338] width 155 height 22
checkbox input "true"
drag, startPoint x: 486, startPoint y: 201, endPoint x: 431, endPoint y: 215, distance: 57.0
click at [483, 203] on div "Set Aside: No Set aside used" at bounding box center [511, 220] width 132 height 103
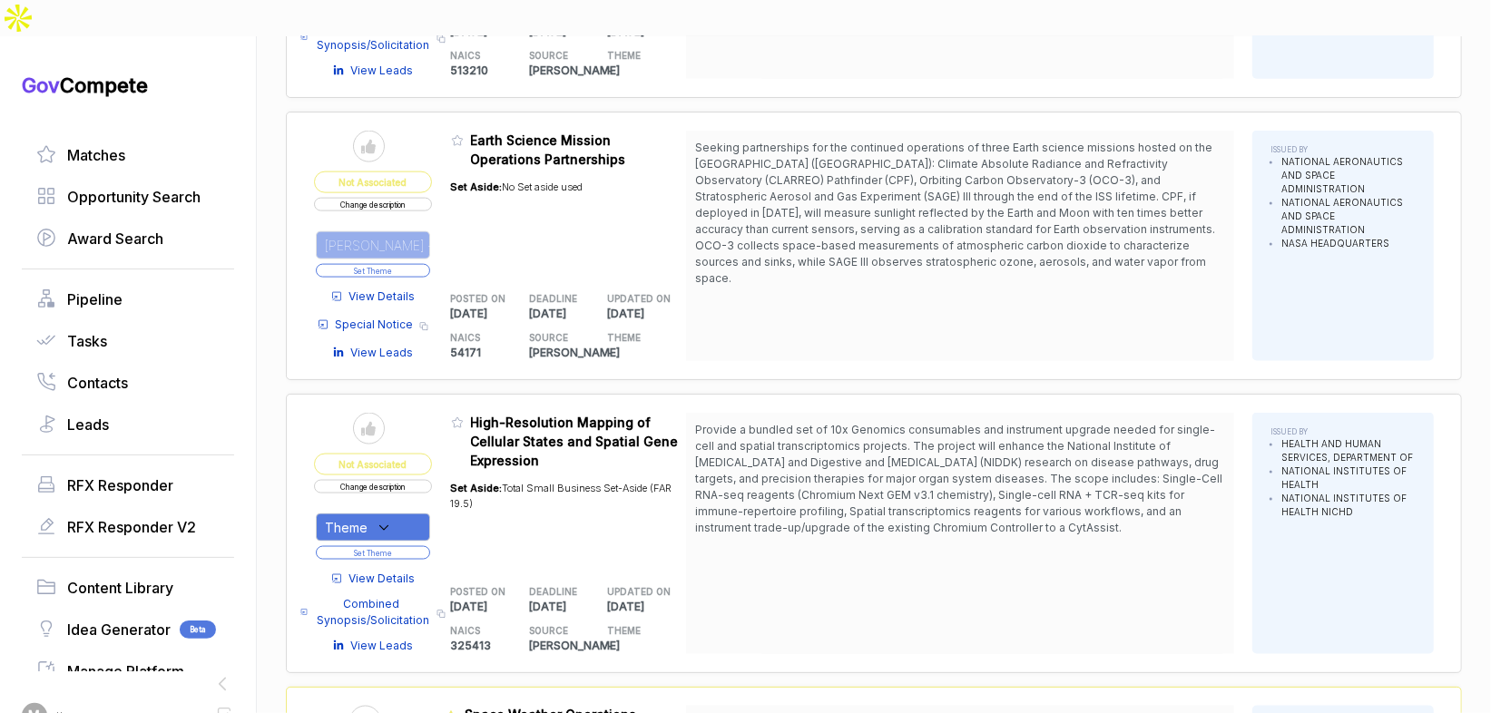
click at [408, 264] on button "Set Theme" at bounding box center [373, 271] width 114 height 14
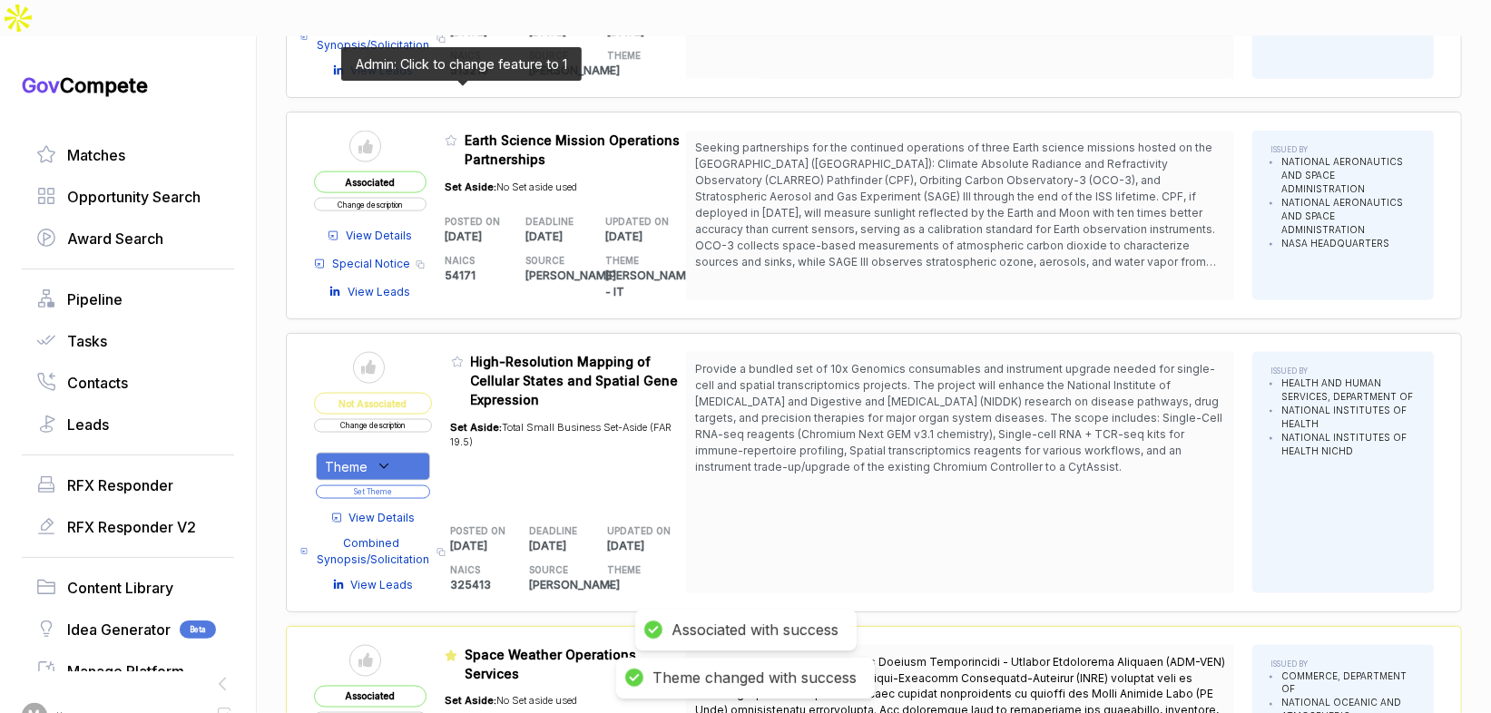
drag, startPoint x: 459, startPoint y: 94, endPoint x: 546, endPoint y: 336, distance: 256.6
click at [457, 134] on icon at bounding box center [451, 140] width 13 height 13
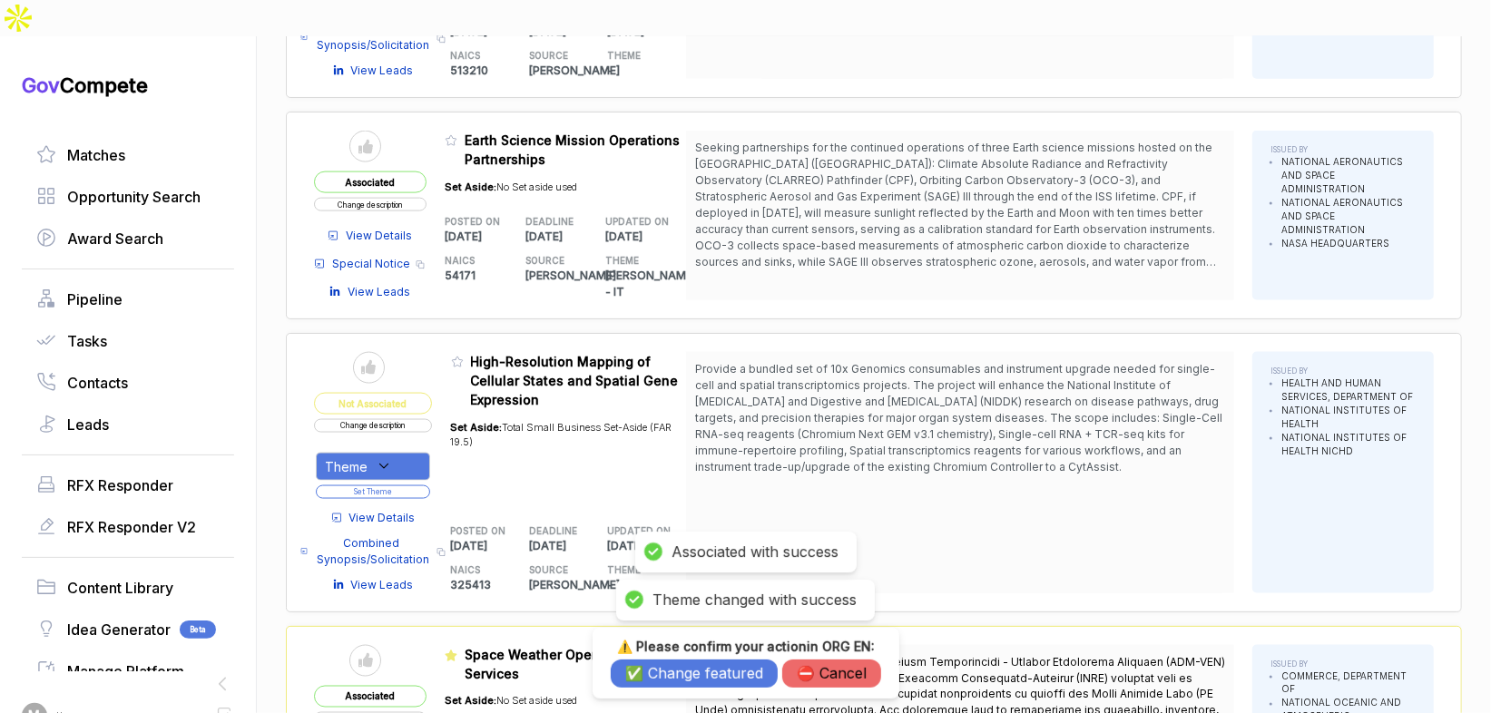
click at [676, 671] on button "✅ Change featured" at bounding box center [694, 674] width 167 height 28
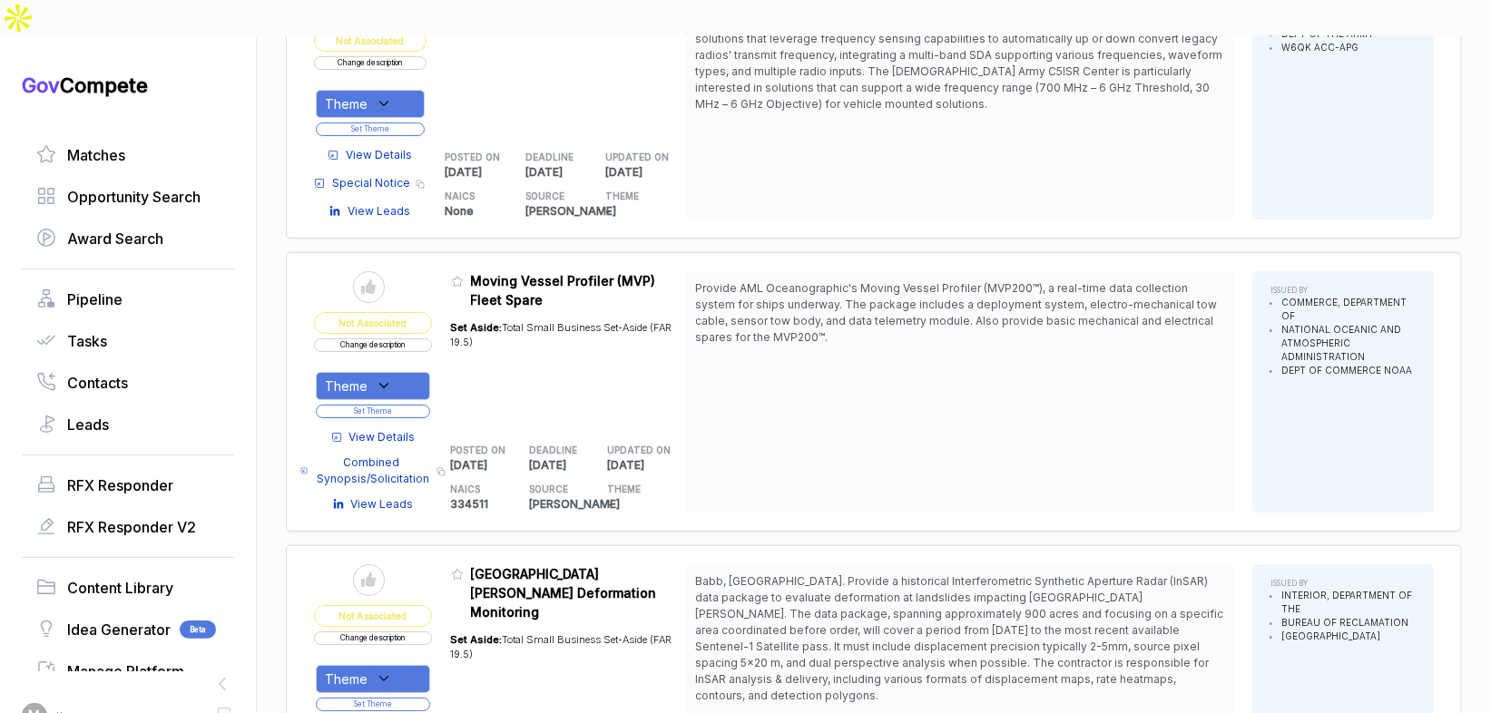
scroll to position [4384, 0]
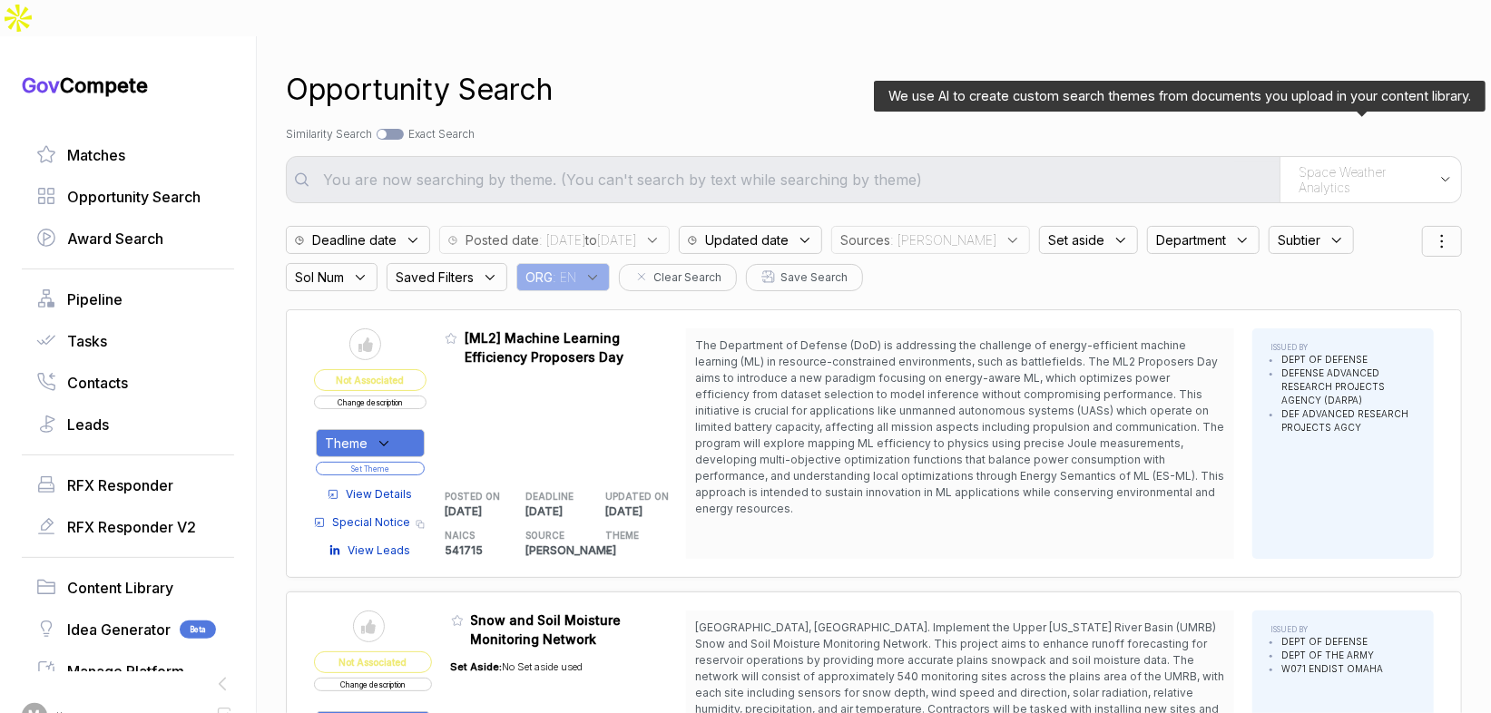
click at [1298, 164] on span "Space Weather Analytics" at bounding box center [1364, 180] width 132 height 32
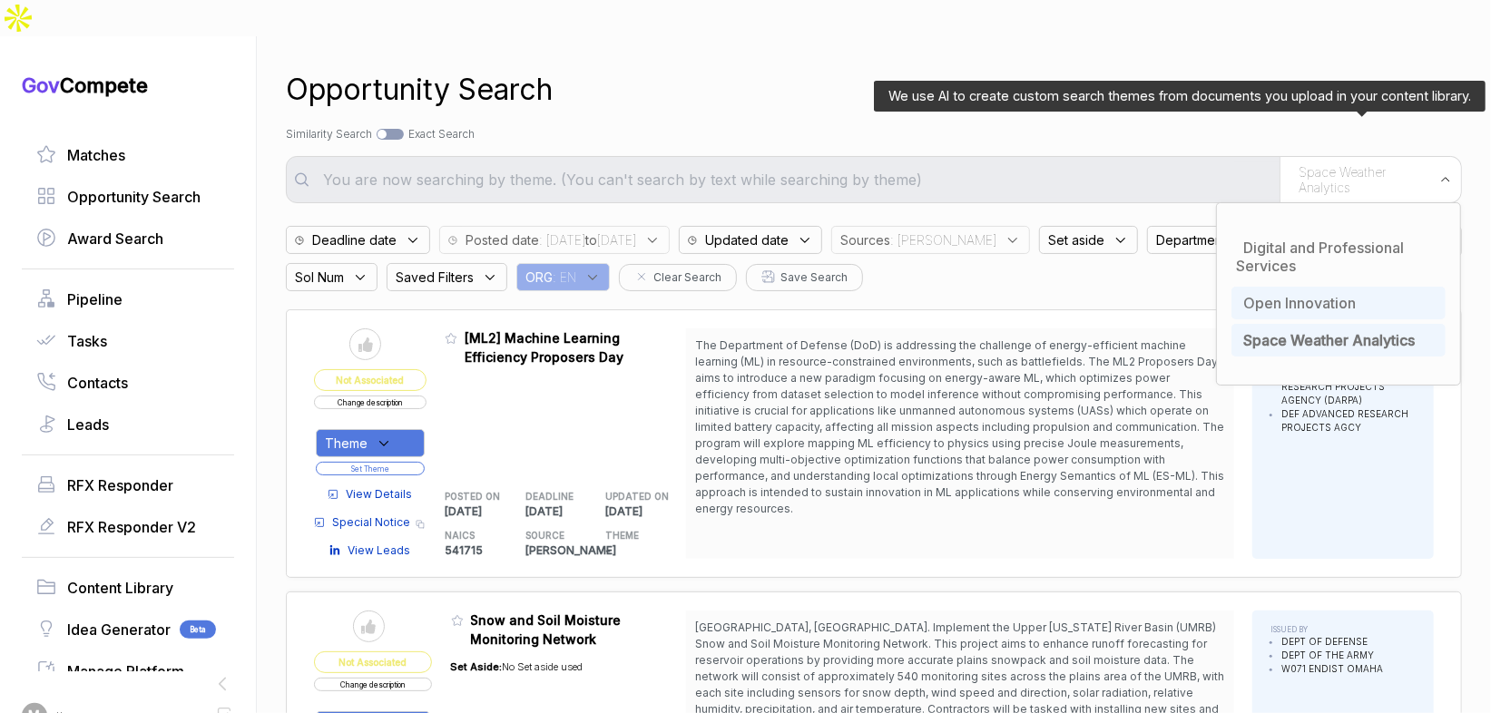
click at [1304, 294] on span "Open Innovation" at bounding box center [1299, 303] width 113 height 18
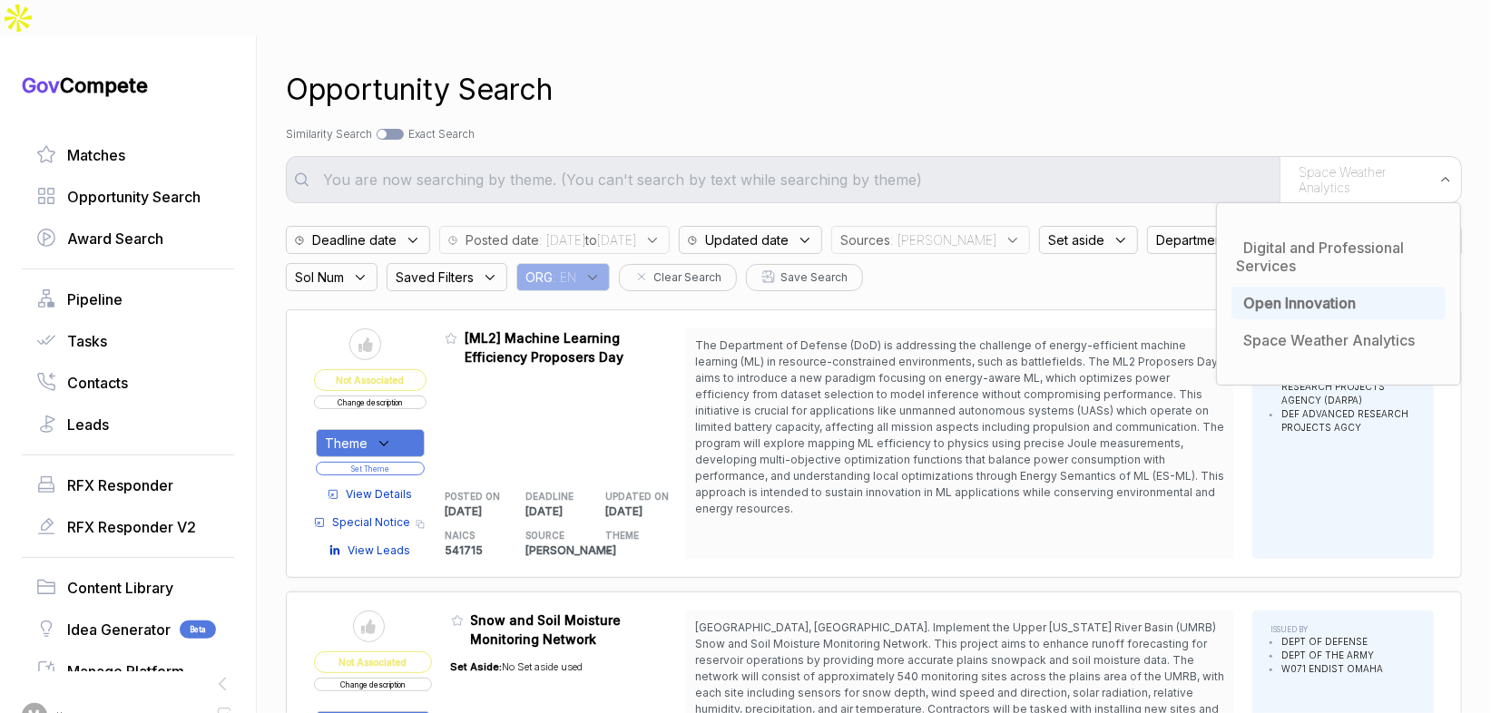
click at [1052, 68] on div "Opportunity Search" at bounding box center [874, 90] width 1176 height 44
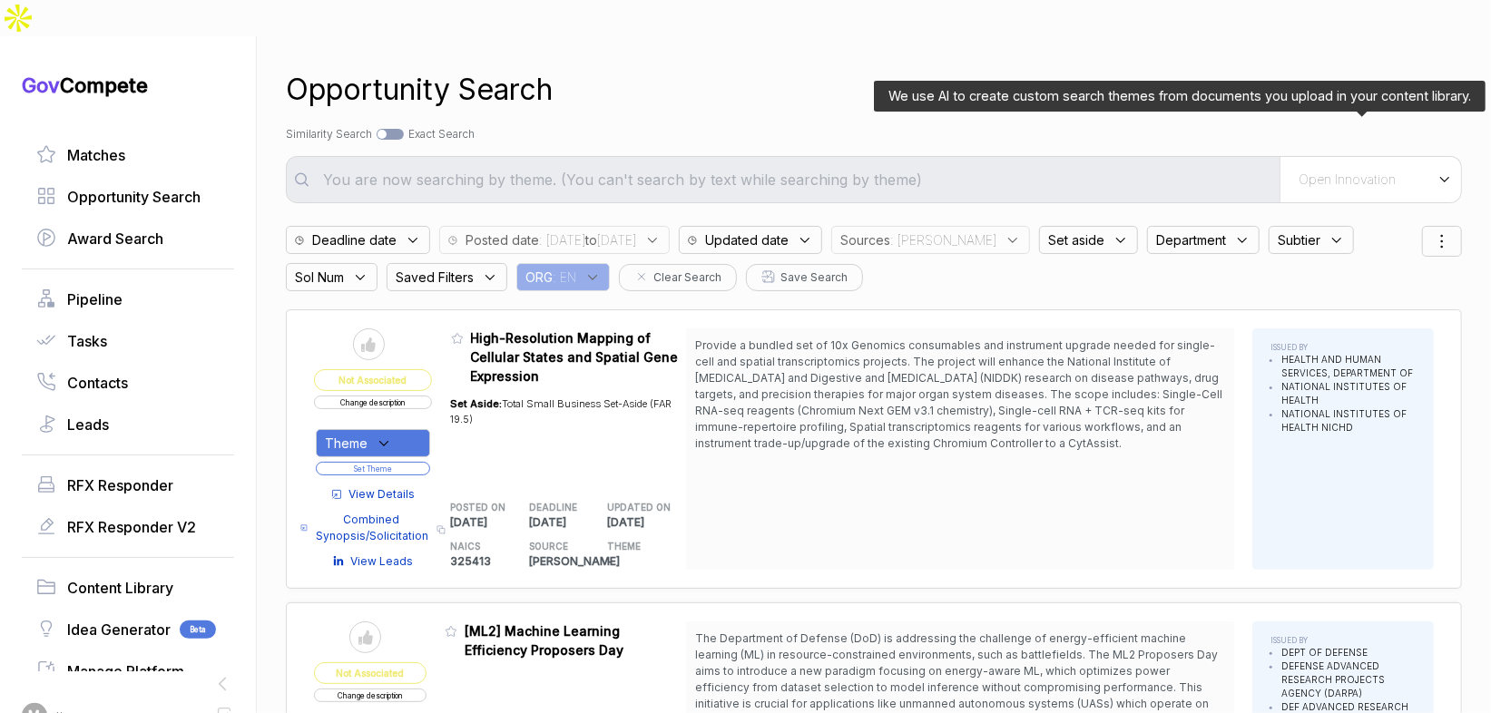
drag, startPoint x: 1337, startPoint y: 142, endPoint x: 1329, endPoint y: 154, distance: 14.3
click at [1337, 171] on span "Open Innovation" at bounding box center [1346, 179] width 97 height 16
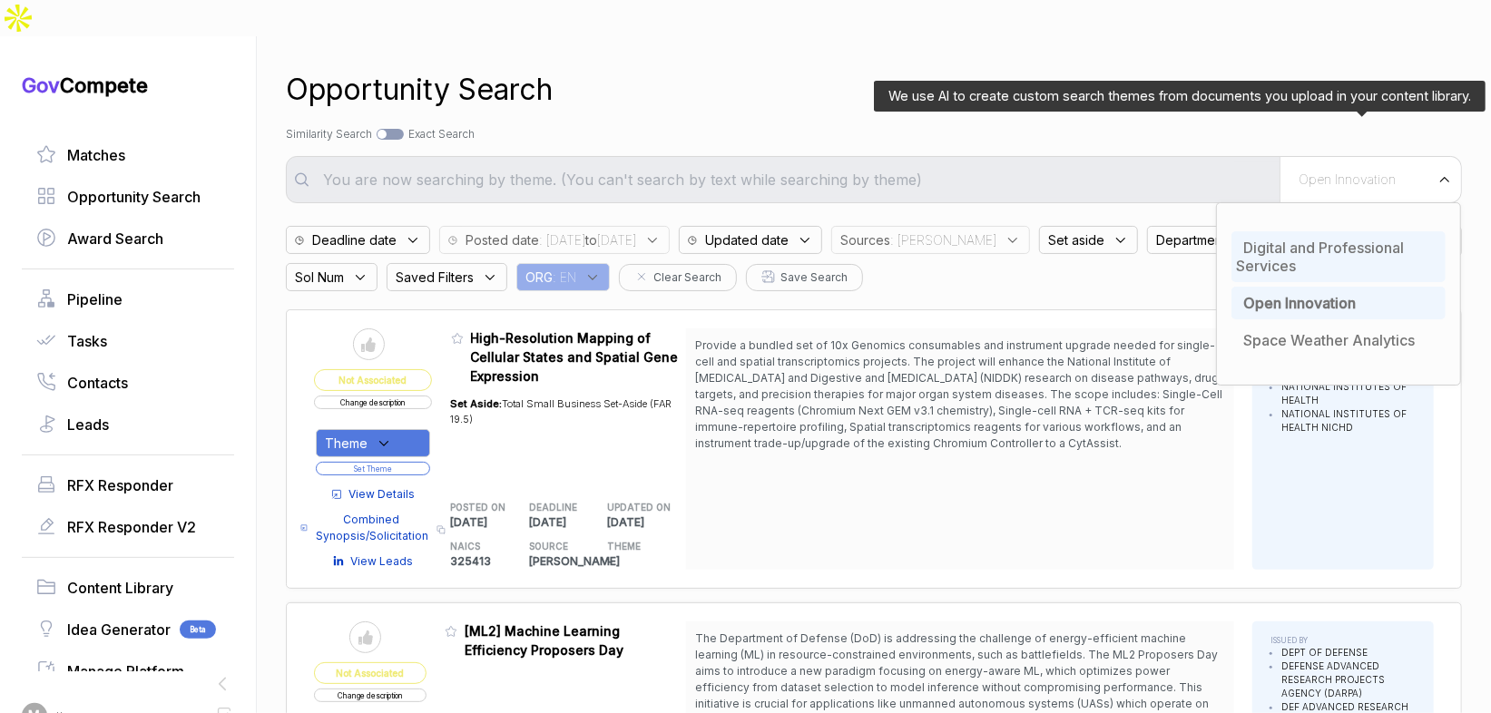
click at [1298, 231] on div "Digital and Professional Services" at bounding box center [1338, 256] width 214 height 51
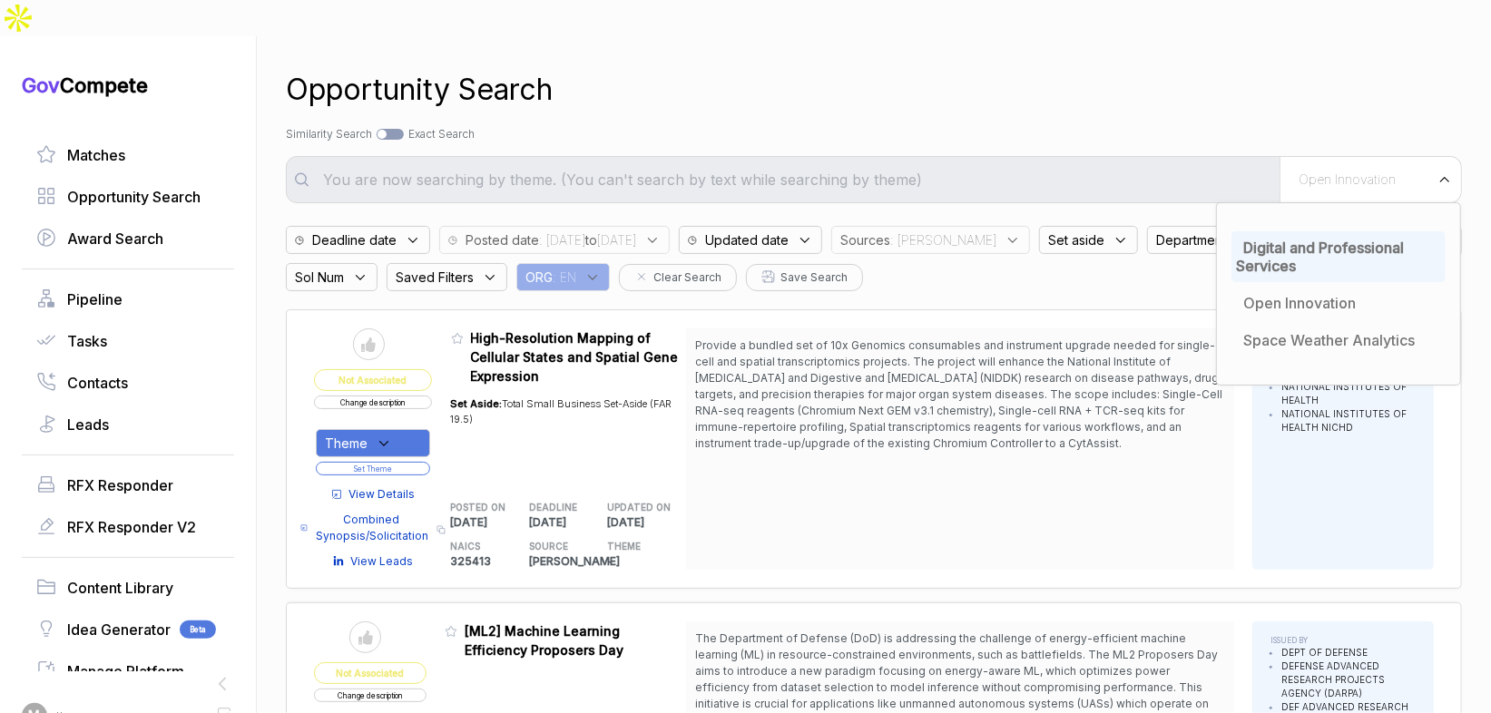
click at [1184, 126] on div "Search by Topic Relevance Similarity Search Search by Exact Keyword Match Exact…" at bounding box center [874, 134] width 1176 height 16
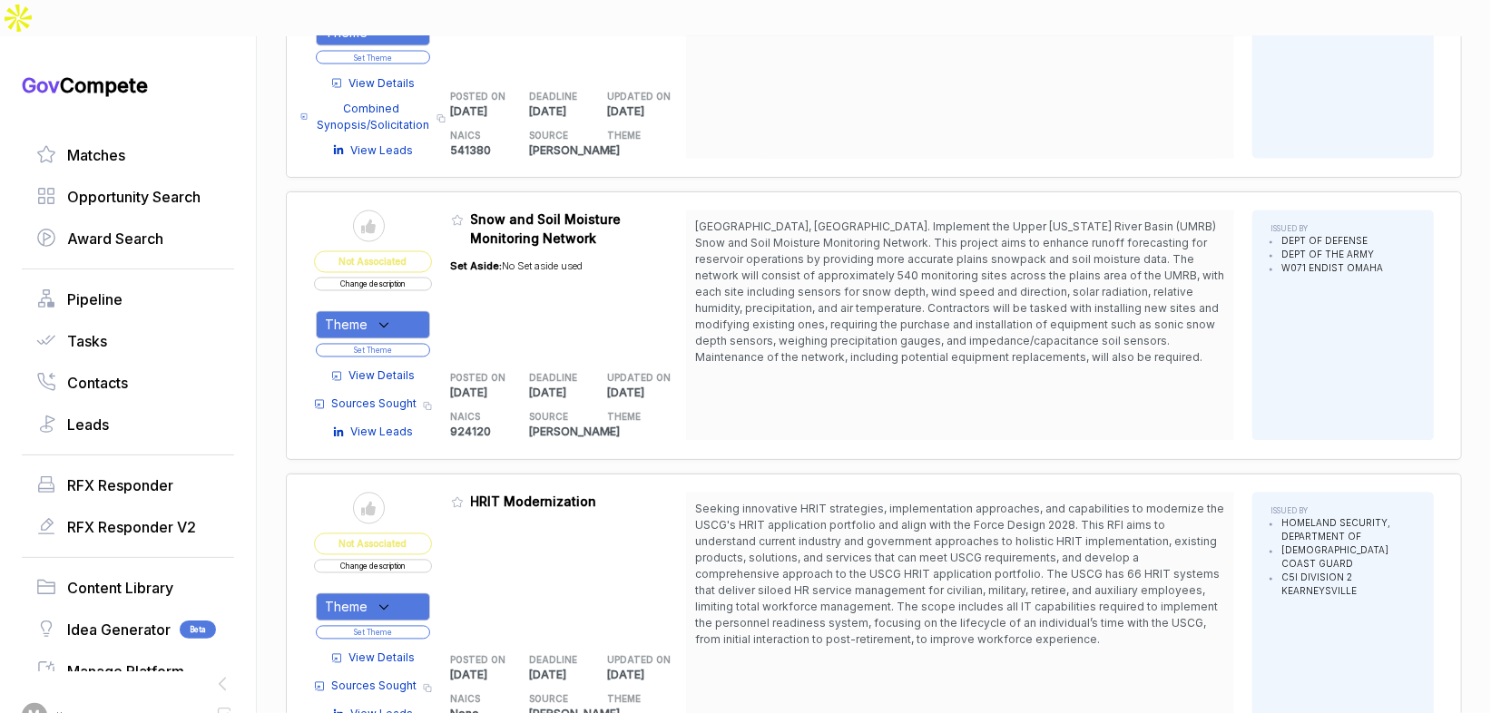
scroll to position [2307, 0]
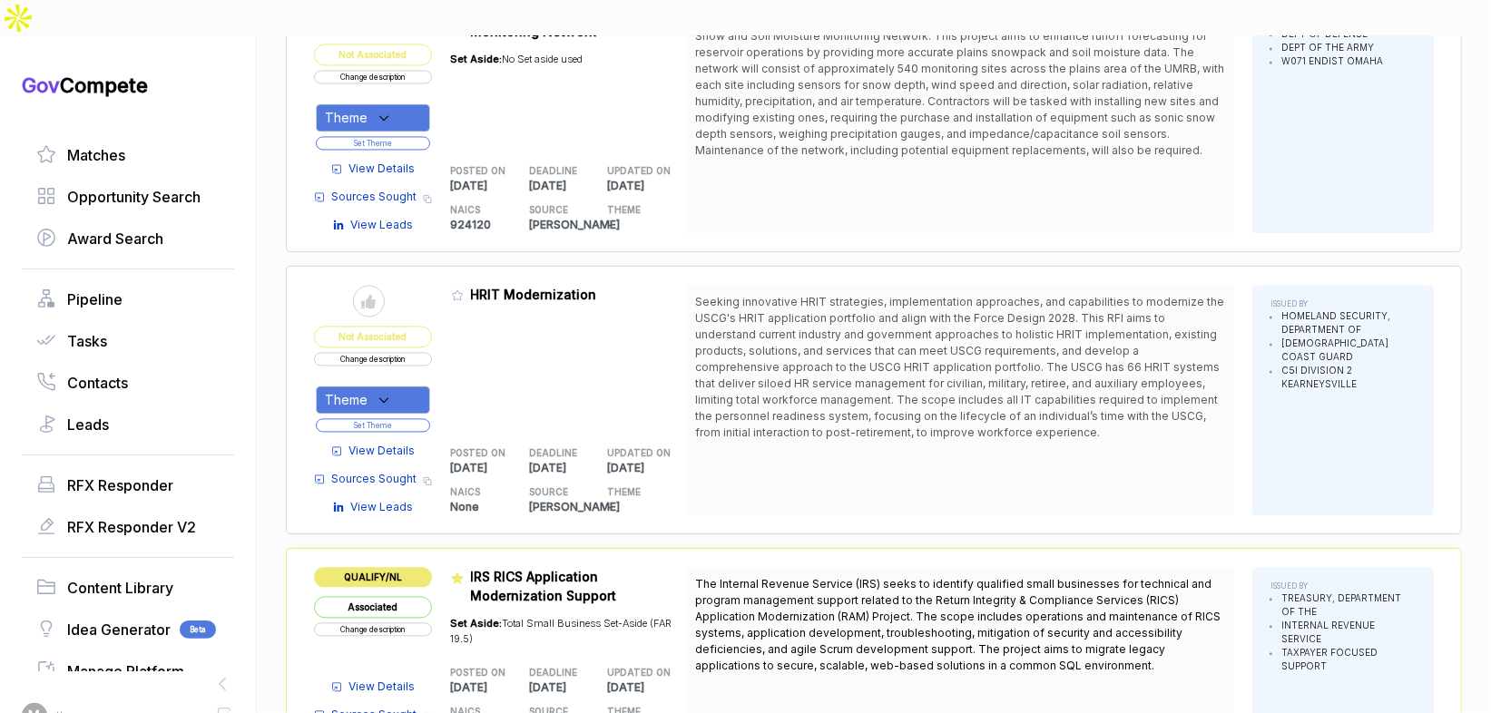
click at [432, 352] on div "Change description" at bounding box center [373, 359] width 118 height 14
click at [427, 352] on button "Change description" at bounding box center [373, 359] width 118 height 14
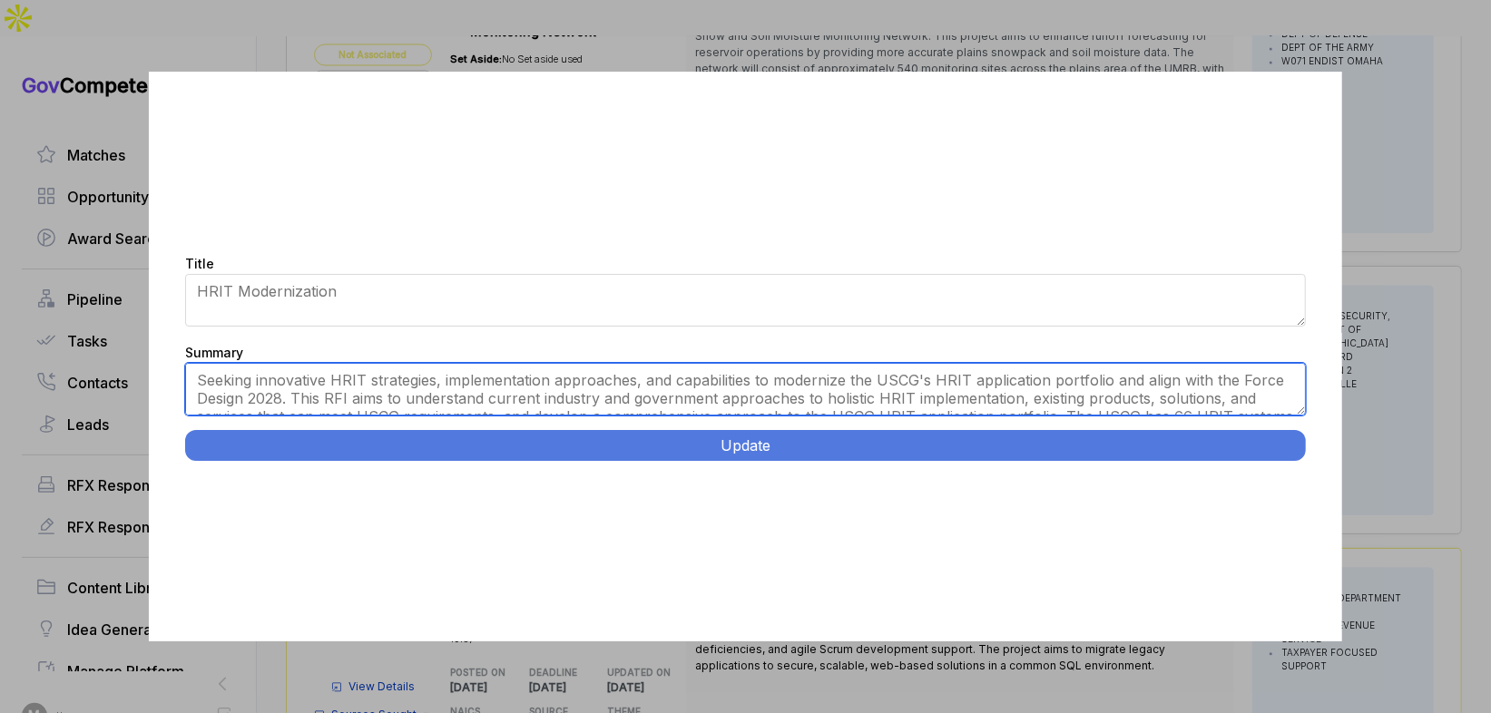
click at [681, 403] on textarea "Seeking innovative HRIT strategies, implementation approaches, and capabilities…" at bounding box center [745, 389] width 1120 height 53
paste textarea "Coast Guard HRIT Modernization. Modernize and consolidate 66 siloed Human Resou…"
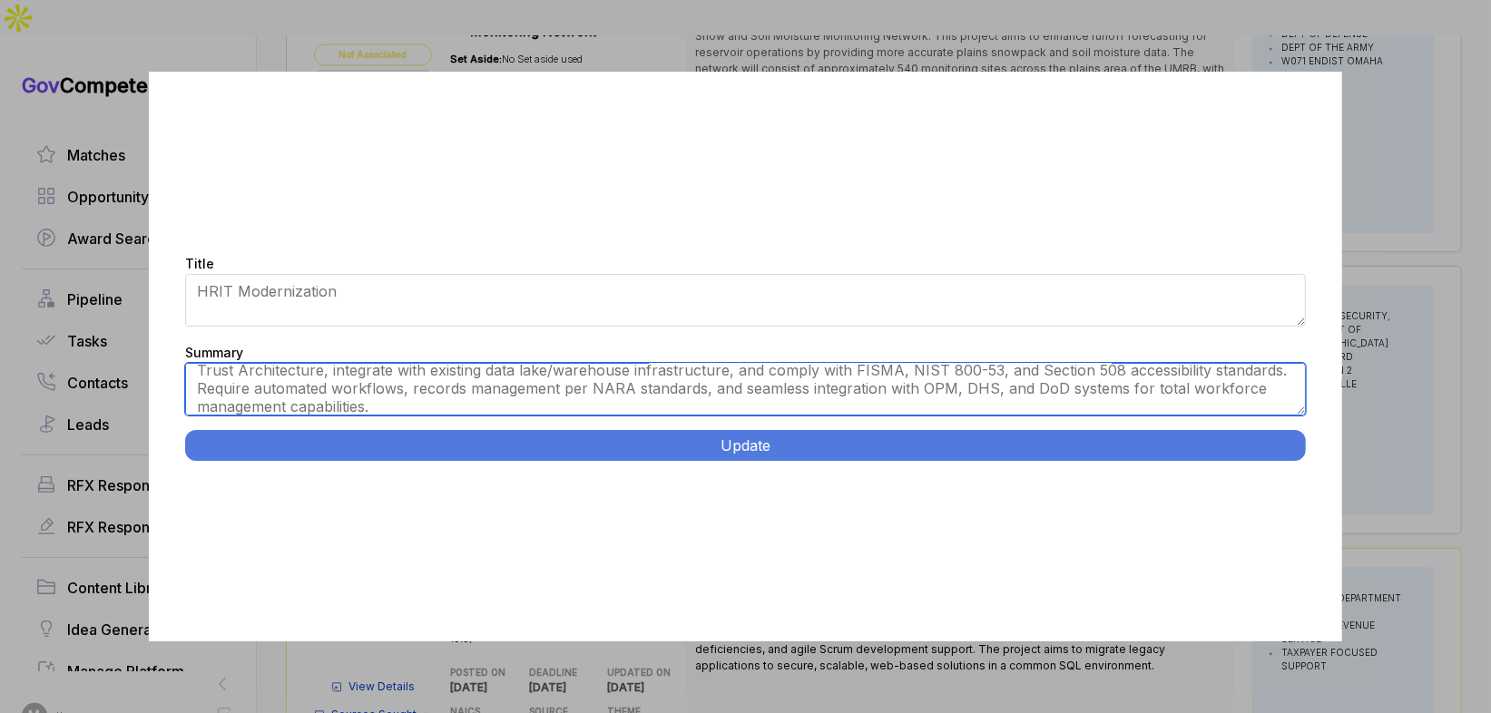
scroll to position [0, 0]
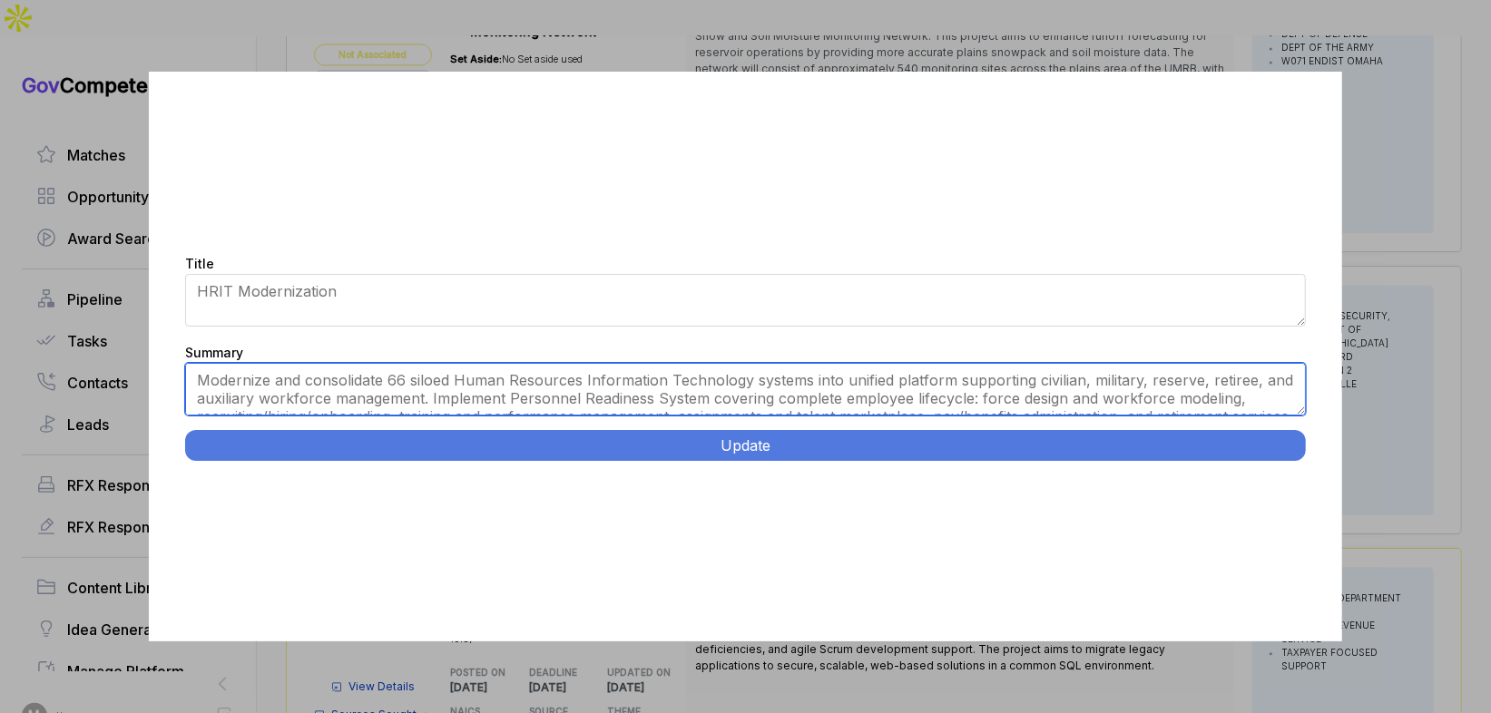
type textarea "Modernize and consolidate 66 siloed Human Resources Information Technology syst…"
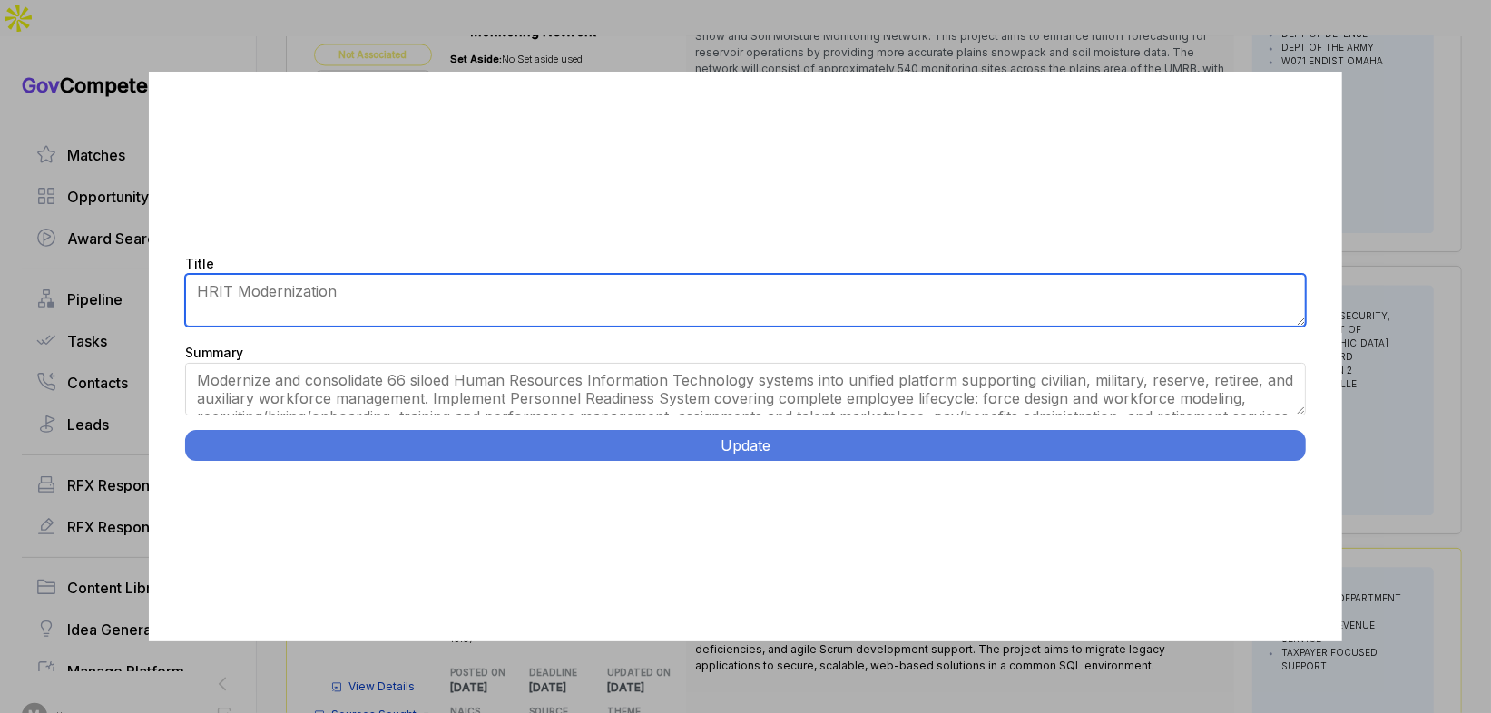
drag, startPoint x: 558, startPoint y: 319, endPoint x: 563, endPoint y: 300, distance: 19.8
click at [562, 309] on textarea "HRIT Modernization" at bounding box center [745, 300] width 1120 height 53
click at [563, 300] on textarea "HRIT Modernization" at bounding box center [745, 300] width 1120 height 53
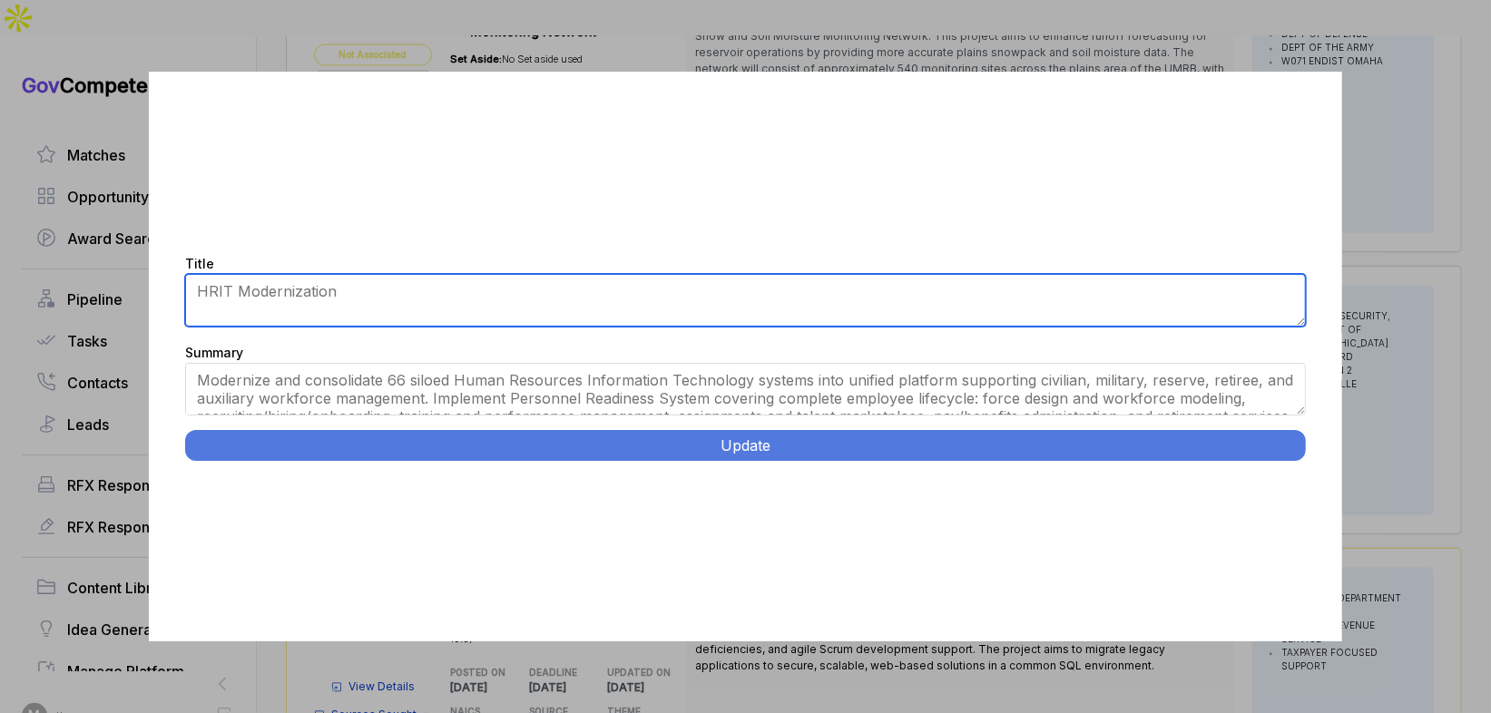
paste textarea "Coast Guard HRIT Modernization."
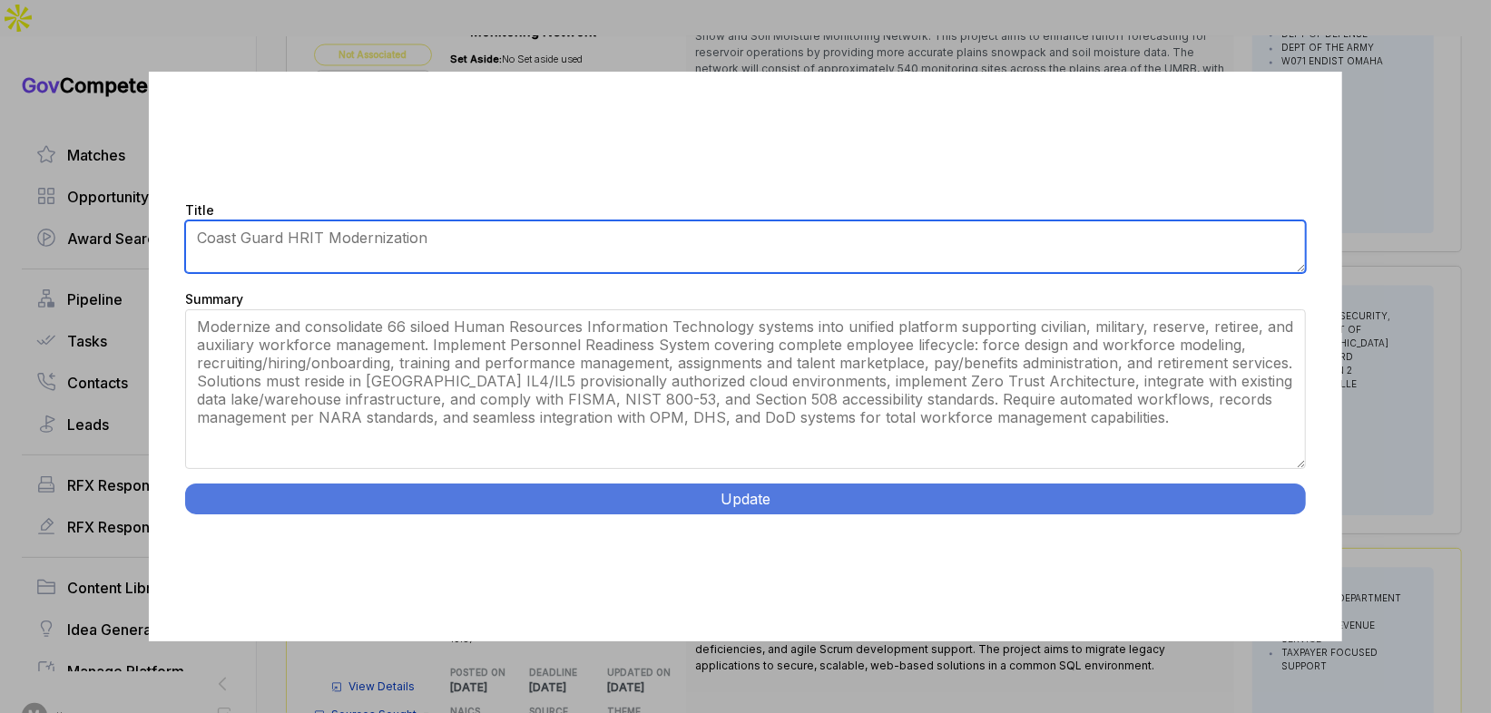
drag, startPoint x: 1299, startPoint y: 408, endPoint x: 1266, endPoint y: 516, distance: 113.1
click at [1266, 516] on div "Title HRIT Modernization Summary Seeking innovative HRIT strategies, implementa…" at bounding box center [745, 357] width 1192 height 571
click at [298, 236] on textarea "HRIT Modernization" at bounding box center [745, 246] width 1120 height 53
type textarea "Coast Guard HR IT Modernization"
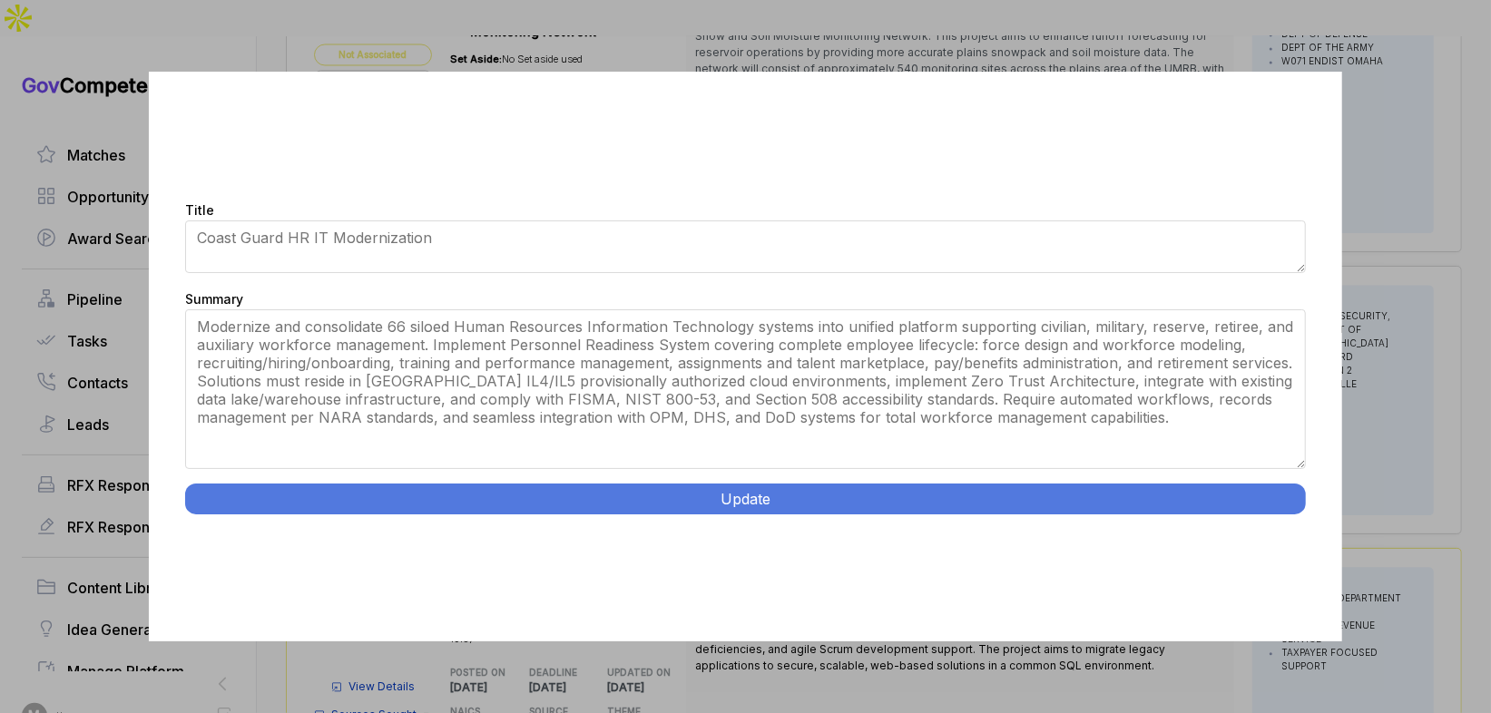
click at [763, 489] on button "Update" at bounding box center [745, 499] width 1120 height 31
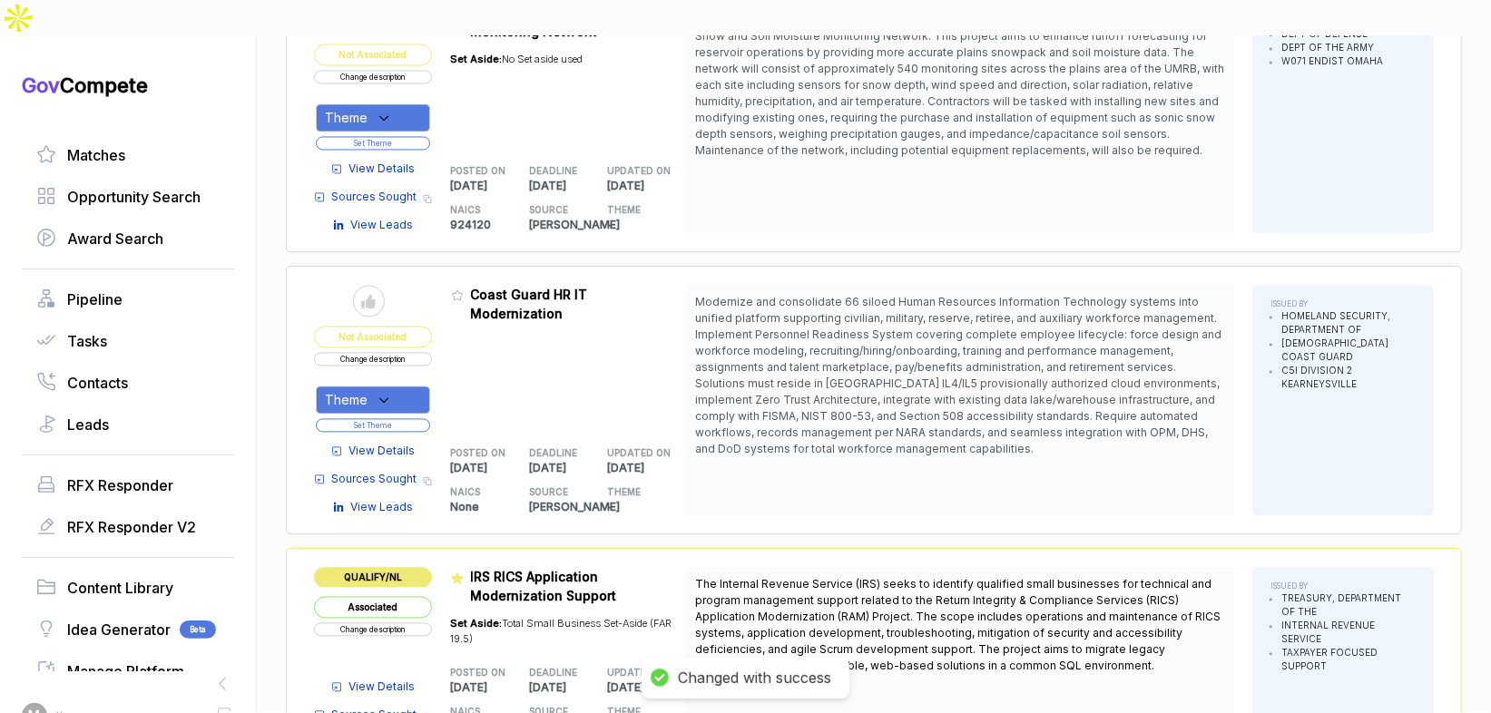
scroll to position [2305, 0]
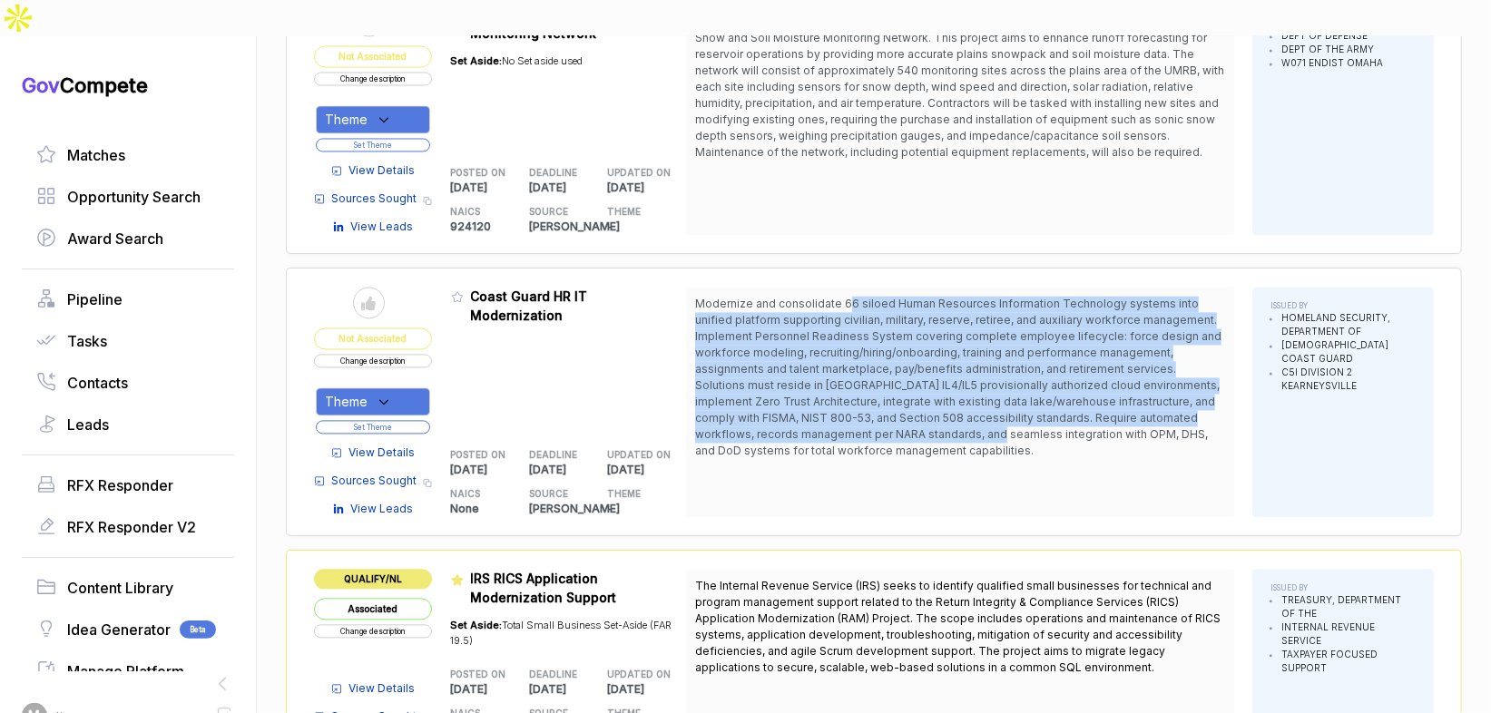
drag, startPoint x: 855, startPoint y: 254, endPoint x: 977, endPoint y: 378, distance: 174.5
click at [977, 378] on span "Modernize and consolidate 66 siloed Human Resources Information Technology syst…" at bounding box center [958, 377] width 526 height 161
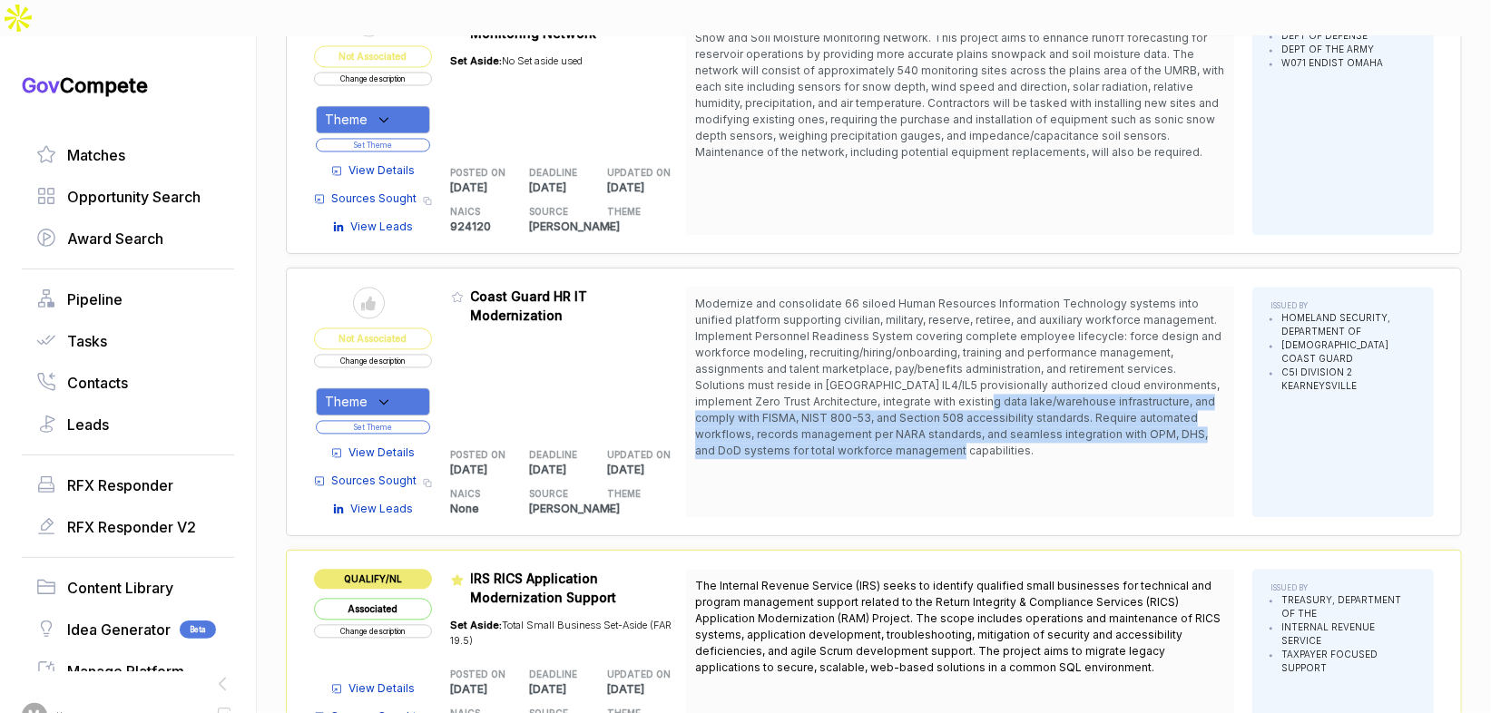
drag, startPoint x: 975, startPoint y: 396, endPoint x: 923, endPoint y: 319, distance: 92.1
click at [932, 325] on span "Modernize and consolidate 66 siloed Human Resources Information Technology syst…" at bounding box center [960, 377] width 530 height 163
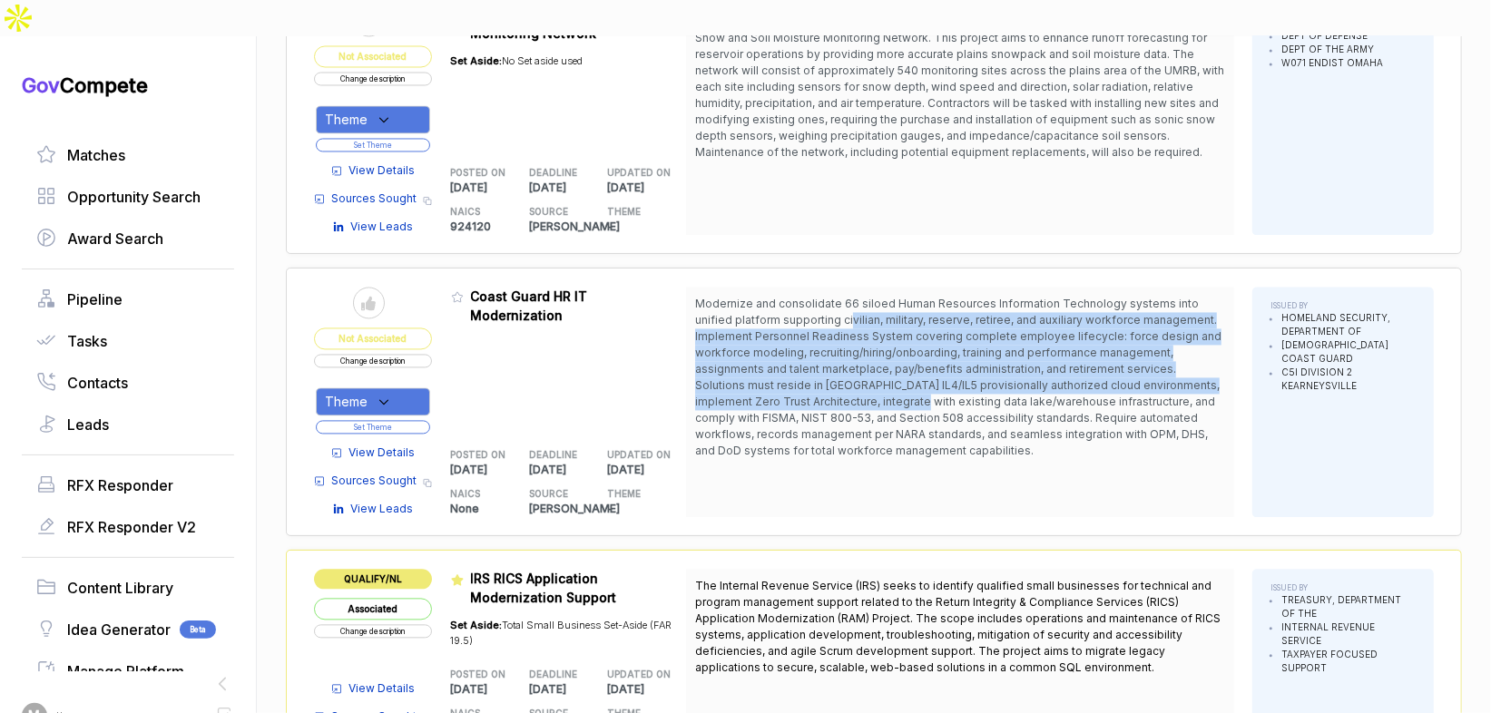
drag, startPoint x: 854, startPoint y: 269, endPoint x: 890, endPoint y: 405, distance: 140.0
click at [892, 378] on span "Modernize and consolidate 66 siloed Human Resources Information Technology syst…" at bounding box center [958, 377] width 526 height 161
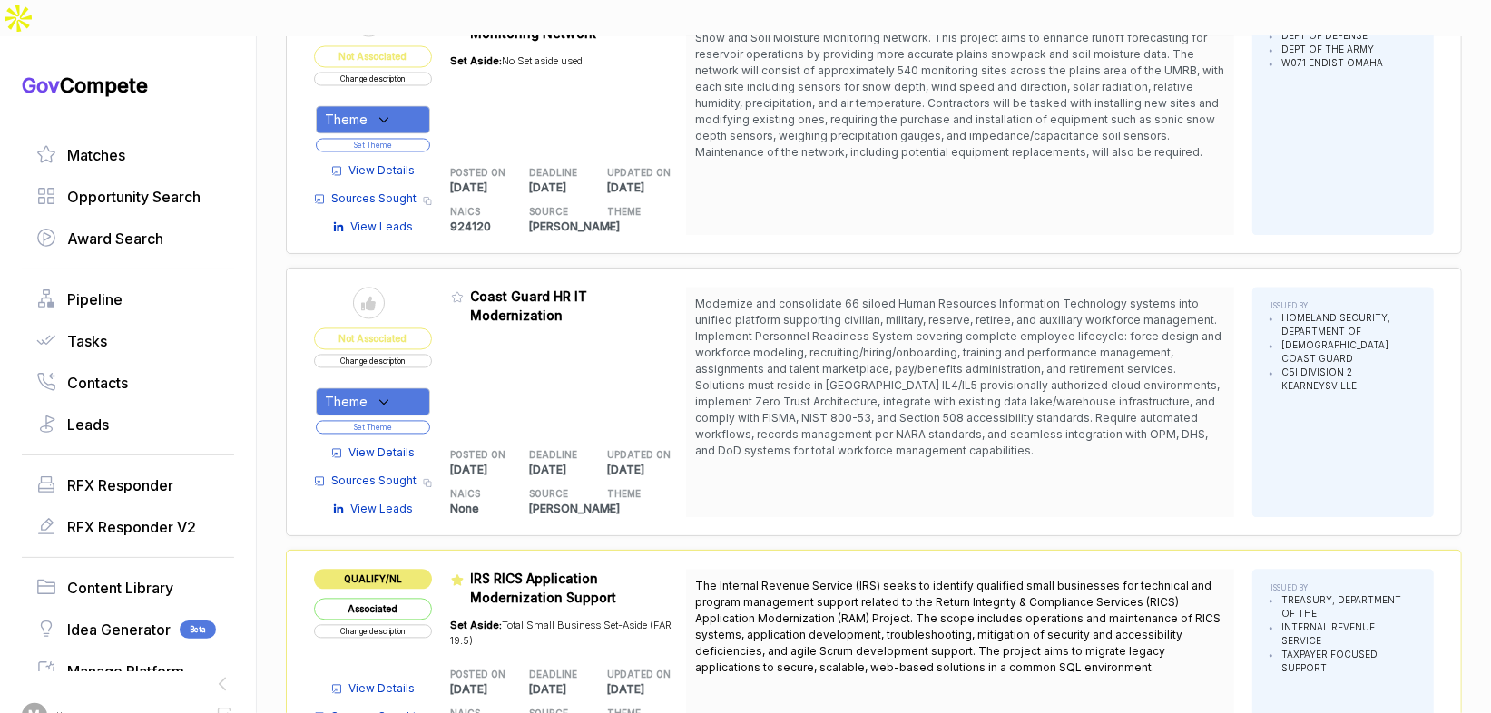
click at [888, 407] on div "Modernize and consolidate 66 siloed Human Resources Information Technology syst…" at bounding box center [960, 402] width 548 height 230
click at [392, 394] on icon at bounding box center [384, 402] width 16 height 16
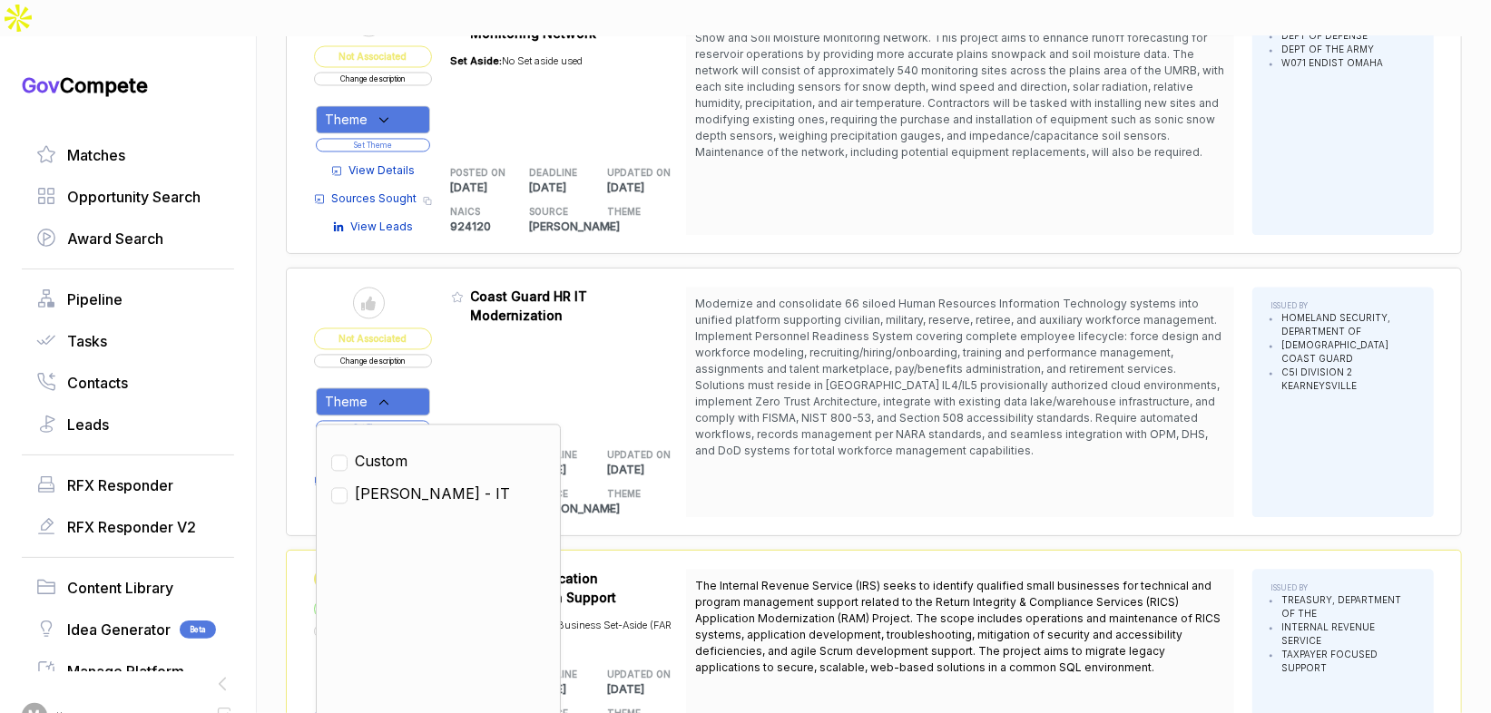
drag, startPoint x: 410, startPoint y: 436, endPoint x: 416, endPoint y: 427, distance: 10.3
click at [410, 483] on span "[PERSON_NAME] - IT" at bounding box center [432, 494] width 155 height 22
checkbox input "true"
drag, startPoint x: 467, startPoint y: 331, endPoint x: 443, endPoint y: 359, distance: 37.3
click at [465, 338] on div "Admin: Click to change feature to 1 70Z0G325IHRIT0001 Coast Guard HR IT Moderni…" at bounding box center [569, 402] width 236 height 230
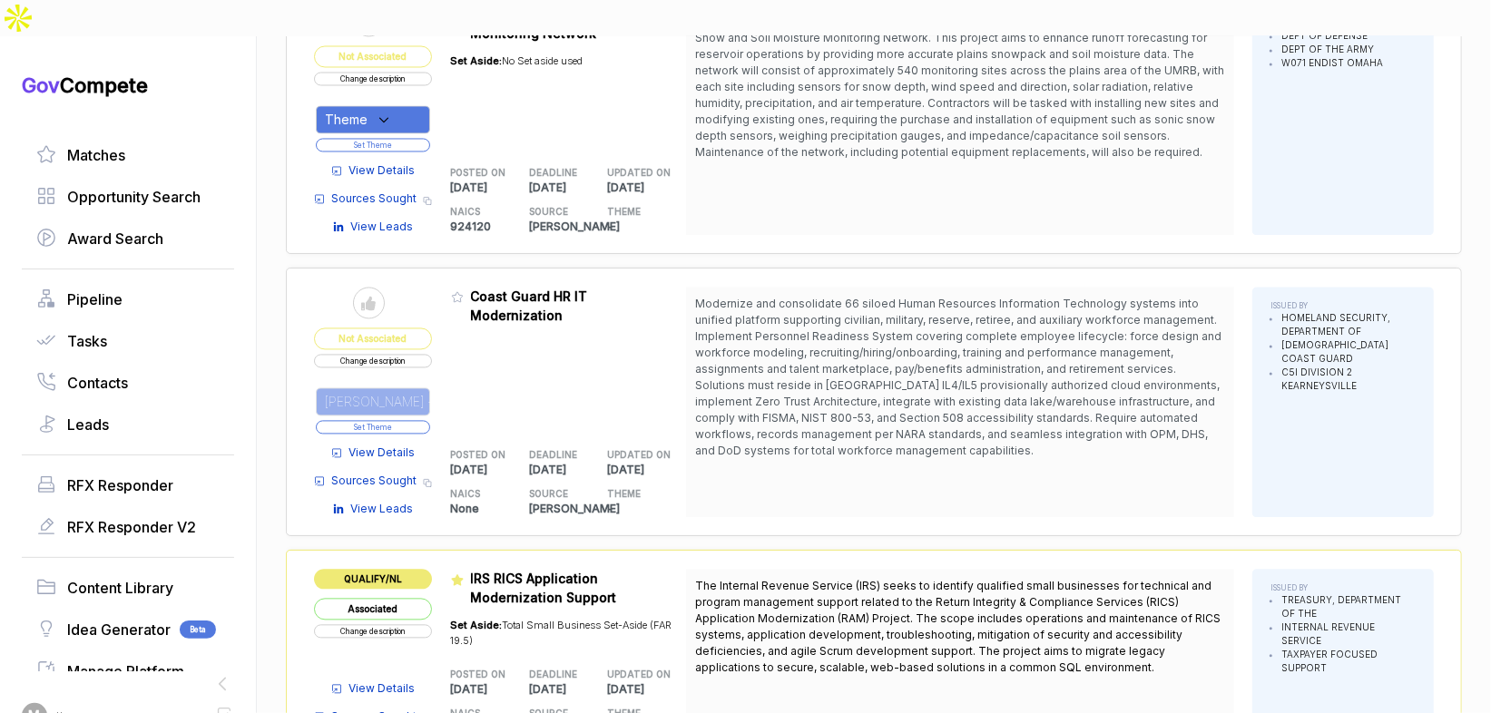
click at [427, 420] on button "Set Theme" at bounding box center [373, 427] width 114 height 14
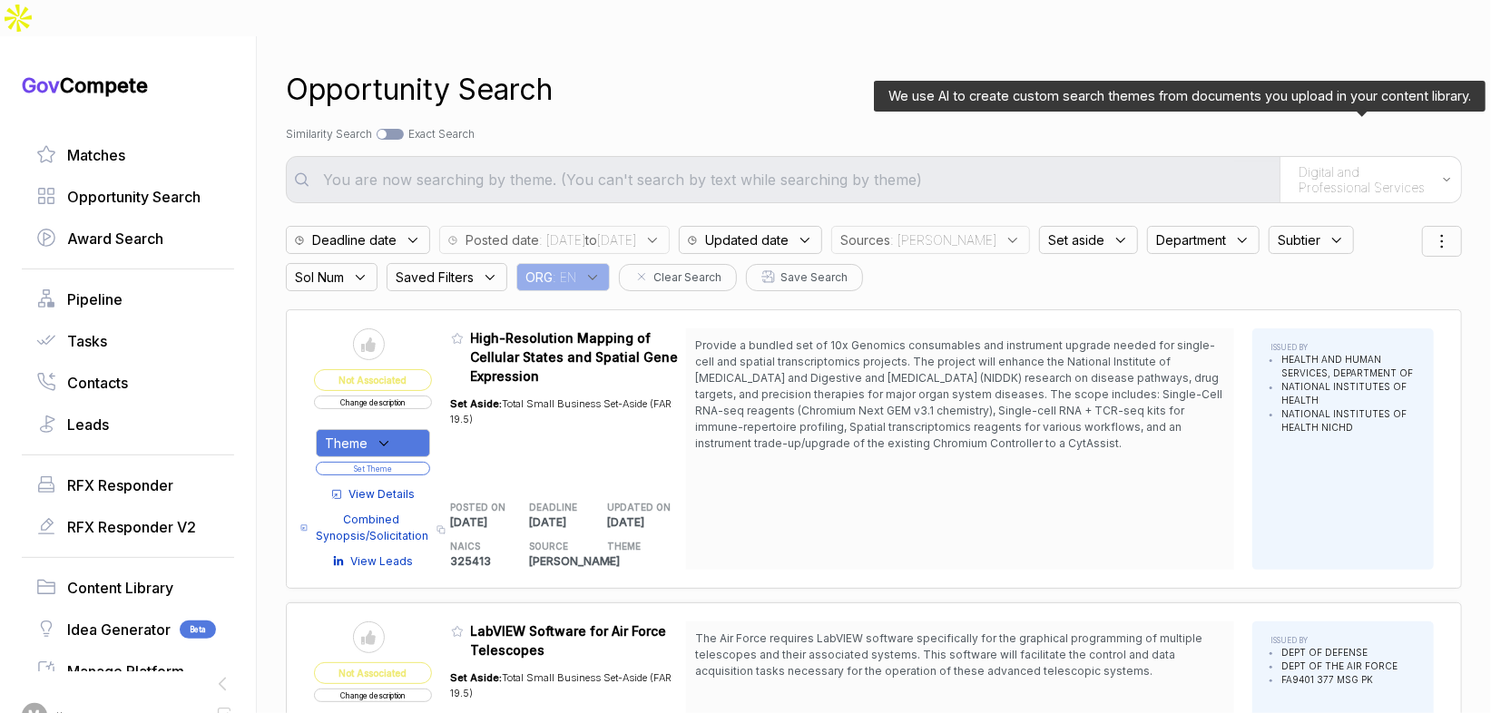
click at [1313, 164] on span "Digital and Professional Services" at bounding box center [1365, 180] width 134 height 32
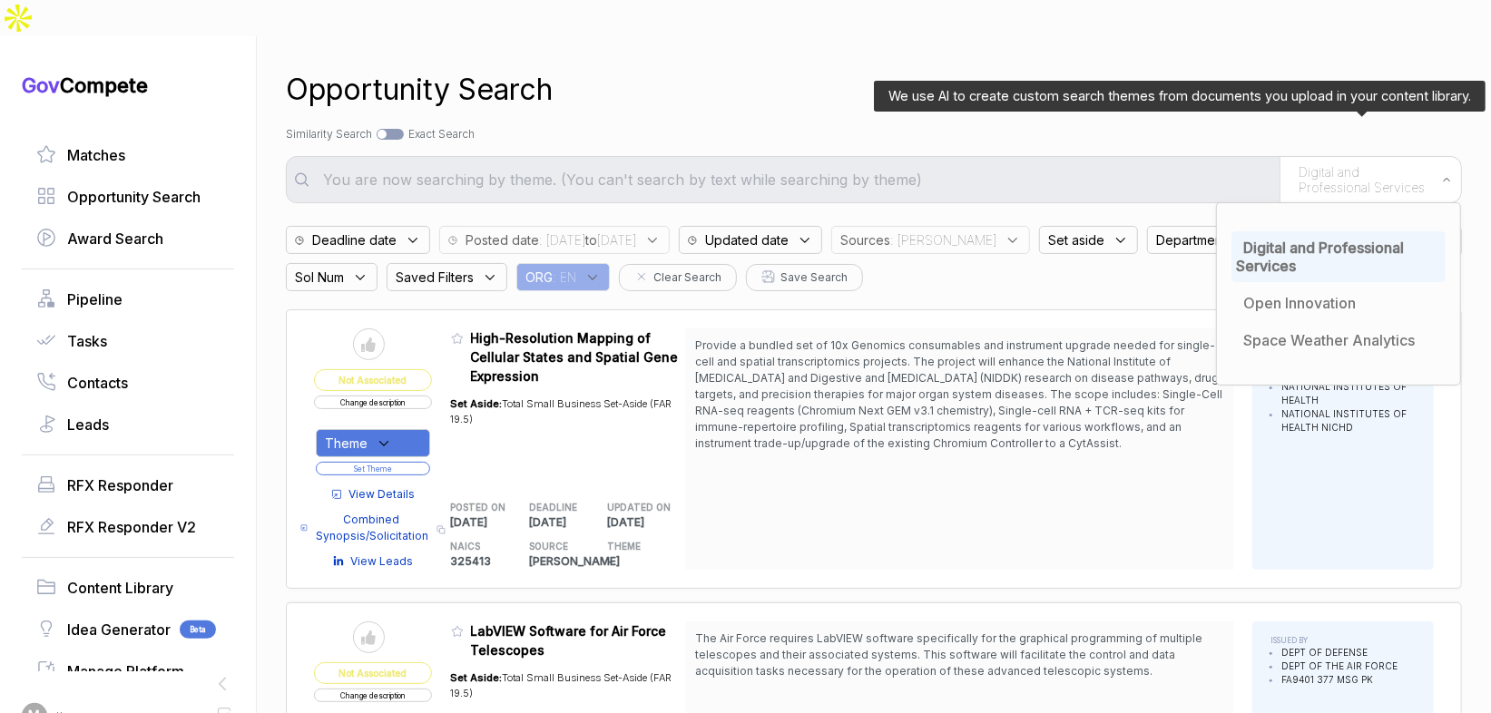
drag, startPoint x: 1301, startPoint y: 217, endPoint x: 1291, endPoint y: 199, distance: 20.7
click at [1301, 239] on span "Digital and Professional Services" at bounding box center [1320, 257] width 168 height 36
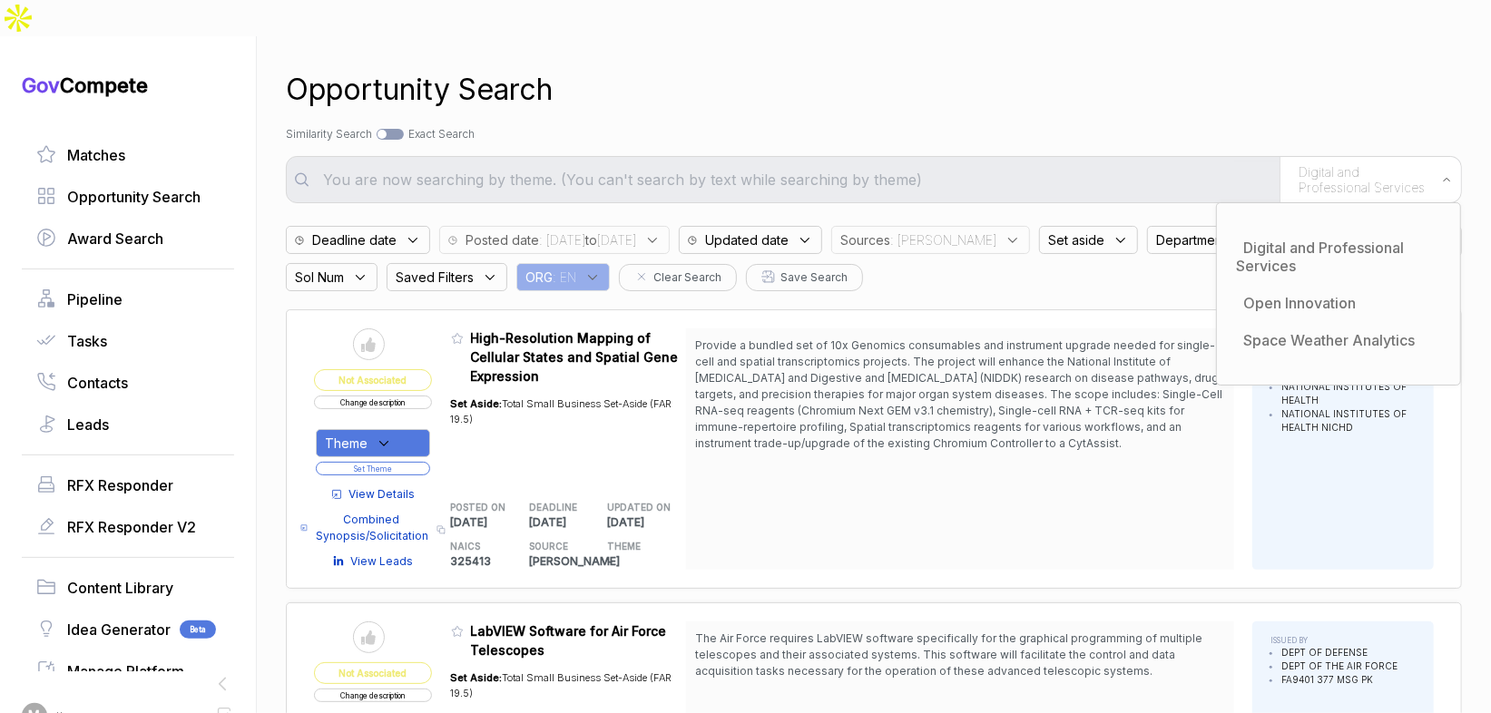
drag, startPoint x: 1127, startPoint y: 88, endPoint x: 1103, endPoint y: 143, distance: 60.2
click at [1125, 92] on div "Opportunity Search Search by Topic Relevance Similarity Search Search by Exact …" at bounding box center [874, 392] width 1176 height 713
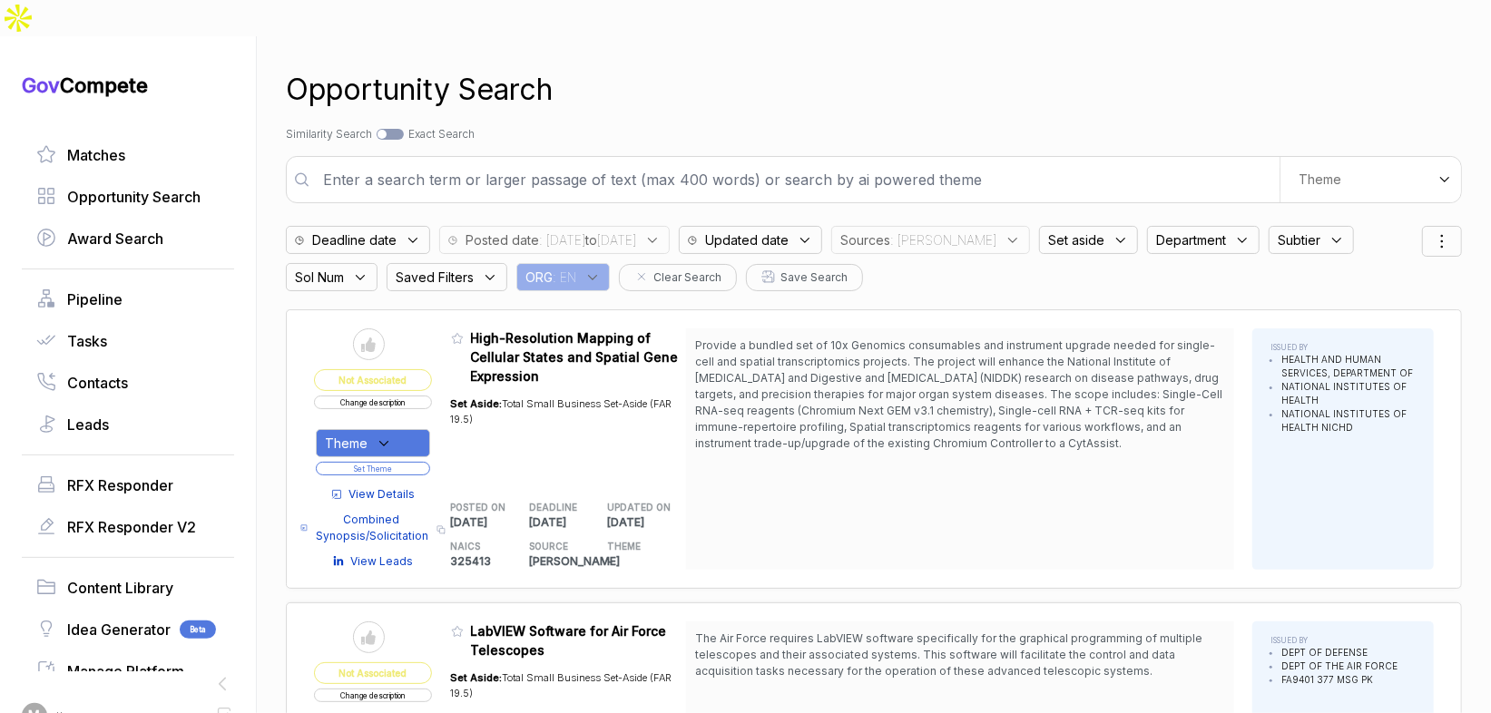
click at [1102, 162] on input "text" at bounding box center [795, 180] width 967 height 36
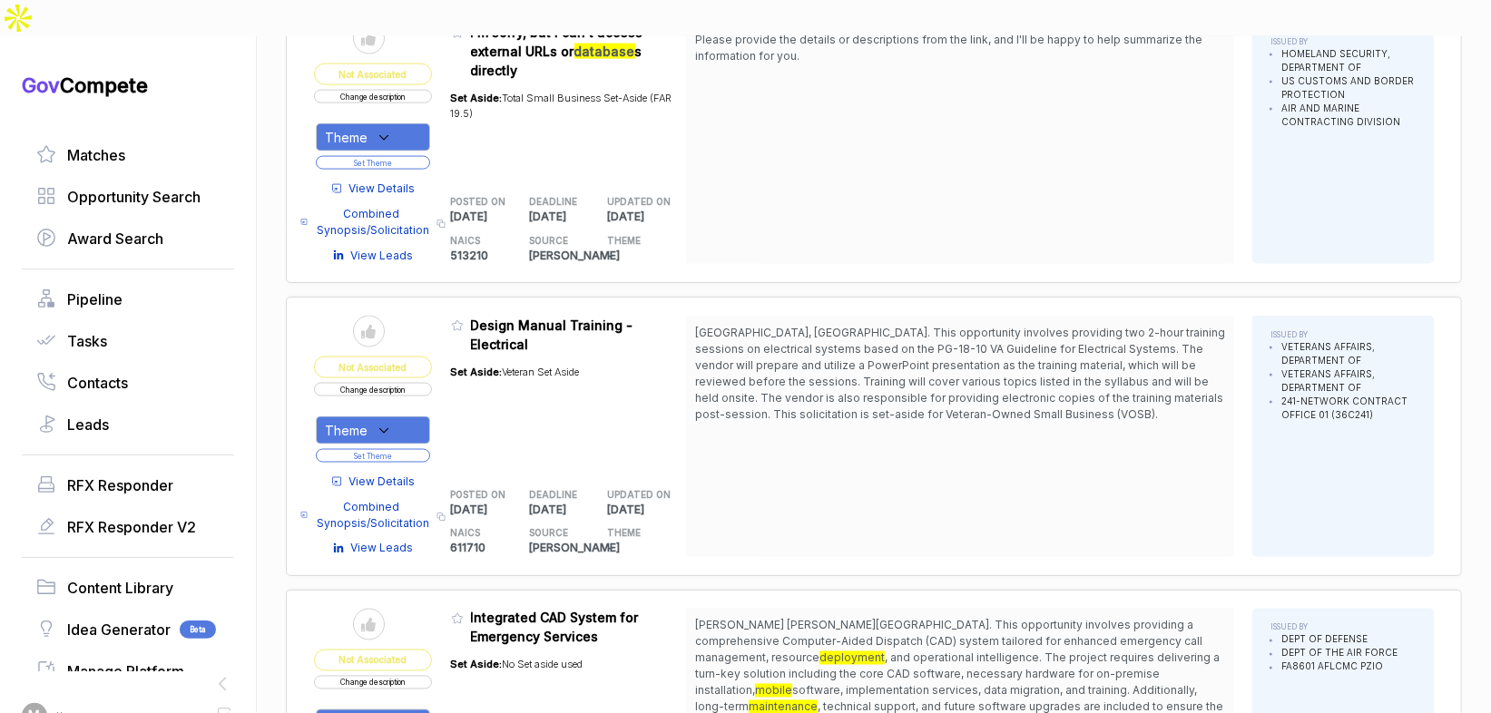
scroll to position [1992, 0]
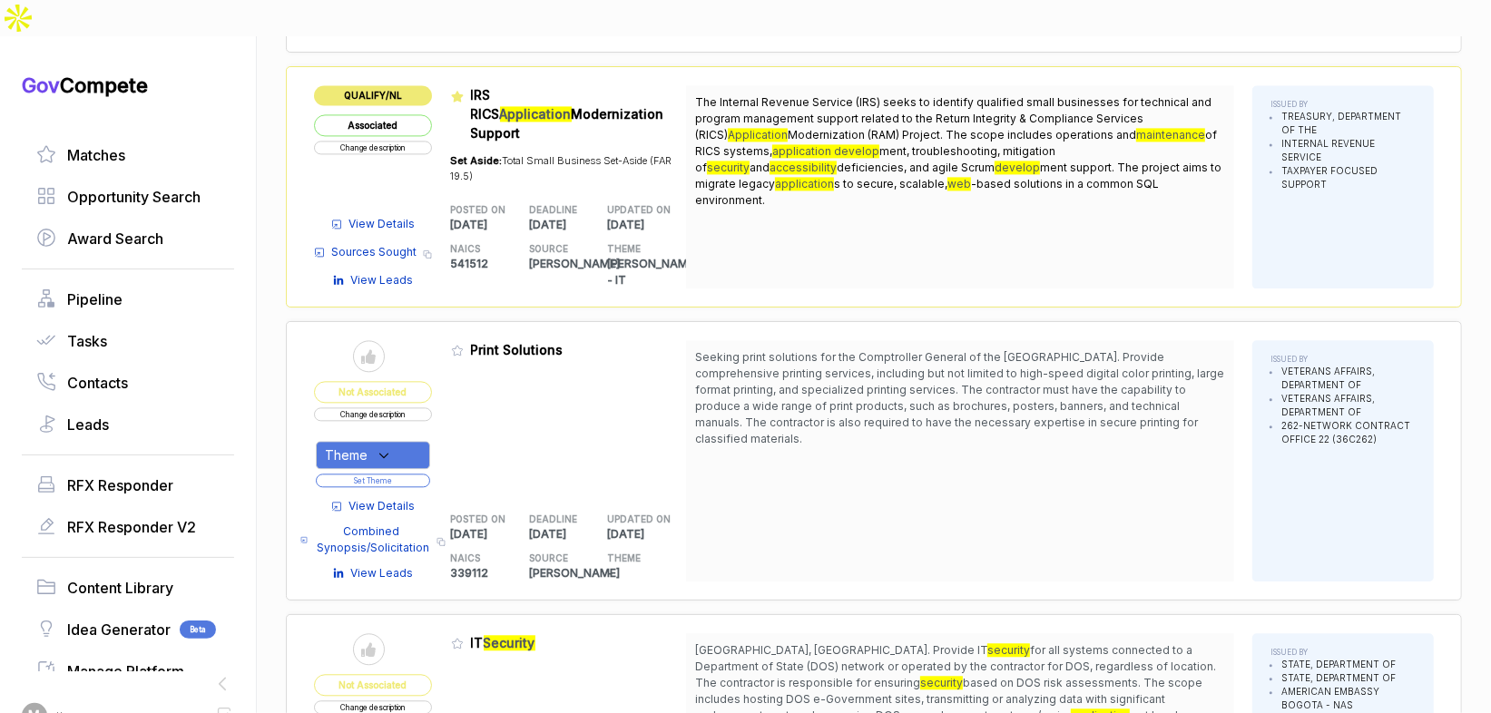
scroll to position [2932, 0]
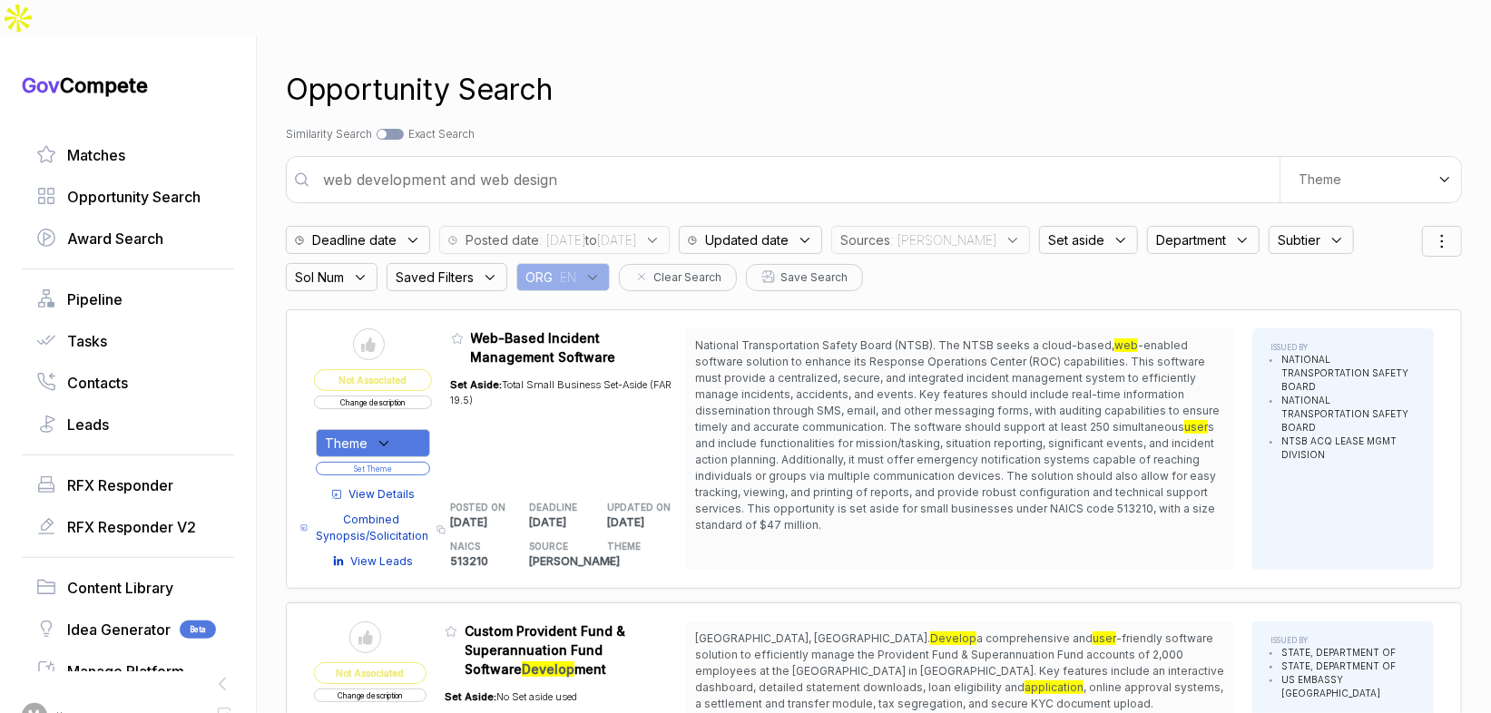
click at [934, 162] on input "web development and web design" at bounding box center [795, 180] width 967 height 36
type input "machine learning and ai"
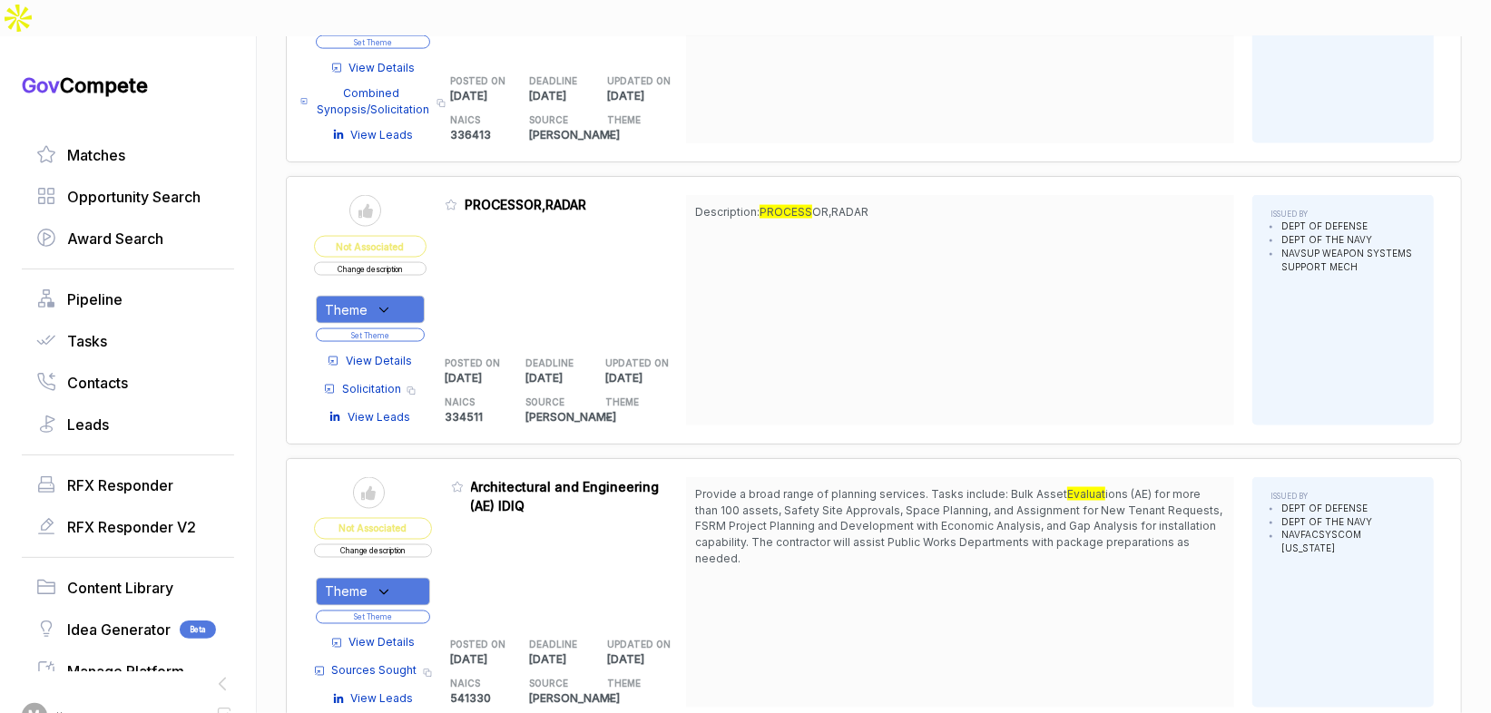
scroll to position [1978, 0]
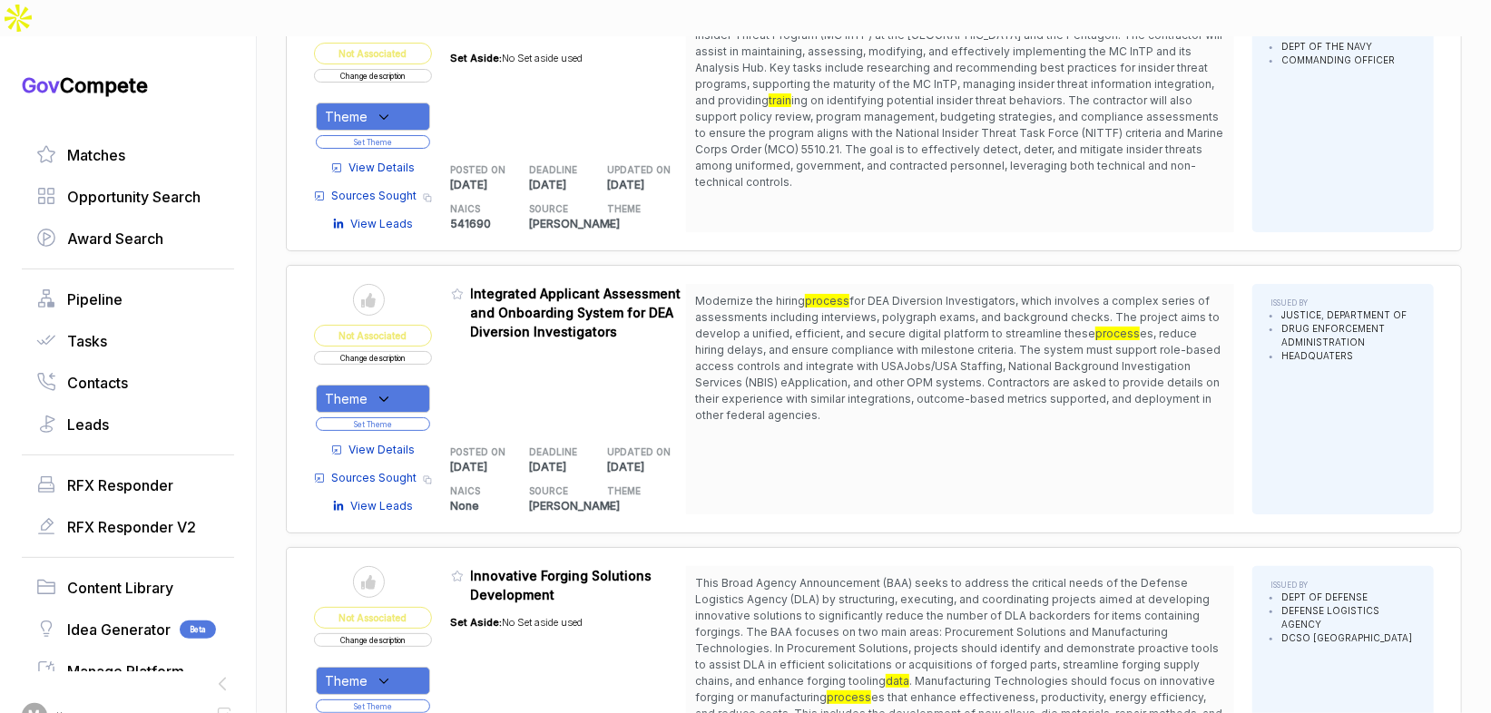
scroll to position [4235, 0]
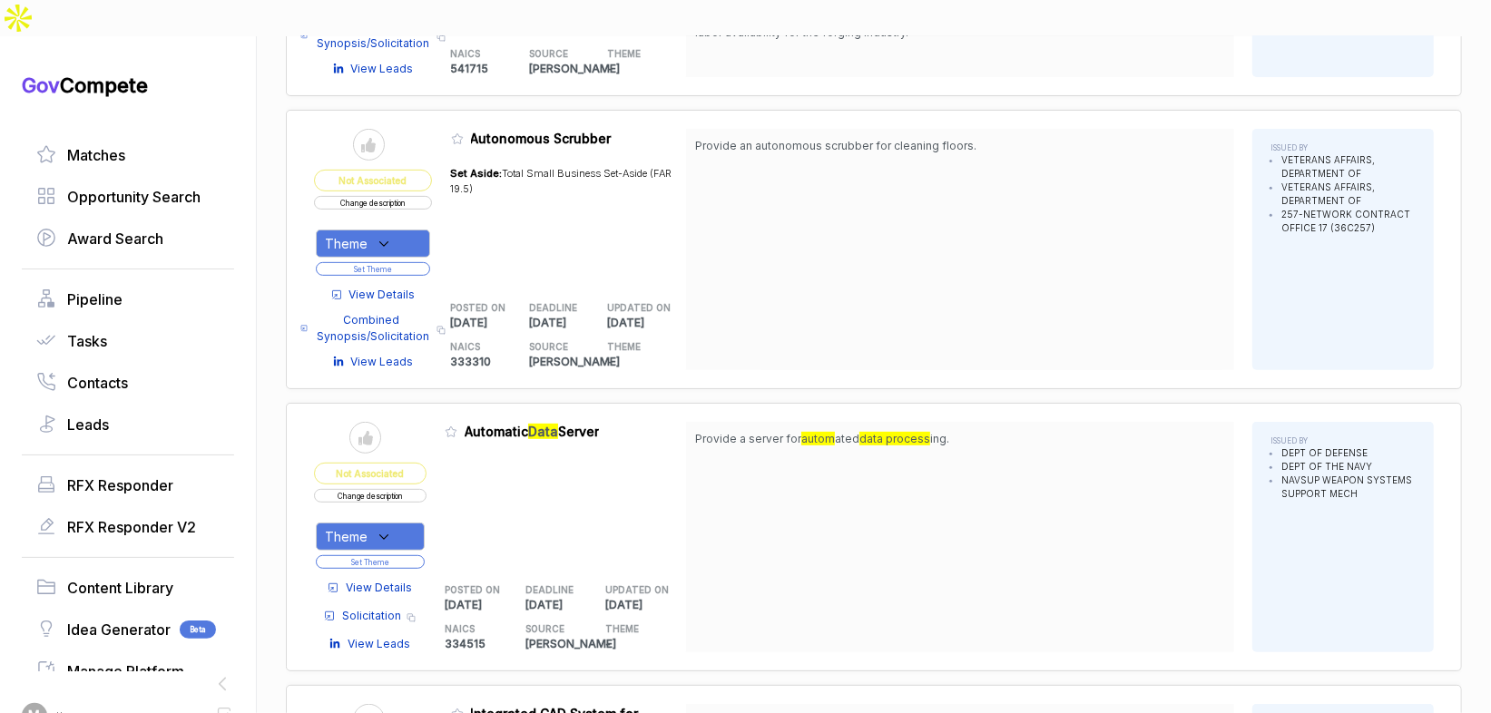
scroll to position [5098, 0]
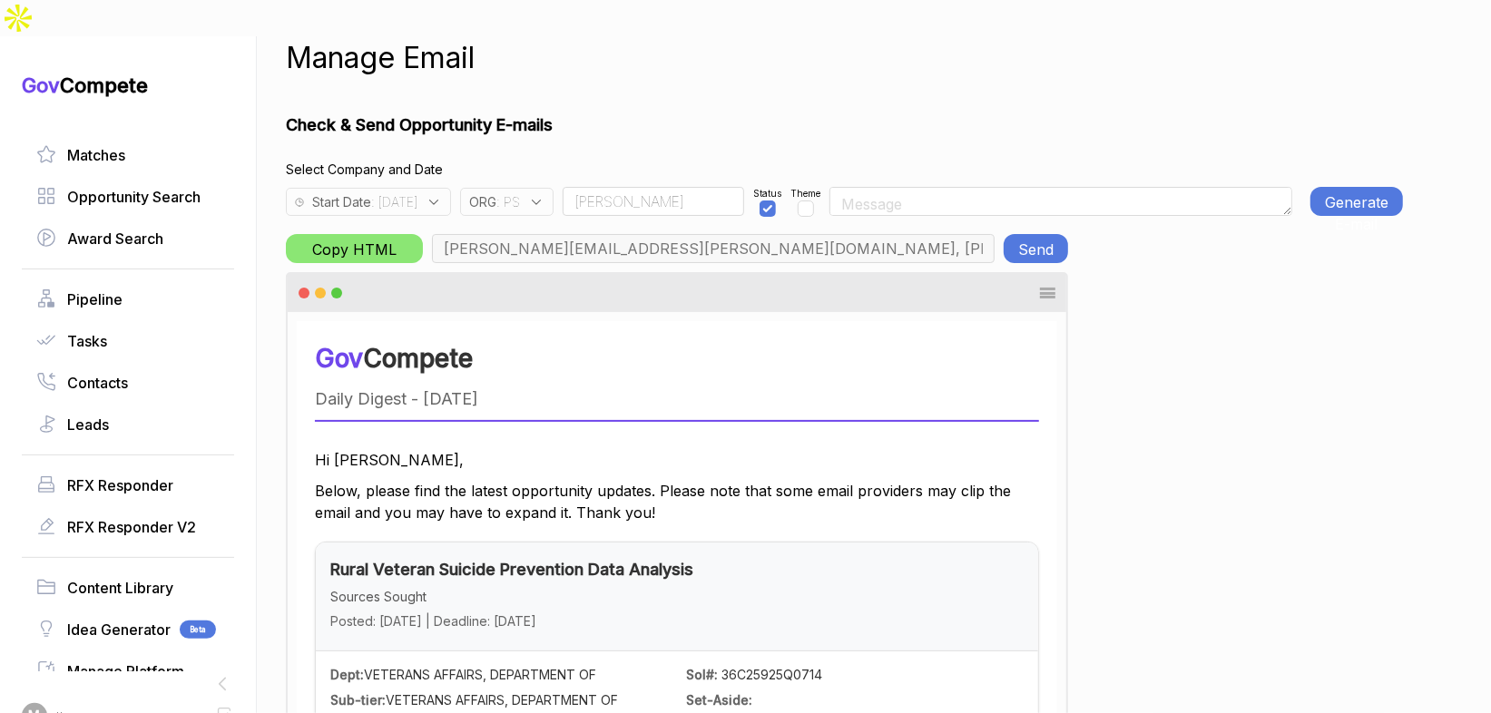
scroll to position [0, 44]
click at [544, 194] on icon at bounding box center [536, 202] width 16 height 16
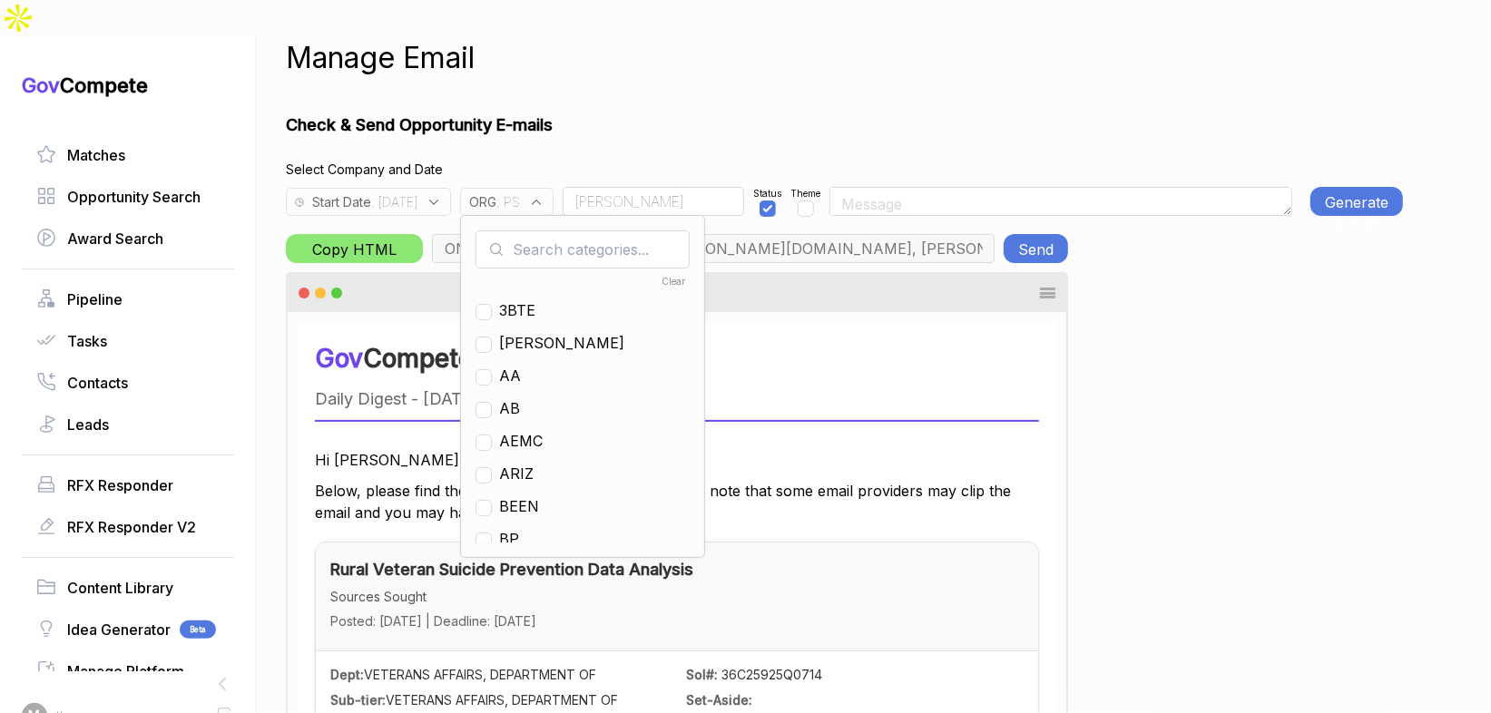
click at [585, 230] on input "text" at bounding box center [582, 249] width 214 height 38
checkbox input "true"
type input "ps"
click at [546, 283] on ul "Clear PS" at bounding box center [582, 406] width 214 height 272
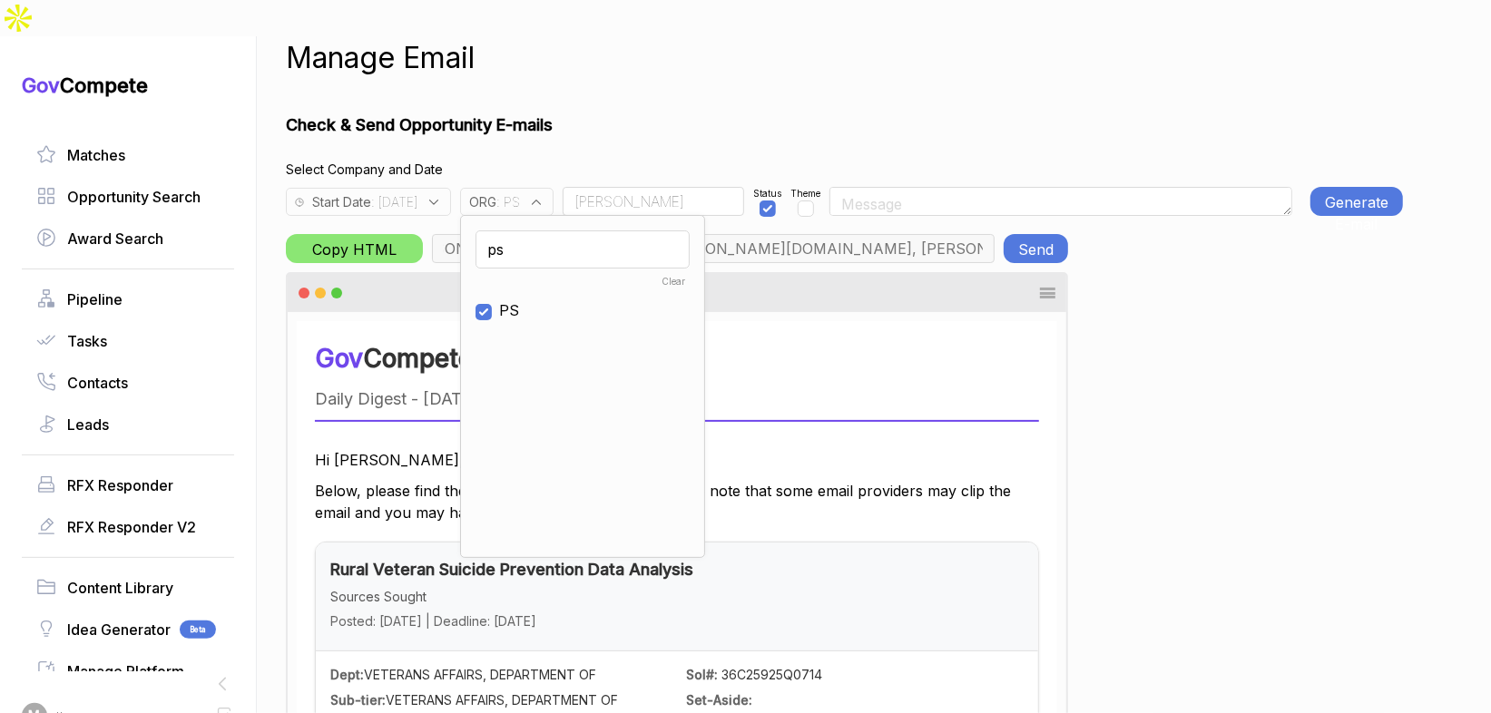
drag, startPoint x: 546, startPoint y: 272, endPoint x: 561, endPoint y: 226, distance: 48.5
click at [519, 299] on span "PS" at bounding box center [509, 310] width 20 height 22
checkbox input "false"
click at [565, 230] on input "ps" at bounding box center [582, 249] width 214 height 38
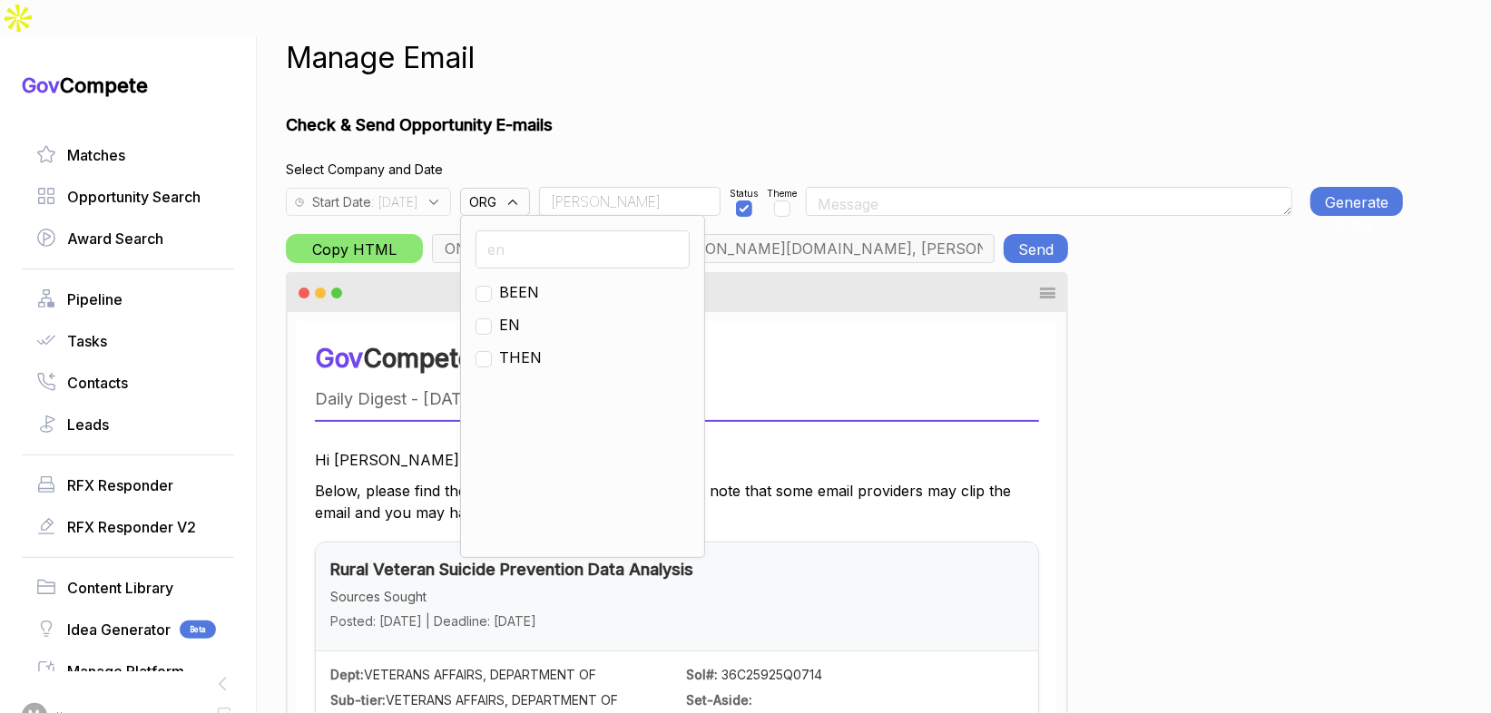
type input "en"
drag, startPoint x: 548, startPoint y: 290, endPoint x: 589, endPoint y: 213, distance: 87.3
click at [520, 314] on span "EN" at bounding box center [509, 325] width 21 height 22
checkbox input "true"
click at [638, 187] on input "Rudy" at bounding box center [629, 201] width 181 height 29
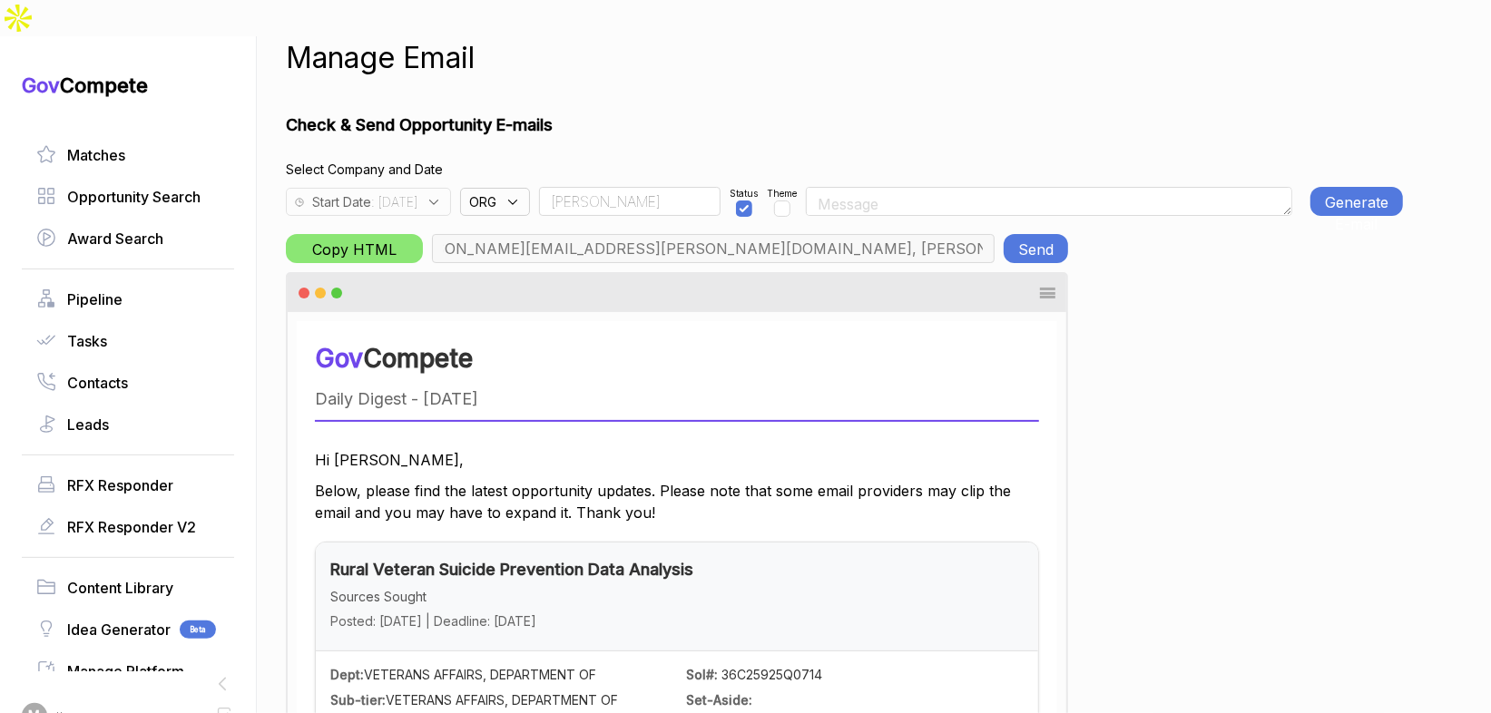
click at [638, 187] on input "Rudy" at bounding box center [629, 201] width 181 height 29
type input "max@macronometry.com, pwilson@ensembleconsultancy.com, nreyna@ensembleconsultan…"
type input "Team"
drag, startPoint x: 1327, startPoint y: 171, endPoint x: 1286, endPoint y: 172, distance: 40.8
click at [1324, 187] on button "Generate E-mail" at bounding box center [1356, 201] width 93 height 29
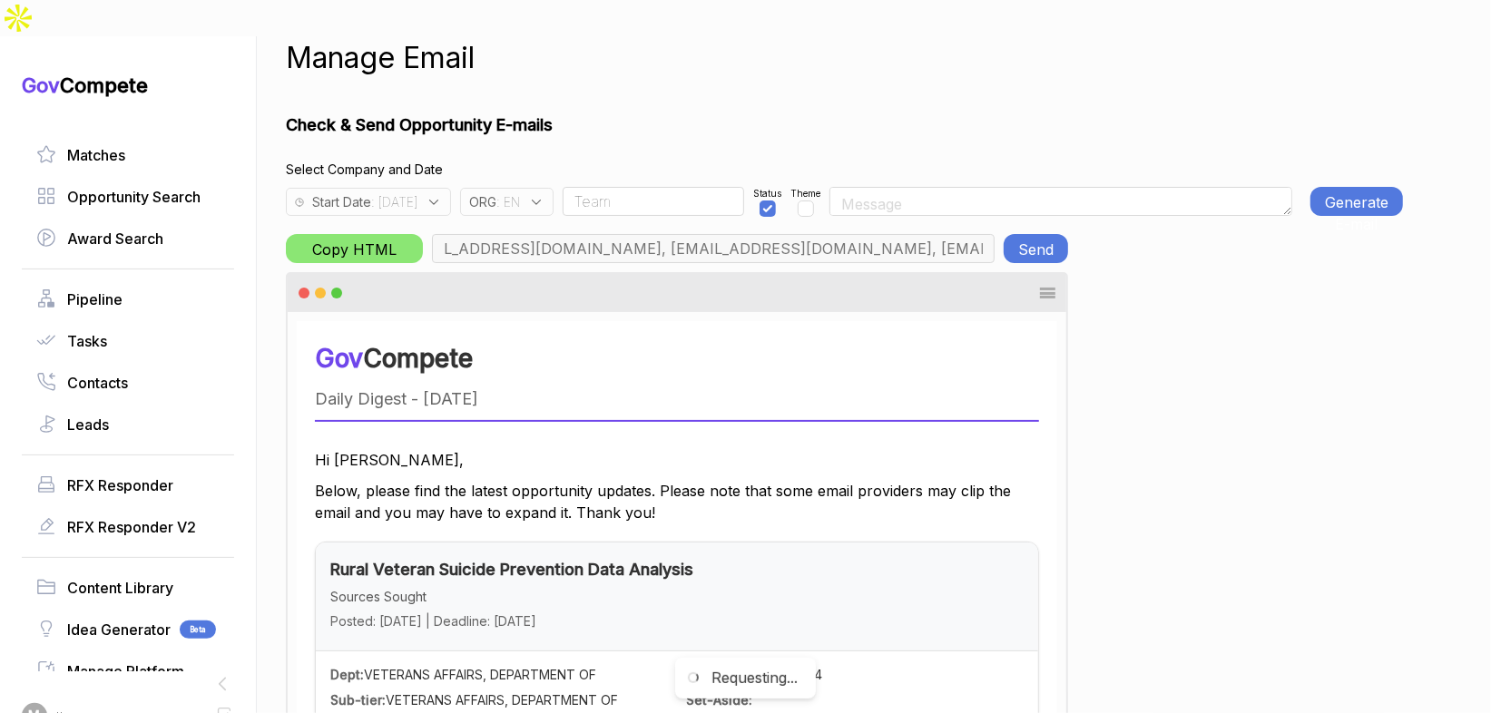
click at [417, 192] on span ": 2025-08-08" at bounding box center [394, 201] width 46 height 19
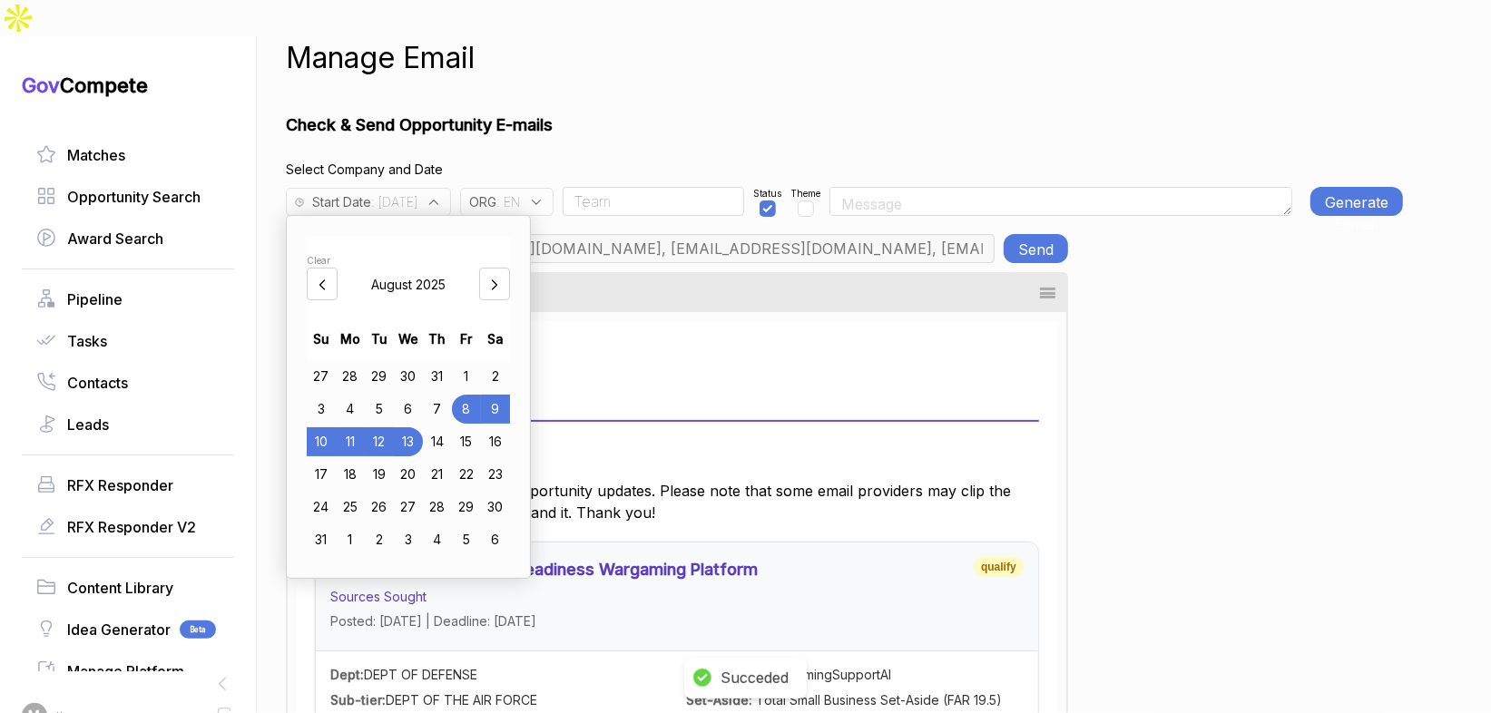
drag, startPoint x: 351, startPoint y: 400, endPoint x: 392, endPoint y: 397, distance: 41.0
click at [355, 427] on div "11" at bounding box center [350, 441] width 29 height 29
drag, startPoint x: 684, startPoint y: 84, endPoint x: 789, endPoint y: 80, distance: 105.4
click at [719, 113] on h1 "Check & Send Opportunity E-mails" at bounding box center [844, 125] width 1117 height 24
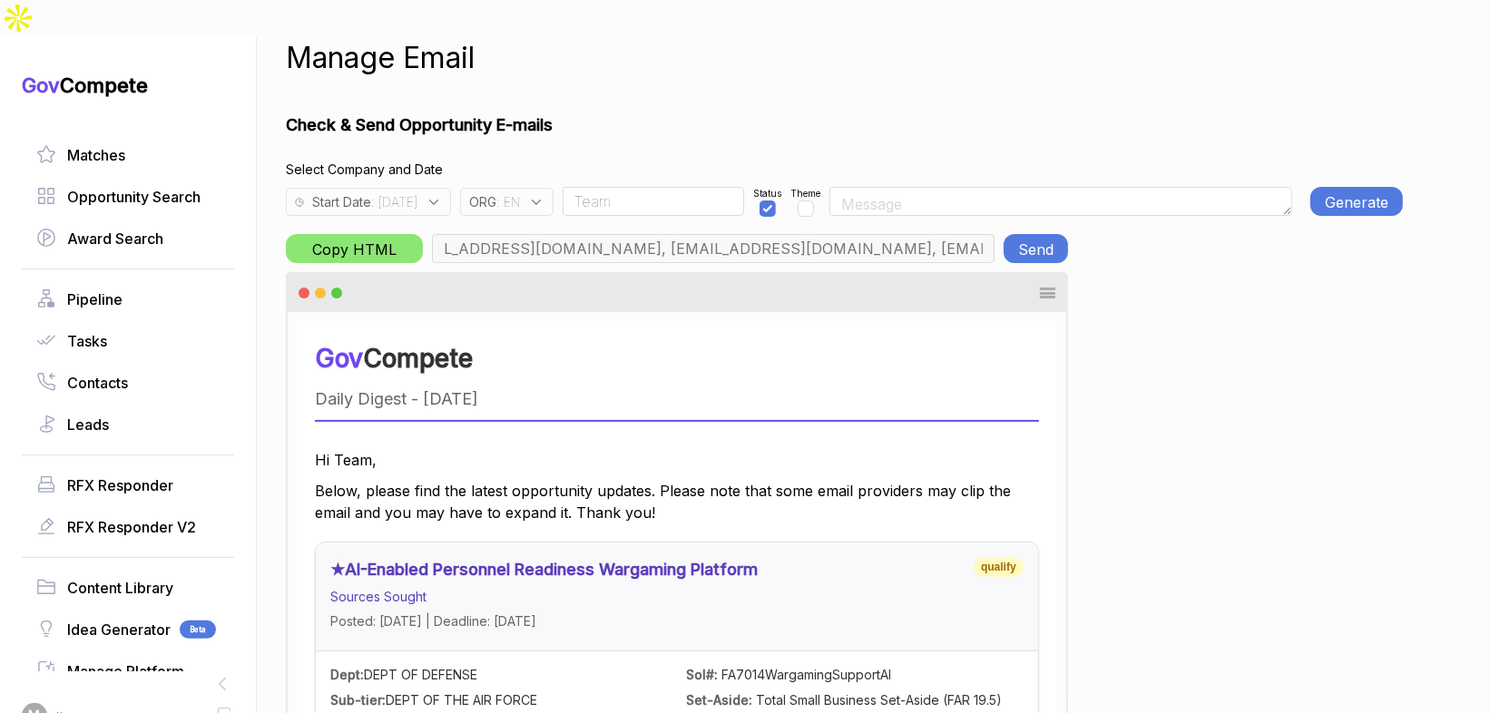
click at [1362, 187] on button "Generate E-mail" at bounding box center [1356, 201] width 93 height 29
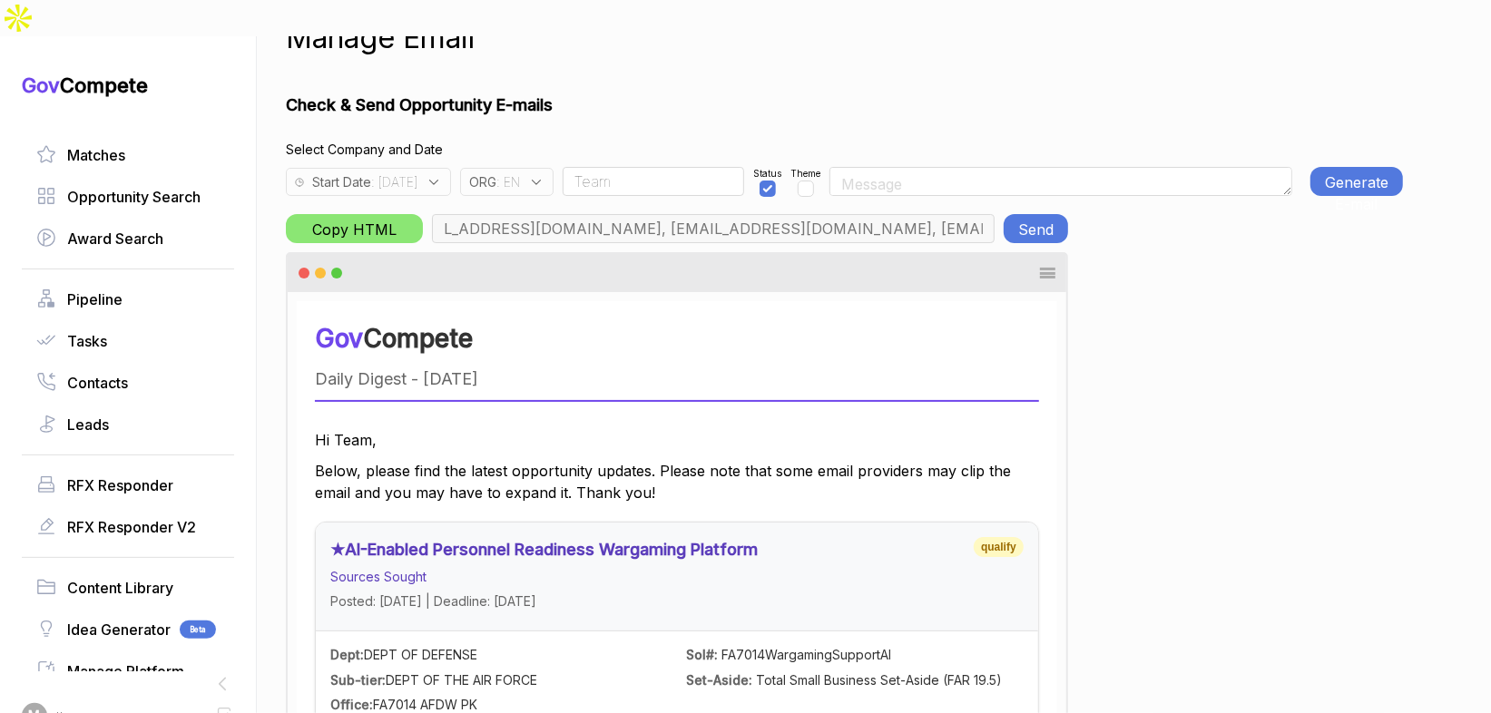
scroll to position [0, 0]
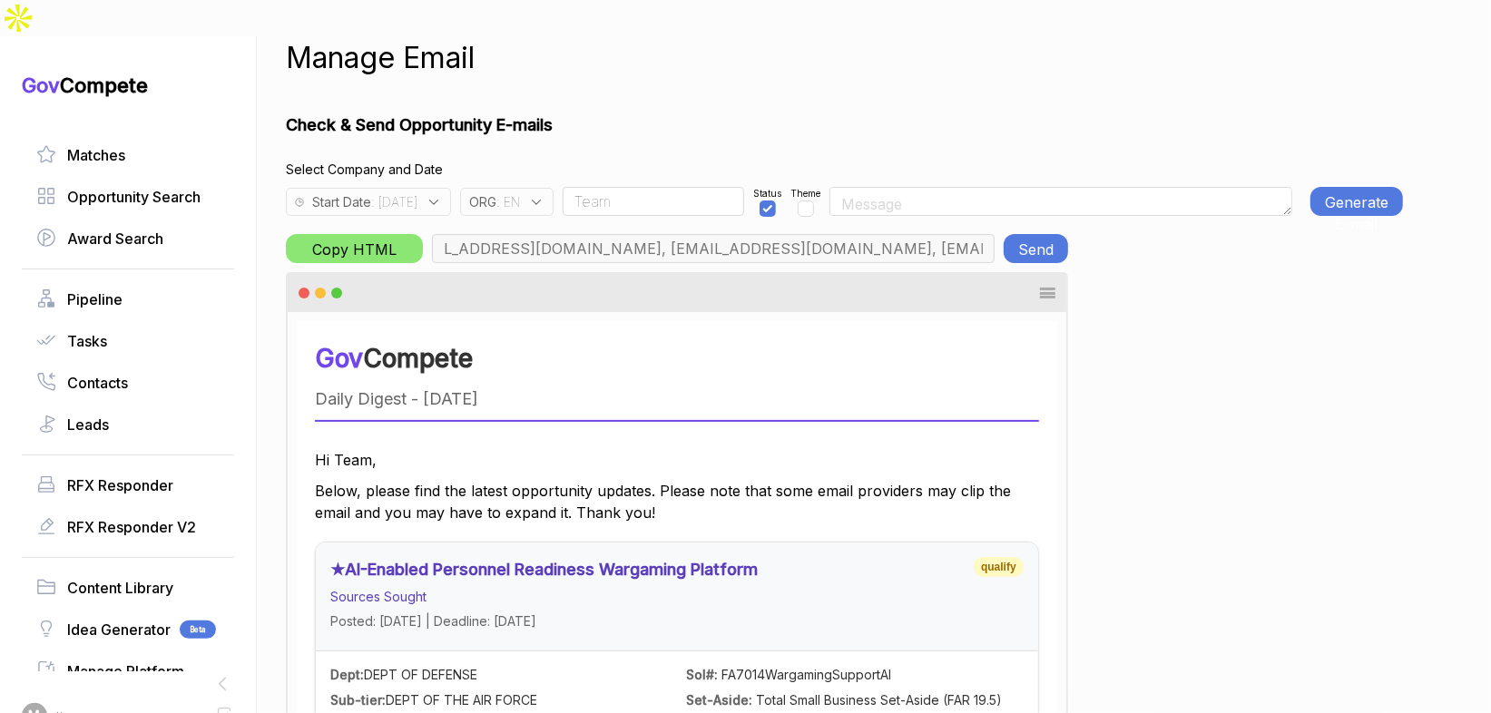
click at [1048, 234] on button "Send" at bounding box center [1036, 248] width 64 height 29
